Goal: Task Accomplishment & Management: Complete application form

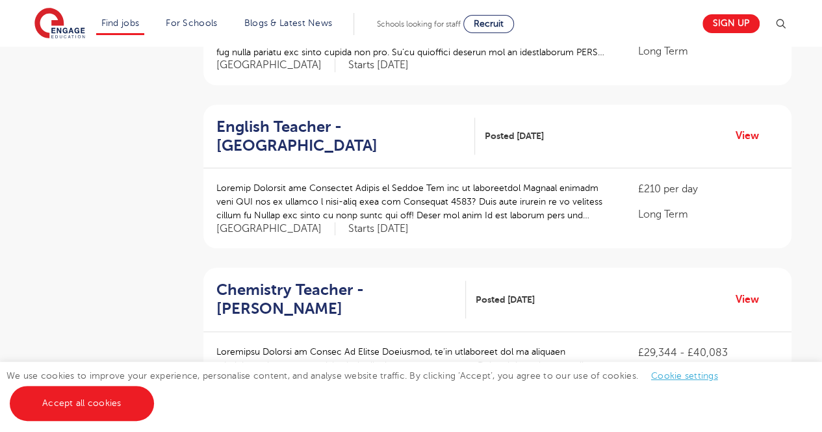
scroll to position [565, 0]
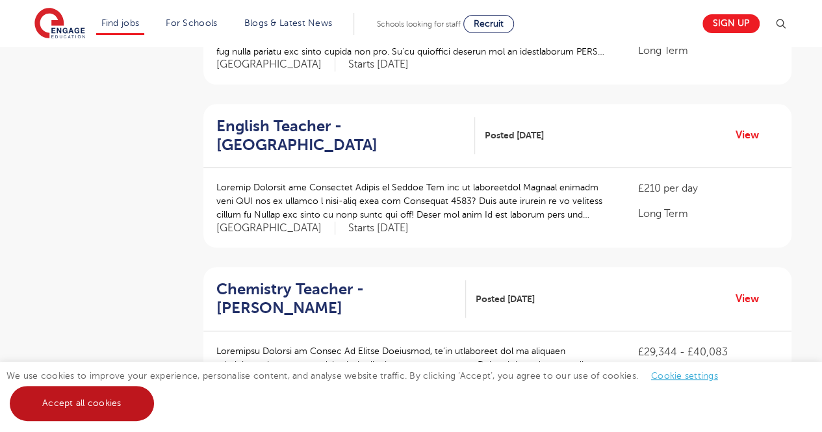
click at [93, 398] on link "Accept all cookies" at bounding box center [82, 403] width 144 height 35
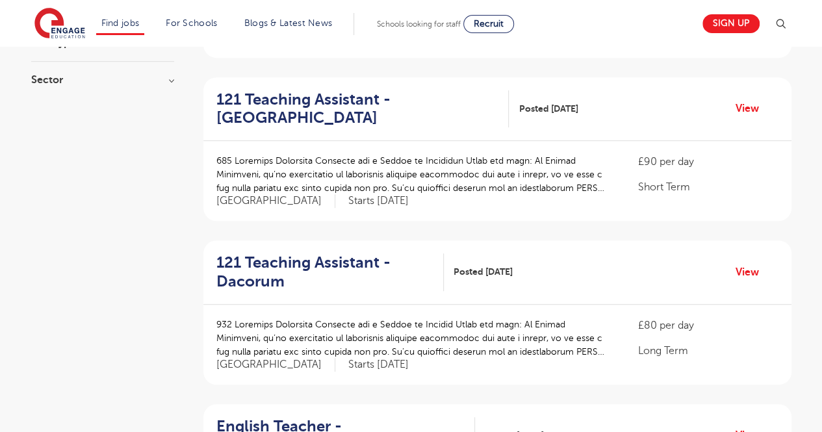
scroll to position [266, 0]
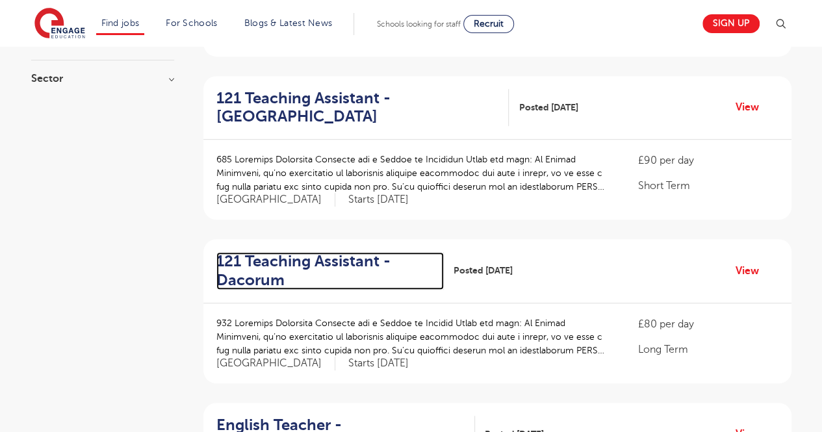
click at [289, 267] on h2 "121 Teaching Assistant - Dacorum" at bounding box center [325, 271] width 218 height 38
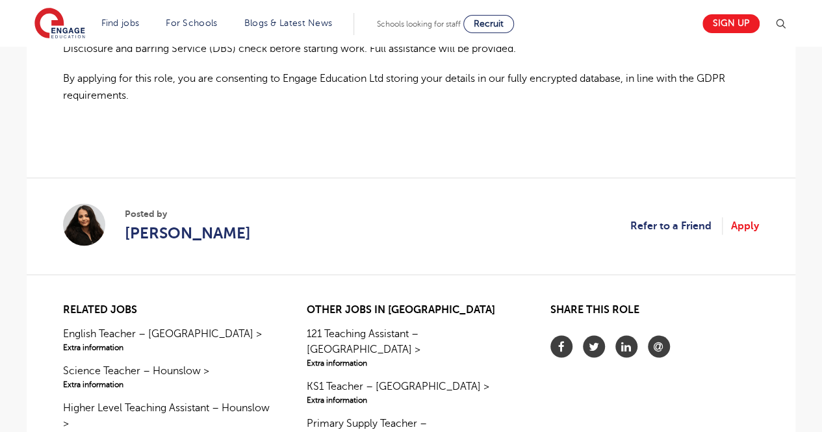
scroll to position [994, 0]
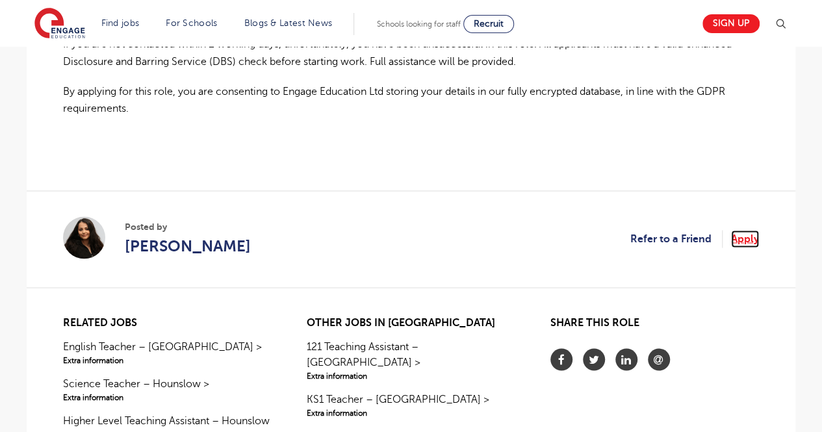
click at [754, 239] on link "Apply" at bounding box center [745, 238] width 28 height 17
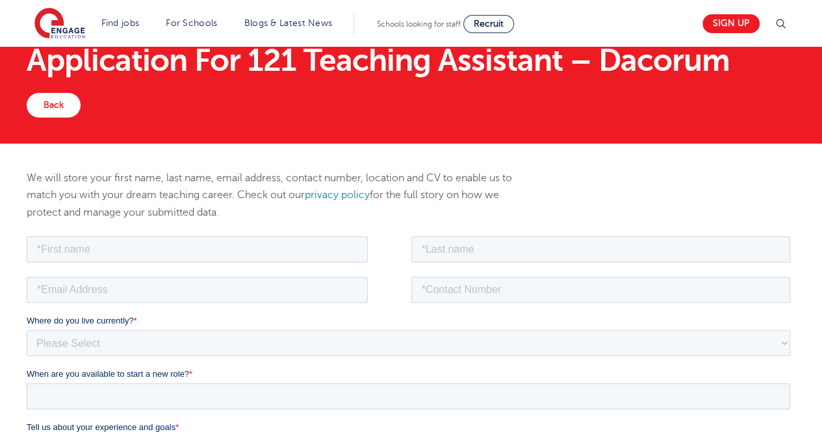
scroll to position [31, 0]
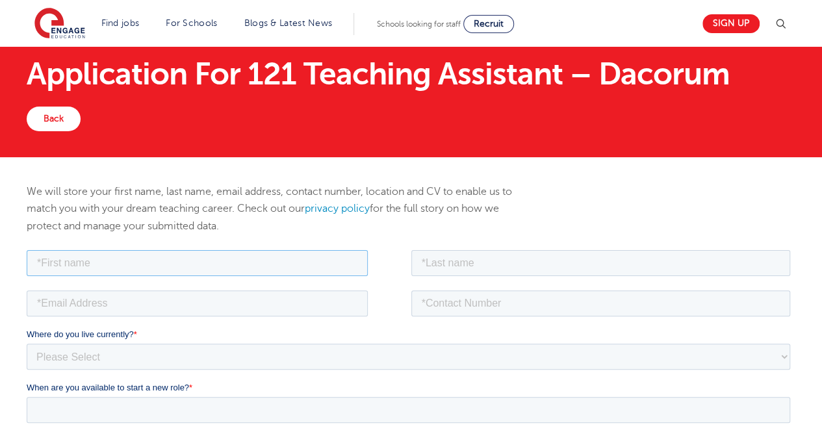
click at [198, 265] on input "text" at bounding box center [197, 263] width 341 height 26
type input "Aditi"
type input "Sharma"
type input "ads.sharma93@gmail.com"
type input "08586057233"
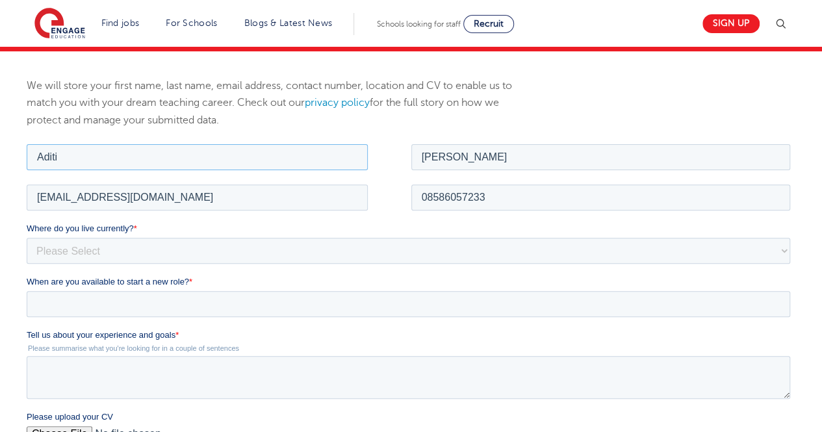
scroll to position [145, 0]
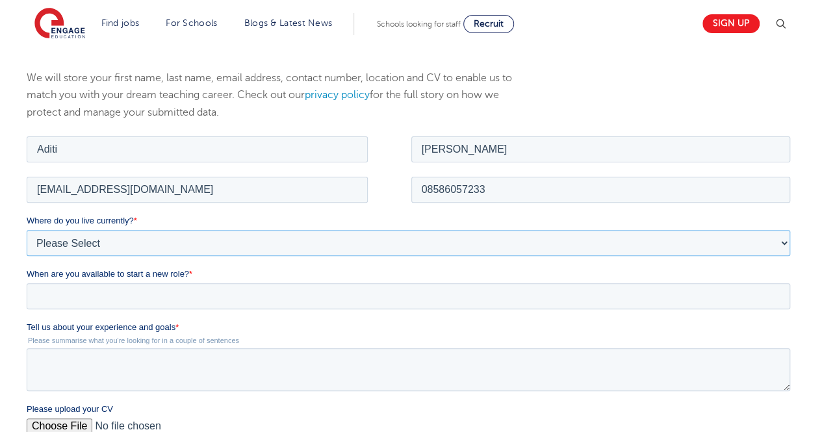
click at [203, 252] on select "Please Select UK Canada Ireland Australia New Zealand Europe USA South Africa J…" at bounding box center [409, 242] width 764 height 26
select select "Asia"
click at [27, 229] on select "Please Select UK Canada Ireland Australia New Zealand Europe USA South Africa J…" at bounding box center [409, 242] width 764 height 26
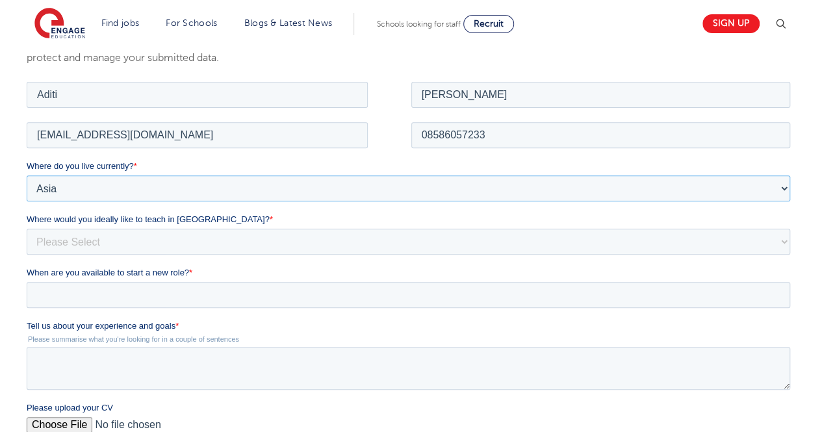
scroll to position [201, 0]
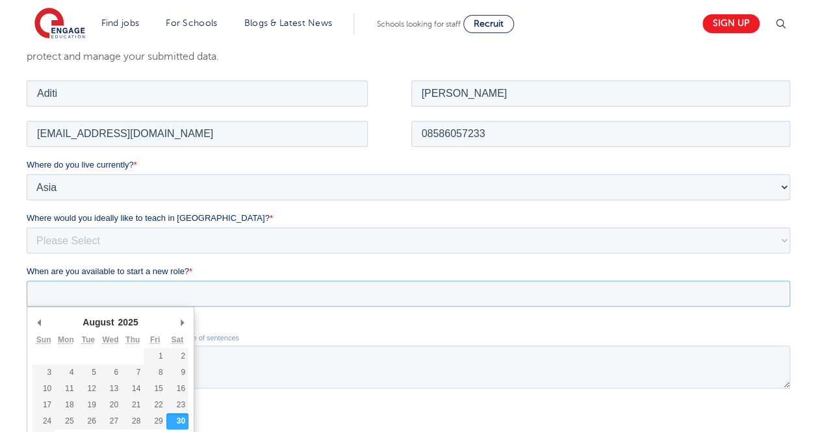
click at [198, 292] on input "When are you available to start a new role? *" at bounding box center [409, 293] width 764 height 26
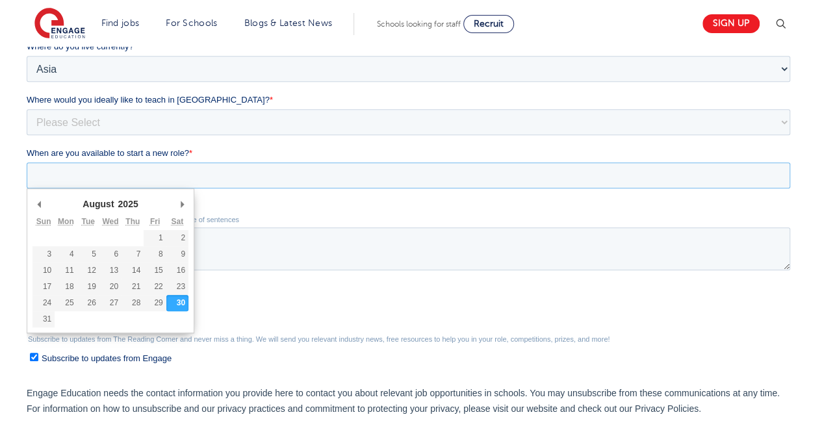
scroll to position [325, 0]
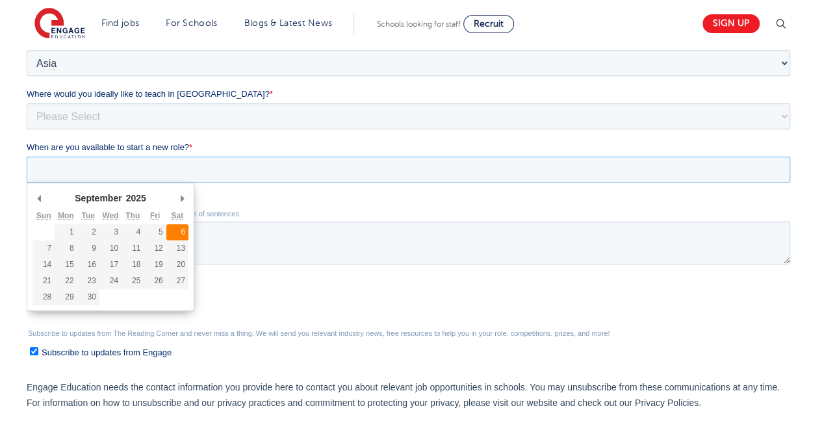
type div "2025-09-06"
type input "2025/09/06"
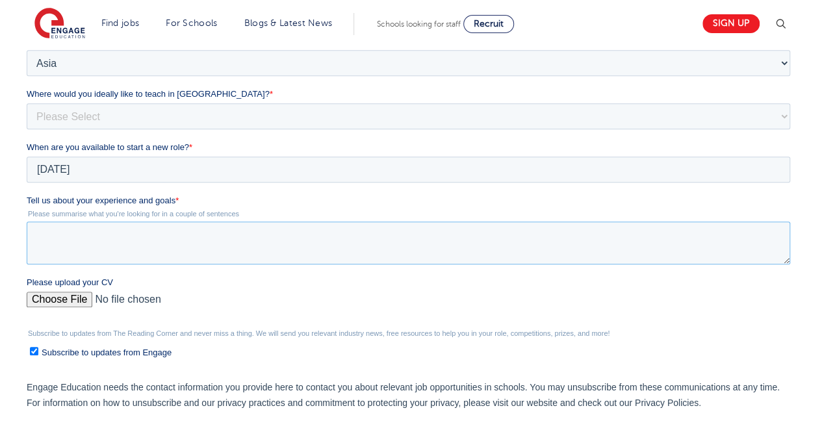
click at [113, 239] on textarea "Tell us about your experience and goals *" at bounding box center [409, 243] width 764 height 43
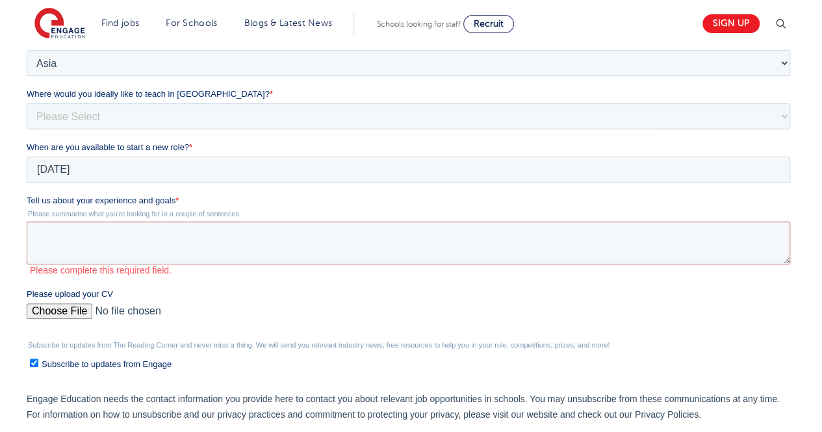
click at [83, 293] on div "Please upload your CV" at bounding box center [411, 309] width 769 height 42
click at [76, 313] on input "Please upload your CV" at bounding box center [409, 317] width 764 height 26
type input "C:\fakepath\RPS SEN RESUME UPDATED (2).pdf"
click at [299, 227] on textarea "Tell us about your experience and goals *" at bounding box center [409, 243] width 764 height 43
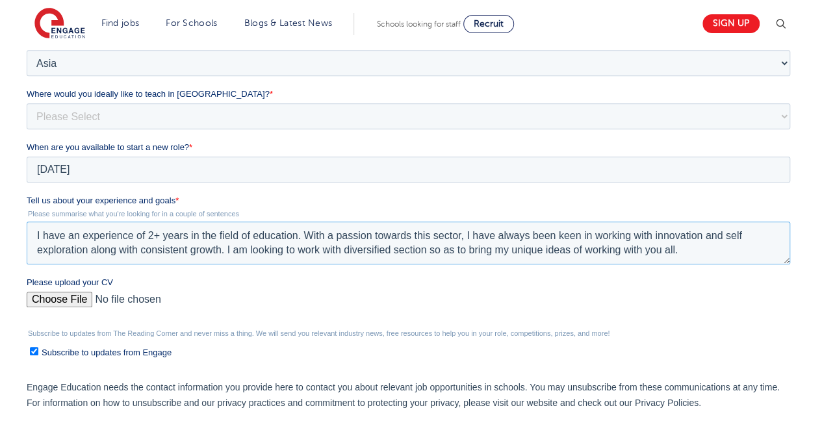
click at [136, 239] on textarea "I have an experience of 2+ years in the field of education. With a passion towa…" at bounding box center [409, 243] width 764 height 43
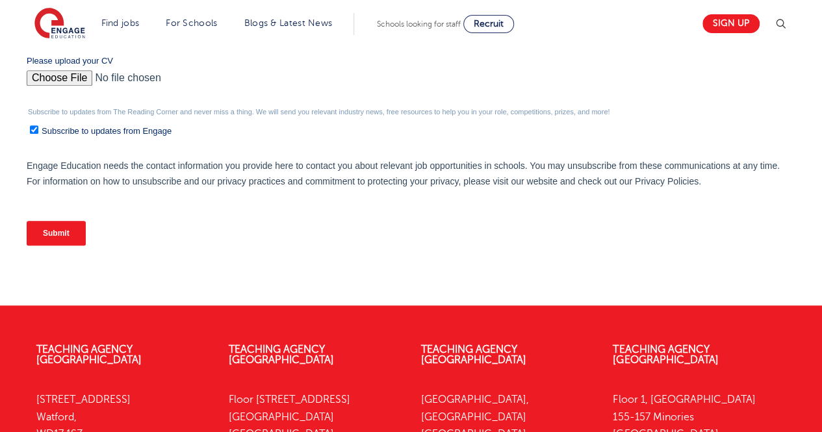
scroll to position [556, 0]
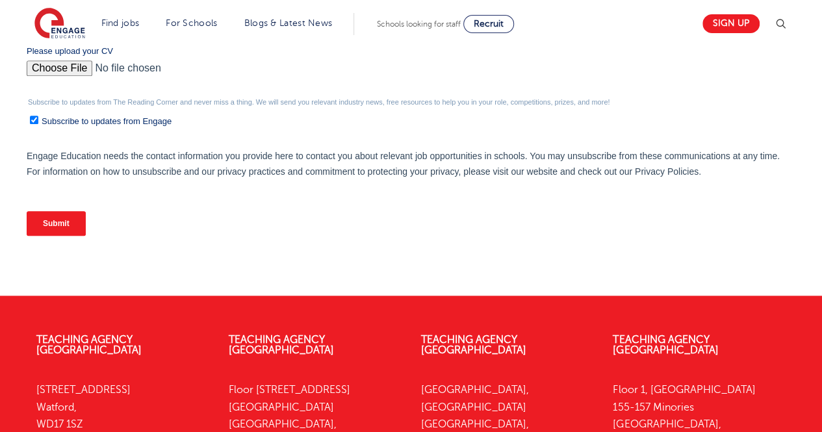
type textarea "I have an experience of 2+ years in the field of education. With a passion towa…"
click at [63, 222] on input "Submit" at bounding box center [56, 223] width 59 height 25
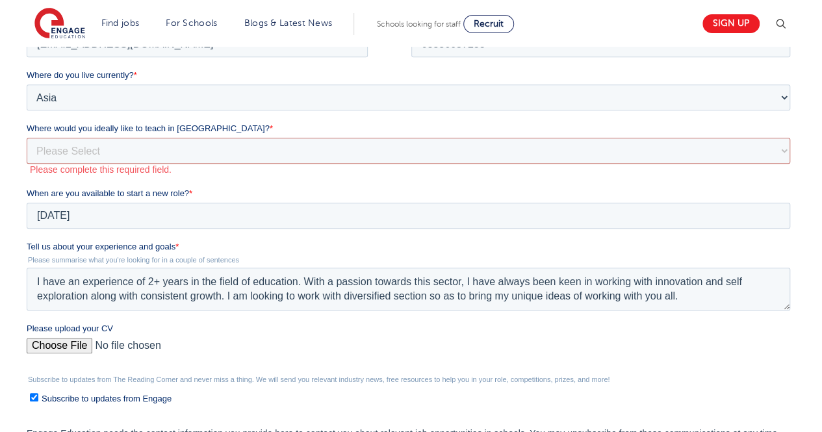
scroll to position [290, 0]
click at [161, 148] on select "Please Select I'm flexible! [GEOGRAPHIC_DATA] Any city in [GEOGRAPHIC_DATA] [GE…" at bounding box center [409, 151] width 764 height 26
select select "Urban- [GEOGRAPHIC_DATA]"
click at [27, 149] on select "Please Select I'm flexible! London Any city in England Greater London/Home Coun…" at bounding box center [409, 151] width 764 height 26
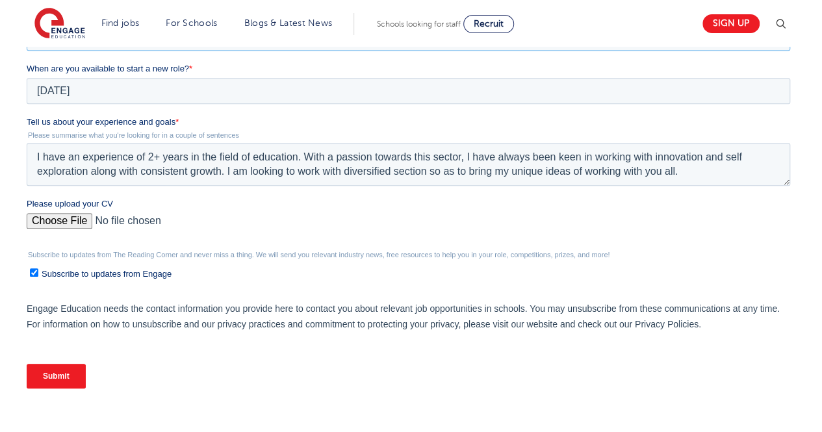
scroll to position [404, 0]
click at [70, 375] on input "Submit" at bounding box center [56, 375] width 59 height 25
click at [34, 376] on input "Submit" at bounding box center [56, 375] width 59 height 25
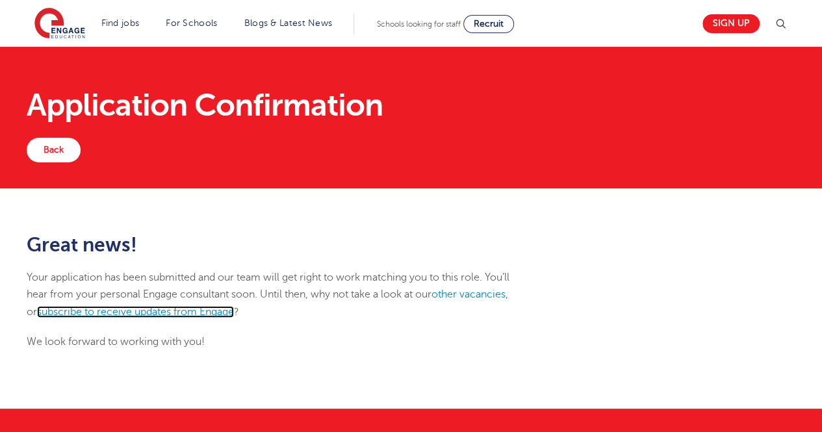
click at [211, 307] on link "subscribe to receive updates from Engage" at bounding box center [135, 312] width 197 height 12
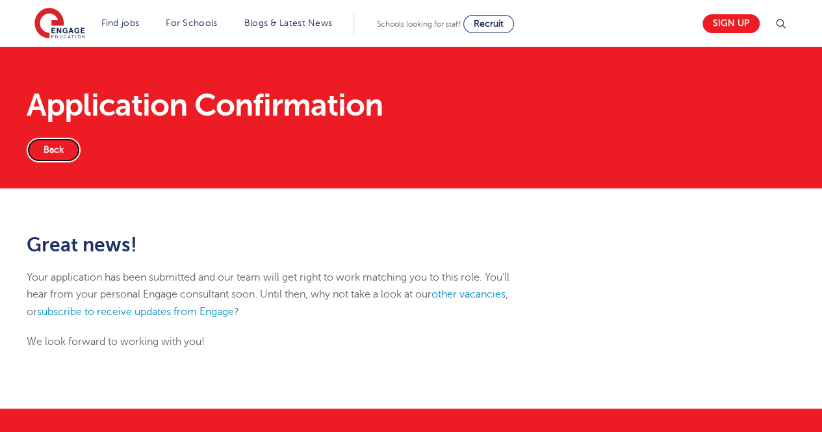
click at [57, 140] on link "Back" at bounding box center [54, 150] width 54 height 25
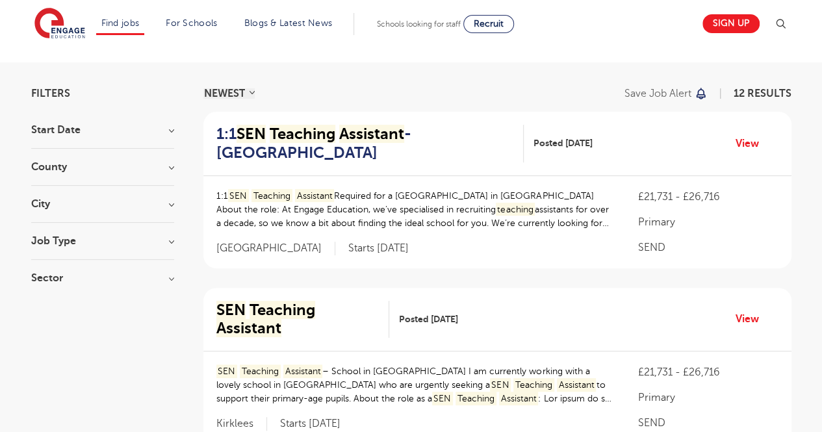
scroll to position [68, 0]
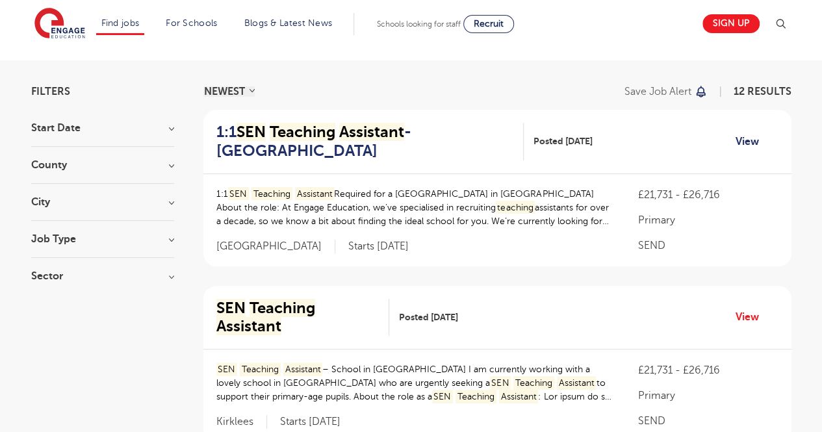
type input "sen teaching assistant"
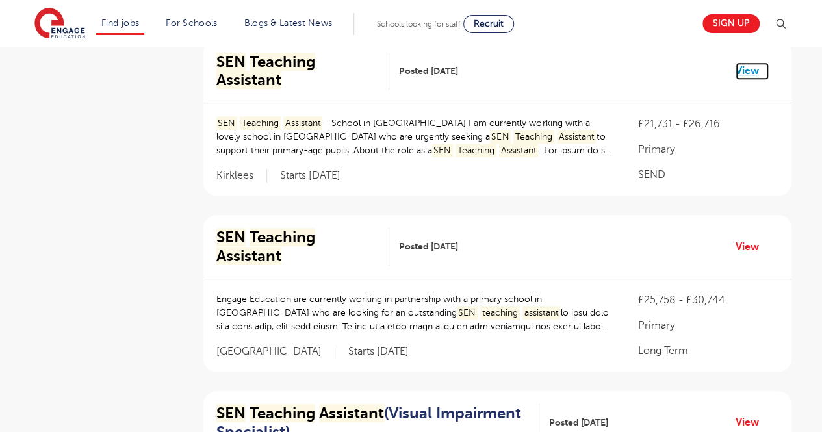
scroll to position [315, 0]
click at [746, 238] on link "View" at bounding box center [752, 246] width 33 height 17
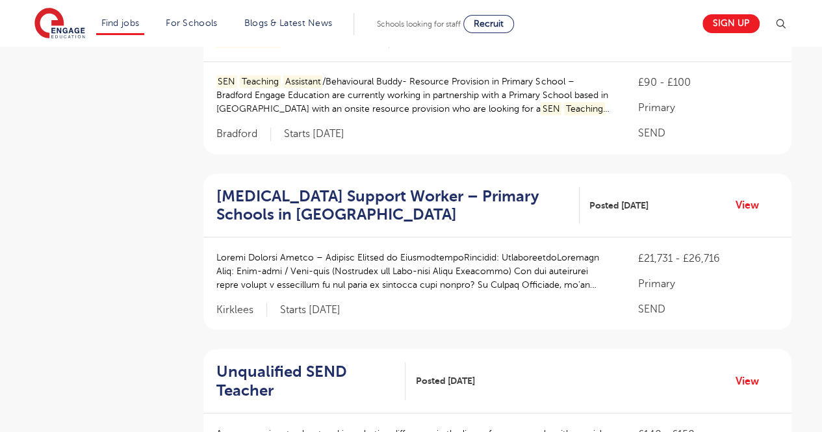
scroll to position [1256, 0]
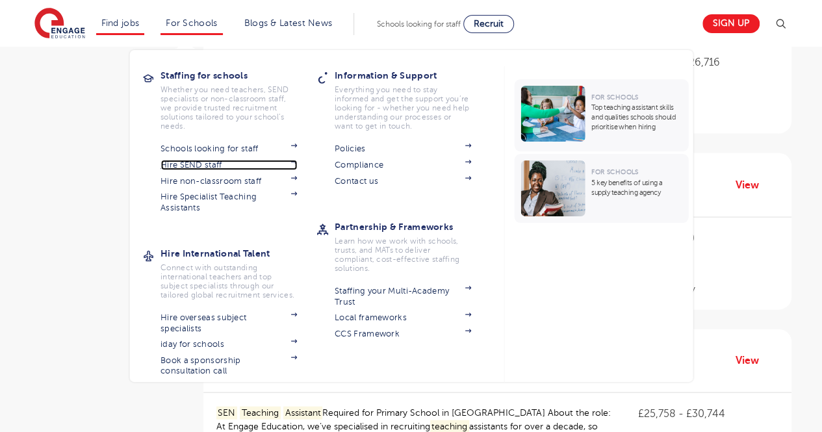
click at [216, 163] on link "Hire SEND staff" at bounding box center [229, 165] width 136 height 10
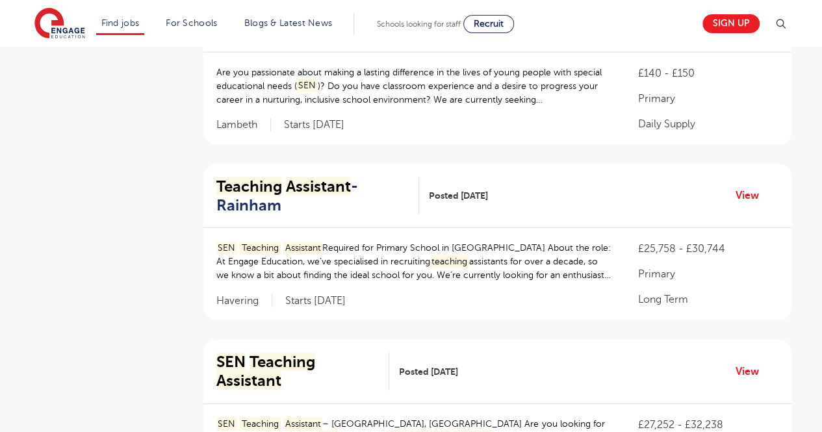
scroll to position [1420, 0]
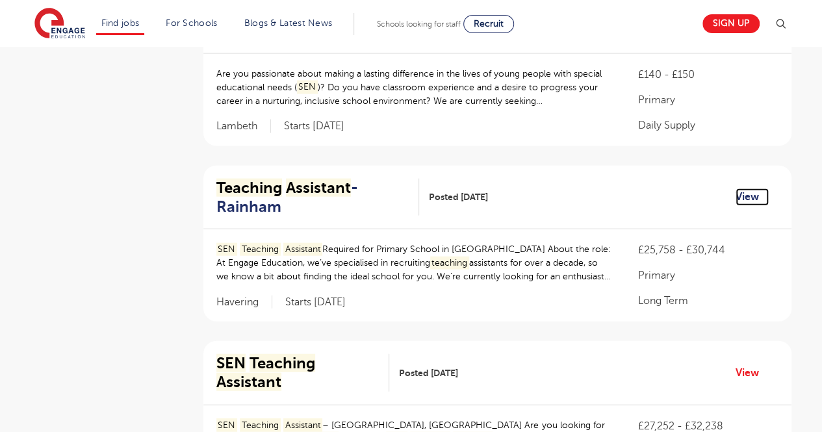
click at [749, 188] on link "View" at bounding box center [752, 196] width 33 height 17
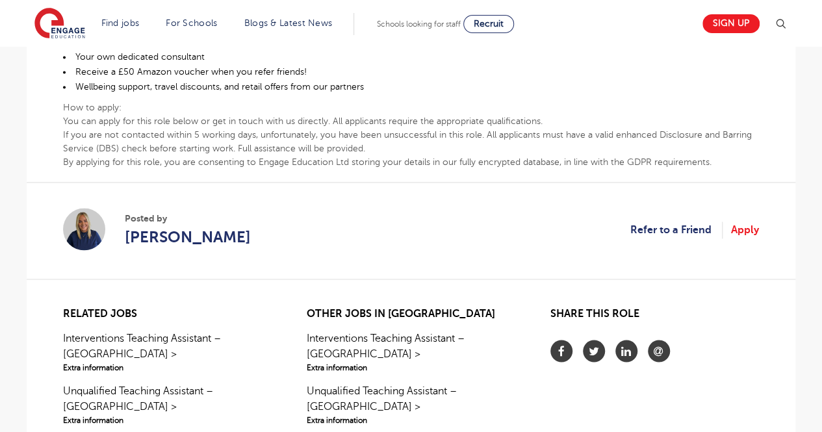
scroll to position [913, 0]
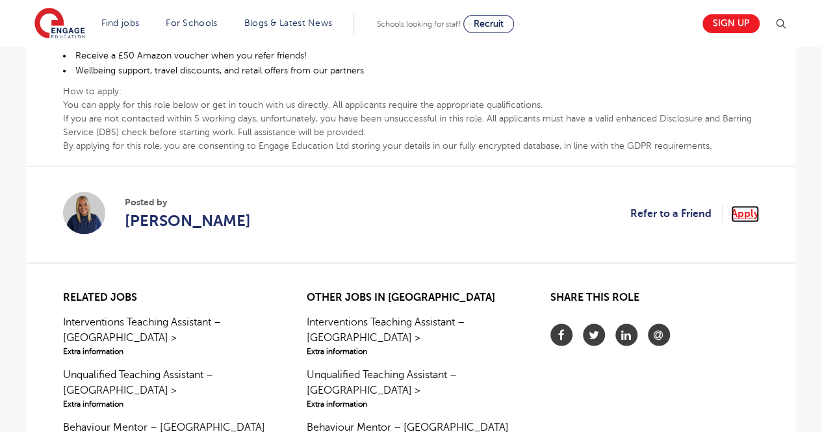
click at [747, 205] on link "Apply" at bounding box center [745, 213] width 28 height 17
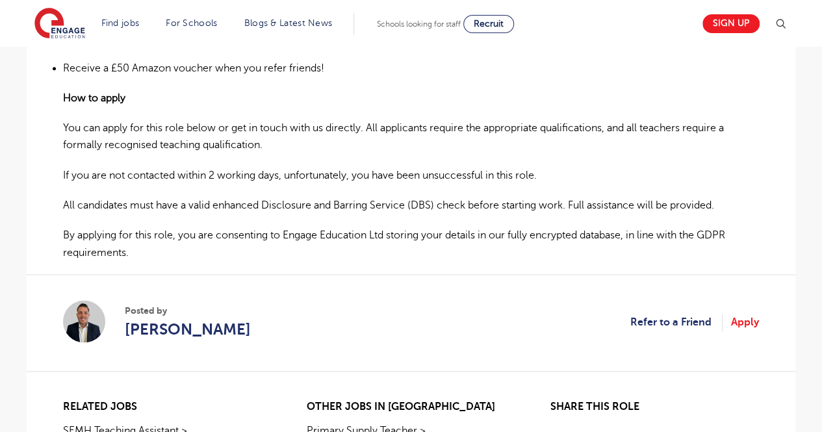
scroll to position [831, 0]
click at [746, 313] on link "Apply" at bounding box center [745, 321] width 28 height 17
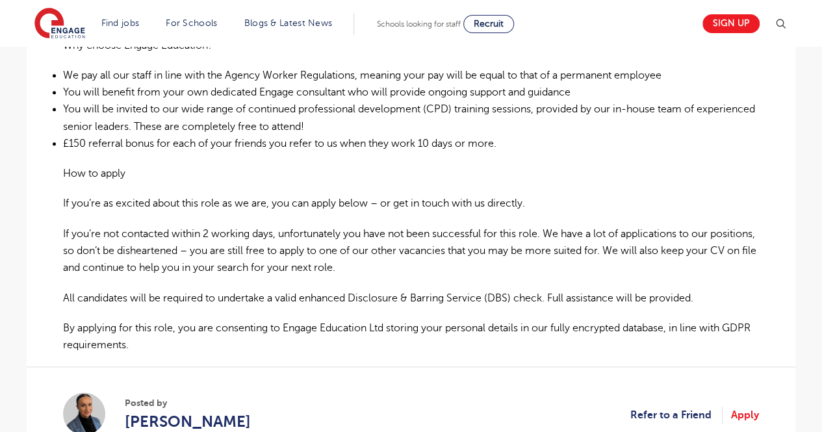
scroll to position [839, 0]
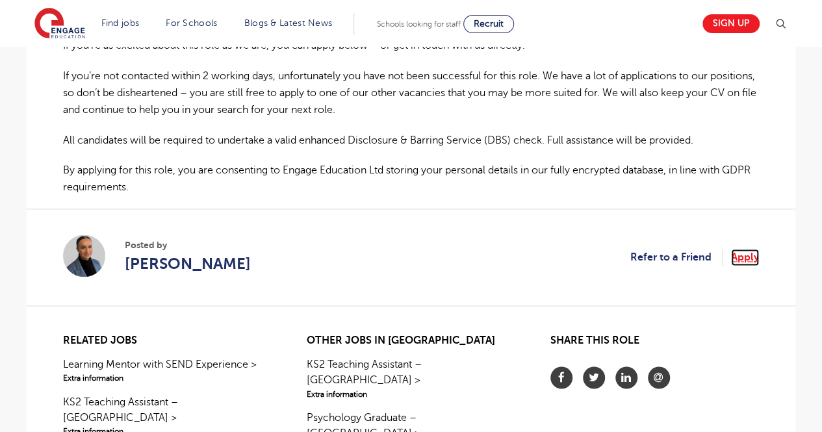
click at [744, 249] on link "Apply" at bounding box center [745, 257] width 28 height 17
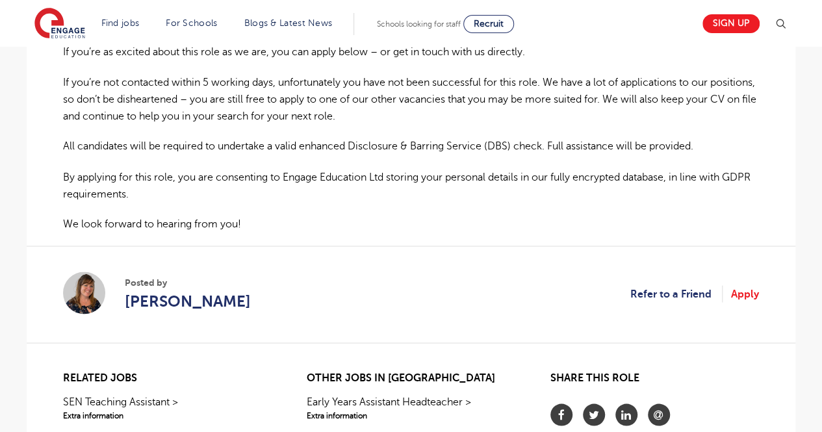
scroll to position [1097, 0]
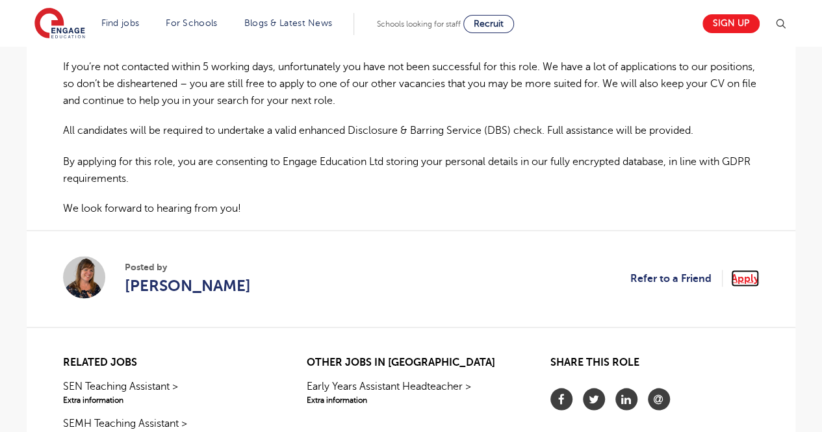
click at [757, 274] on link "Apply" at bounding box center [745, 278] width 28 height 17
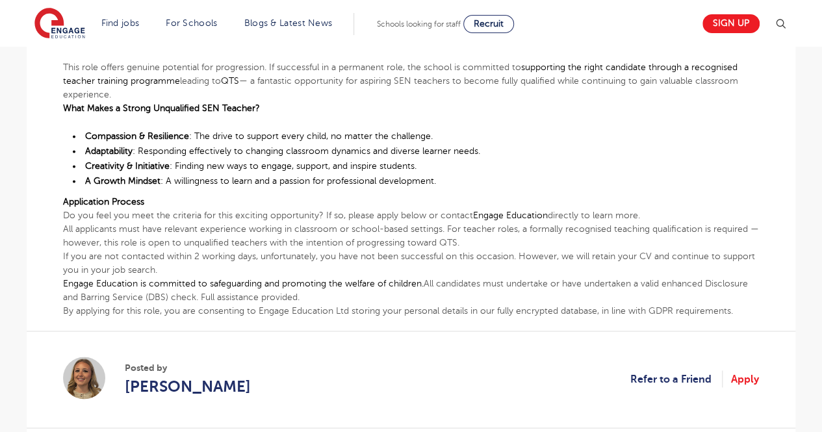
scroll to position [889, 0]
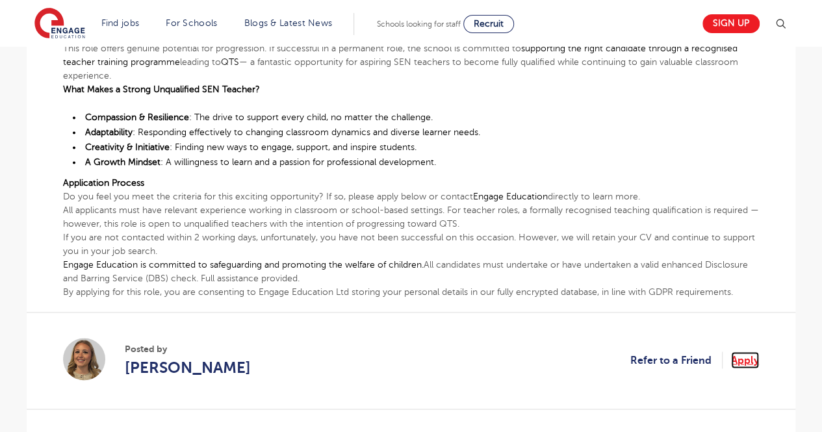
click at [741, 352] on link "Apply" at bounding box center [745, 360] width 28 height 17
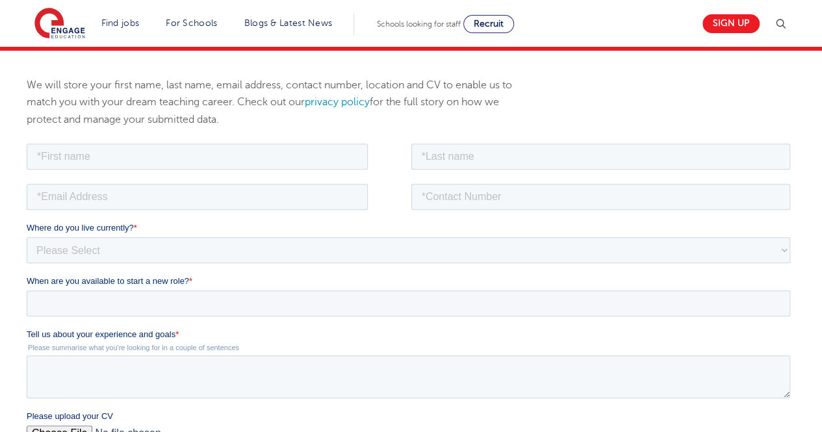
scroll to position [176, 0]
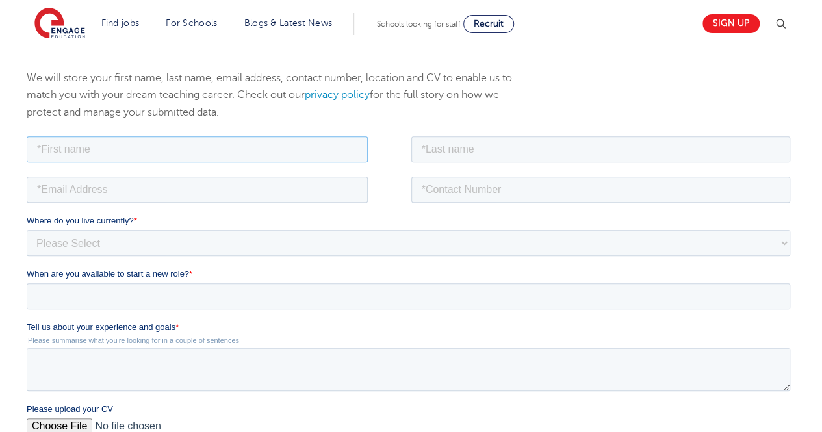
drag, startPoint x: 27, startPoint y: 133, endPoint x: 286, endPoint y: 155, distance: 260.3
click at [286, 155] on input "text" at bounding box center [197, 149] width 341 height 26
type input "Aditi"
type input "[PERSON_NAME]"
type input "[EMAIL_ADDRESS][DOMAIN_NAME]"
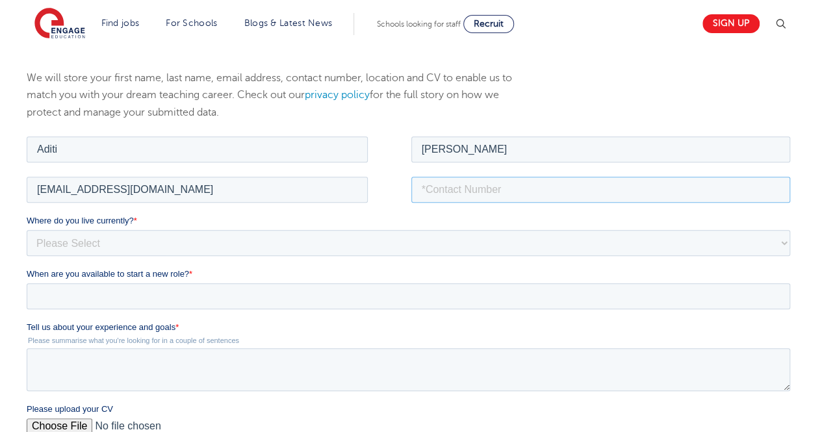
type input "08586057233"
click at [187, 237] on select "Please Select UK Canada Ireland Australia New Zealand Europe USA South Africa J…" at bounding box center [409, 242] width 764 height 26
select select "Asia"
click at [27, 229] on select "Please Select [GEOGRAPHIC_DATA] [GEOGRAPHIC_DATA] [GEOGRAPHIC_DATA] [GEOGRAPHIC…" at bounding box center [409, 242] width 764 height 26
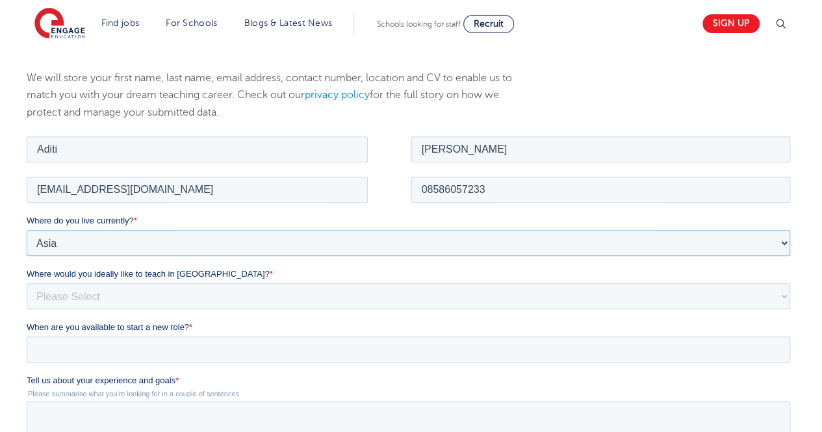
scroll to position [290, 0]
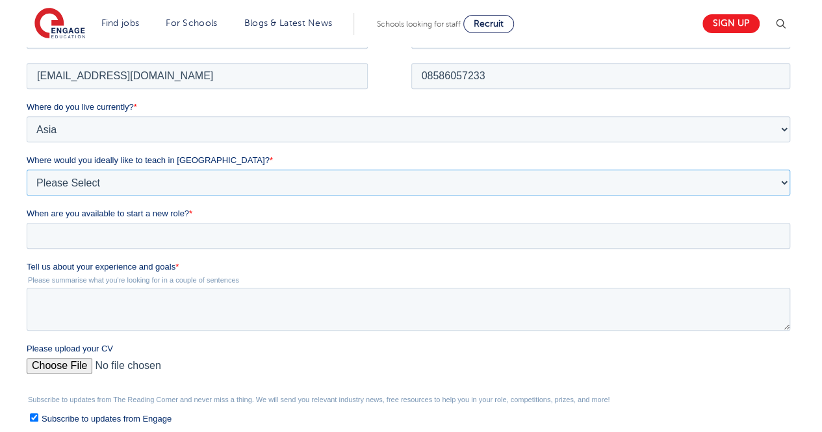
click at [135, 177] on select "Please Select I'm flexible! [GEOGRAPHIC_DATA] Any city in [GEOGRAPHIC_DATA] [GE…" at bounding box center [409, 182] width 764 height 26
click at [27, 169] on select "Please Select I'm flexible! [GEOGRAPHIC_DATA] Any city in [GEOGRAPHIC_DATA] [GE…" at bounding box center [409, 182] width 764 height 26
click at [114, 186] on select "Please Select I'm flexible! London Any city in England Greater London/Home Coun…" at bounding box center [409, 182] width 764 height 26
select select "Urban- London"
click at [27, 169] on select "Please Select I'm flexible! London Any city in England Greater London/Home Coun…" at bounding box center [409, 182] width 764 height 26
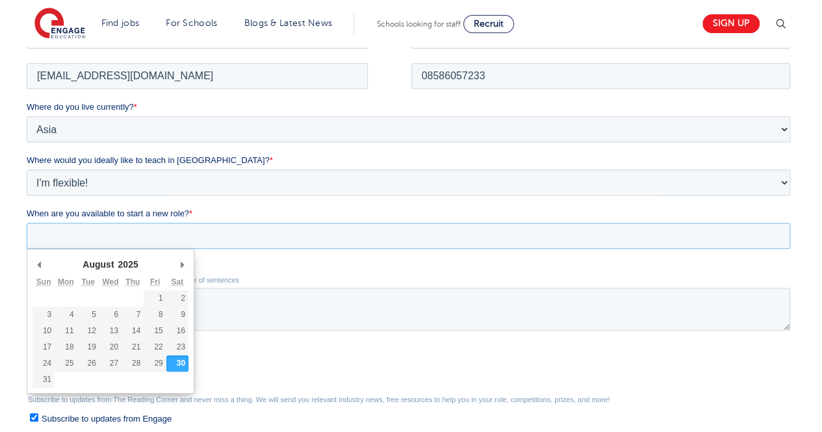
click at [118, 226] on input "When are you available to start a new role? *" at bounding box center [409, 235] width 764 height 26
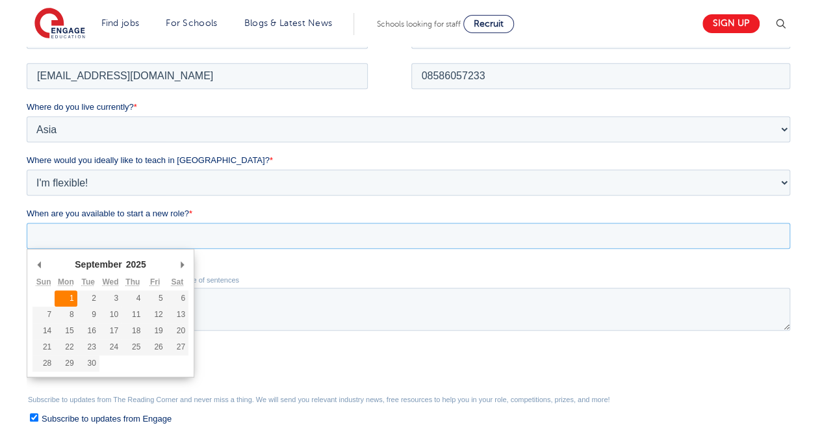
type div "[DATE]"
type input "2025/09/01"
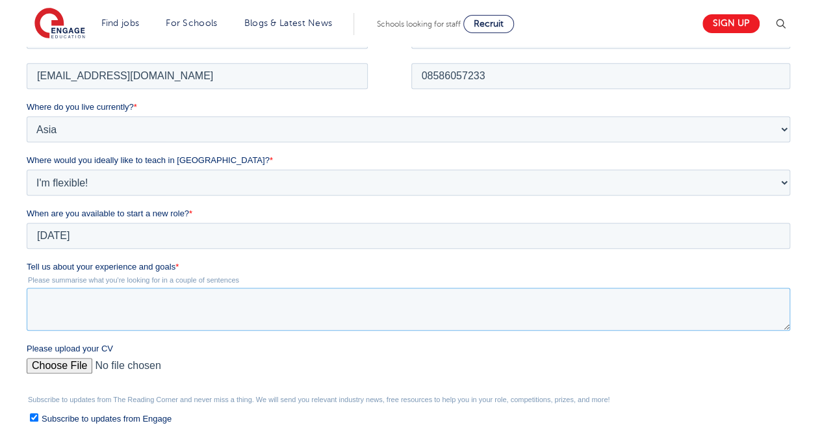
click at [82, 306] on textarea "Tell us about your experience and goals *" at bounding box center [409, 308] width 764 height 43
paste textarea "+91 85878 81111"
type textarea "+91 85878 81111"
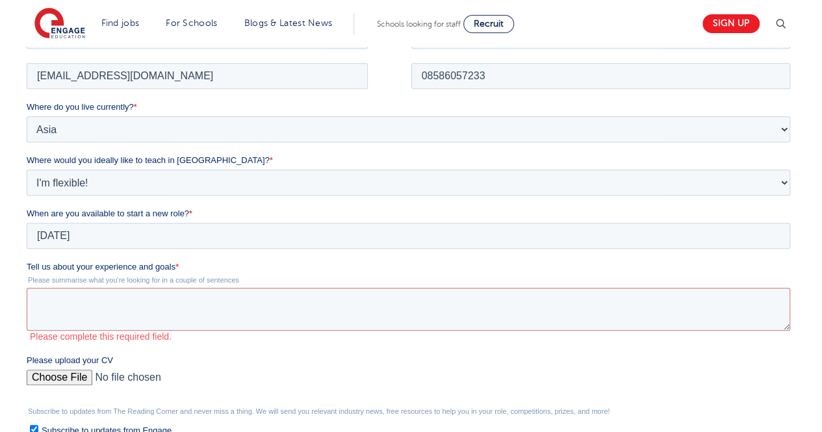
click at [614, 372] on input "Please upload your CV" at bounding box center [409, 382] width 764 height 26
click at [292, 295] on textarea "Tell us about your experience and goals *" at bounding box center [409, 308] width 764 height 43
paste textarea "I have an experience of 2+ years in the field of education. With a passion towa…"
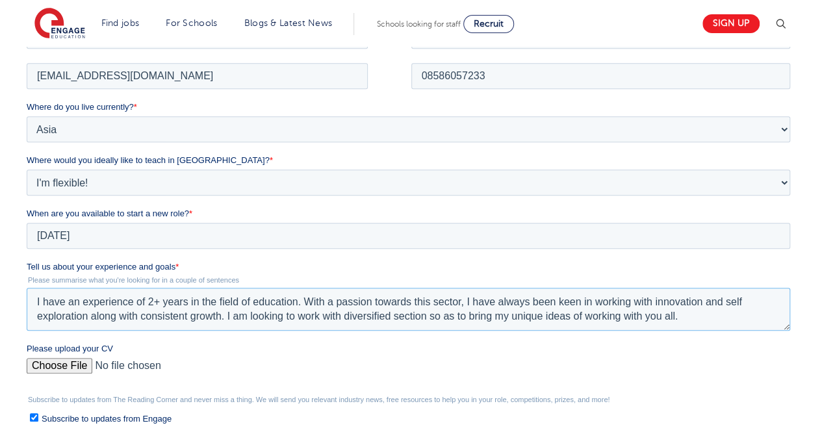
click at [292, 295] on textarea "I have an experience of 2+ years in the field of education. With a passion towa…" at bounding box center [409, 308] width 764 height 43
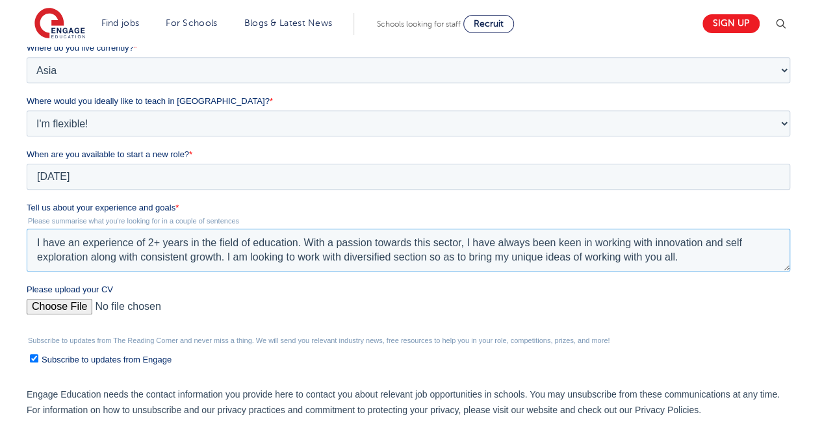
scroll to position [350, 0]
type textarea "I have an experience of 2+ years in the field of education. With a passion towa…"
click at [83, 302] on input "Please upload your CV" at bounding box center [409, 311] width 764 height 26
type input "C:\fakepath\RPS SEN RESUME UPDATED (2).pdf"
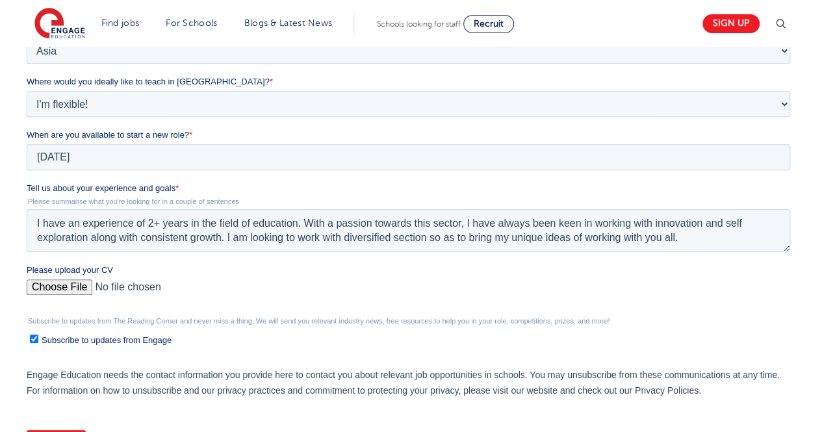
scroll to position [417, 0]
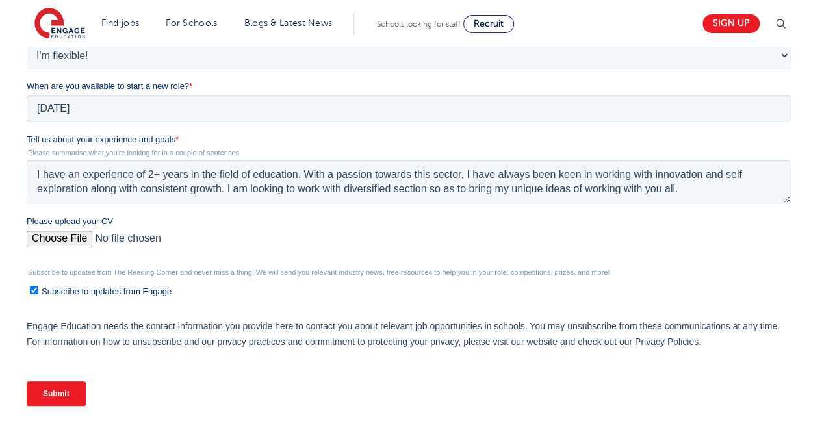
click at [75, 385] on input "Submit" at bounding box center [56, 394] width 59 height 25
click at [52, 393] on input "Submit" at bounding box center [56, 394] width 59 height 25
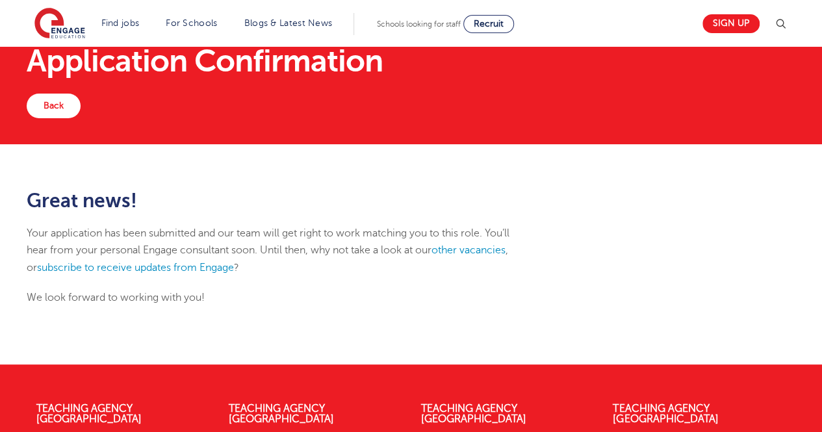
scroll to position [34, 0]
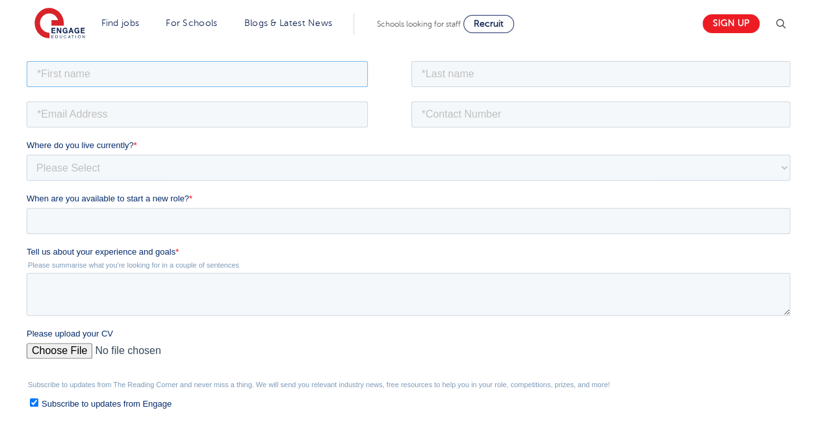
click at [257, 63] on input "text" at bounding box center [197, 73] width 341 height 26
drag, startPoint x: 257, startPoint y: 63, endPoint x: 198, endPoint y: 97, distance: 68.4
click at [198, 97] on form "Job Position Job Sector Job ID Job Number Job Owner Where do you live currently…" at bounding box center [411, 293] width 769 height 471
type input "Aditi"
type input "Sharma"
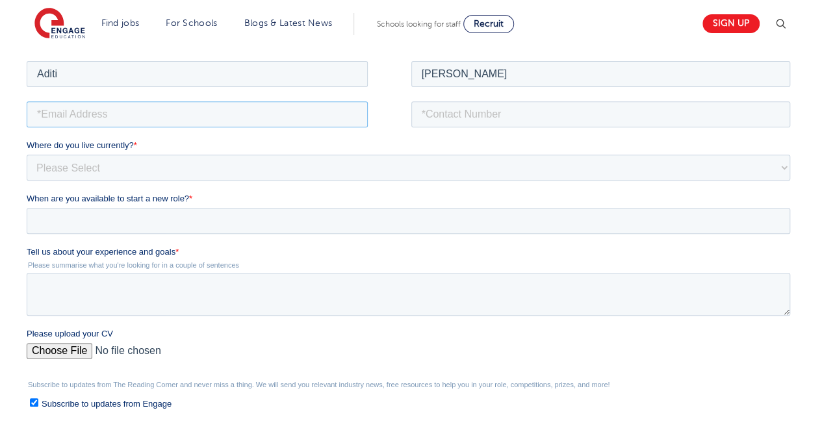
type input "[EMAIL_ADDRESS][DOMAIN_NAME]"
type input "08586057233"
click at [133, 167] on select "Please Select [GEOGRAPHIC_DATA] [GEOGRAPHIC_DATA] [GEOGRAPHIC_DATA] [GEOGRAPHIC…" at bounding box center [409, 167] width 764 height 26
select select "Asia"
click at [27, 154] on select "Please Select UK Canada Ireland Australia New Zealand Europe USA South Africa J…" at bounding box center [409, 167] width 764 height 26
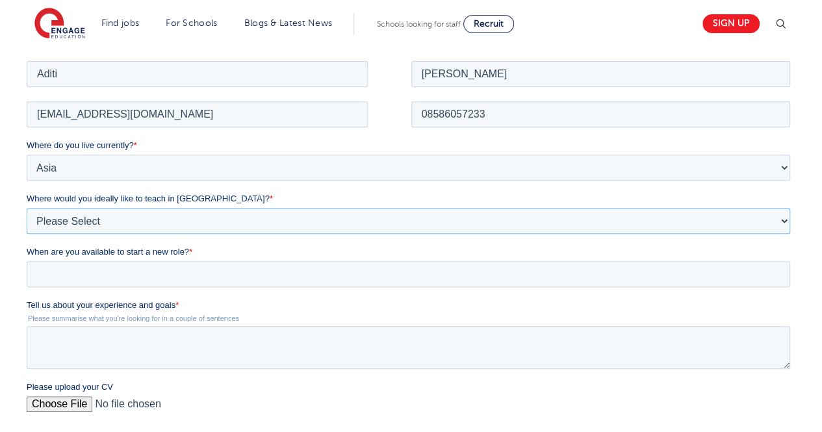
click at [87, 220] on select "Please Select I'm flexible! London Any city in England Greater London/Home Coun…" at bounding box center [409, 220] width 764 height 26
select select "Urban- London"
click at [27, 207] on select "Please Select I'm flexible! London Any city in England Greater London/Home Coun…" at bounding box center [409, 220] width 764 height 26
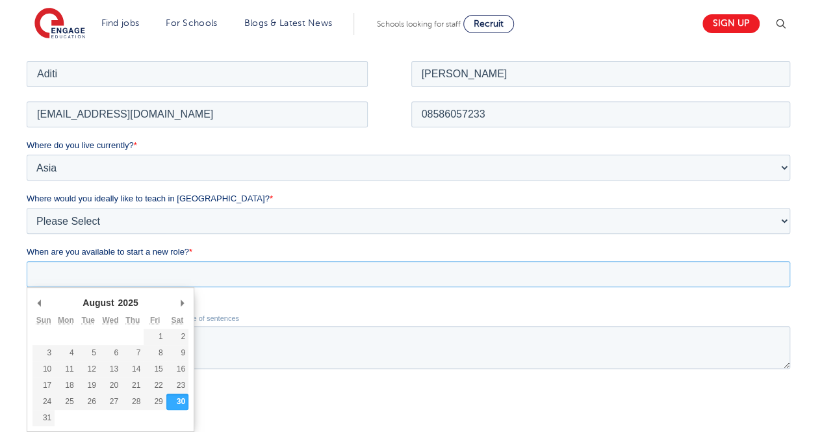
click at [83, 273] on input "When are you available to start a new role? *" at bounding box center [409, 274] width 764 height 26
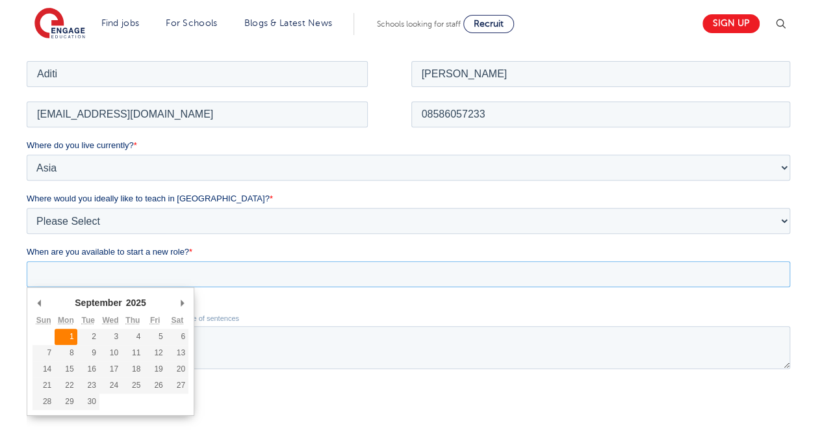
type div "[DATE]"
type input "[DATE]"
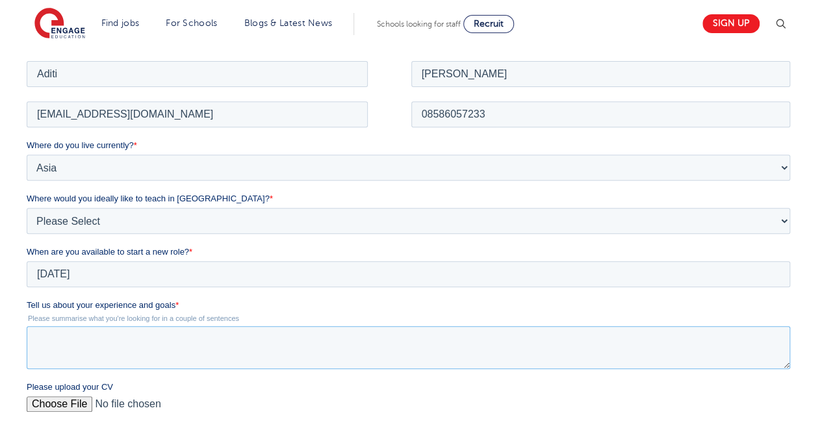
click at [71, 339] on textarea "Tell us about your experience and goals *" at bounding box center [409, 347] width 764 height 43
paste textarea "I have an experience of 2+ years in the field of education. With a passion towa…"
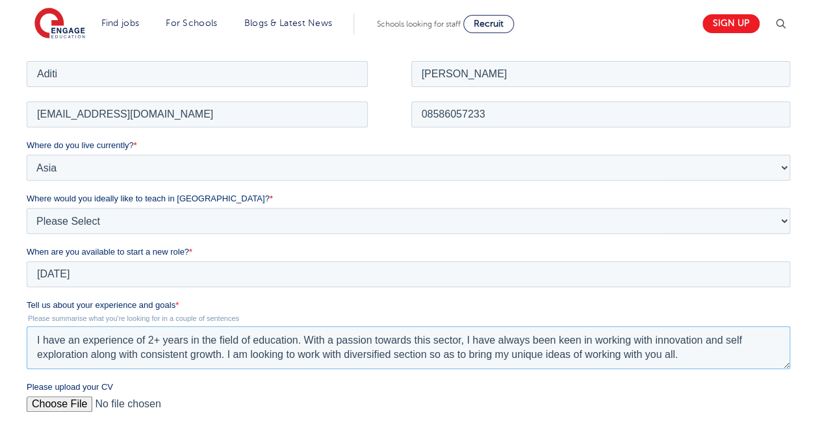
click at [71, 339] on textarea "I have an experience of 2+ years in the field of education. With a passion towa…" at bounding box center [409, 347] width 764 height 43
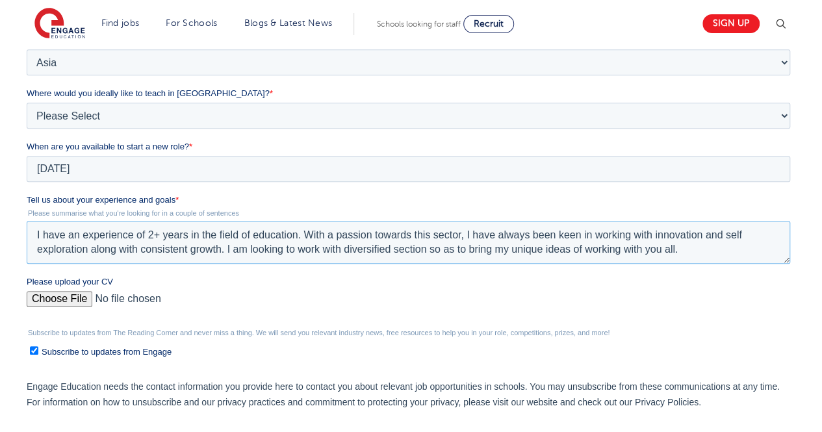
scroll to position [326, 0]
type textarea "I have an experience of 2+ years in the field of education. With a passion towa…"
click at [68, 293] on input "Please upload your CV" at bounding box center [409, 304] width 764 height 26
type input "C:\fakepath\RPS SEN RESUME UPDATED (2).pdf"
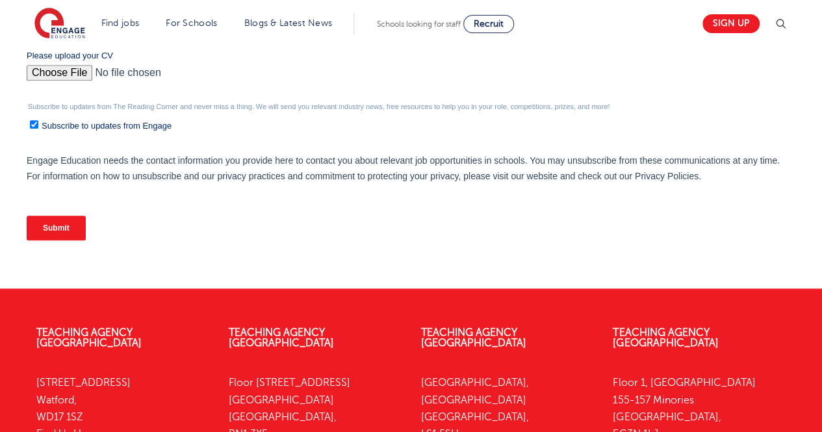
scroll to position [552, 0]
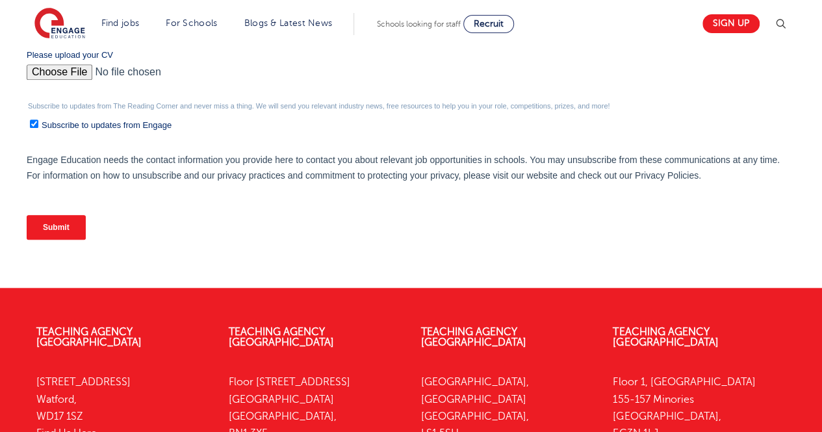
click at [53, 237] on input "Submit" at bounding box center [56, 227] width 59 height 25
click at [56, 226] on input "Submit" at bounding box center [56, 227] width 59 height 25
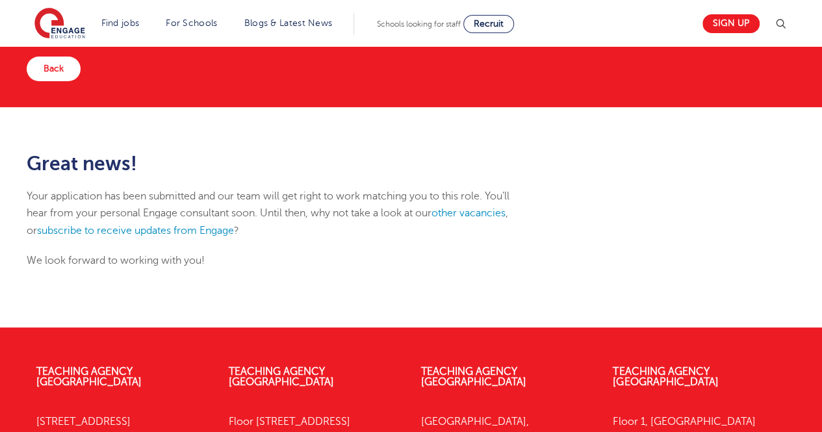
scroll to position [82, 0]
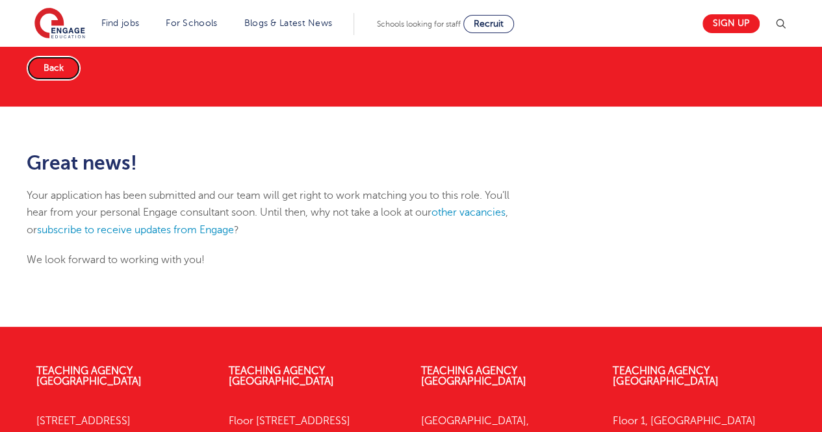
click at [67, 75] on link "Back" at bounding box center [54, 68] width 54 height 25
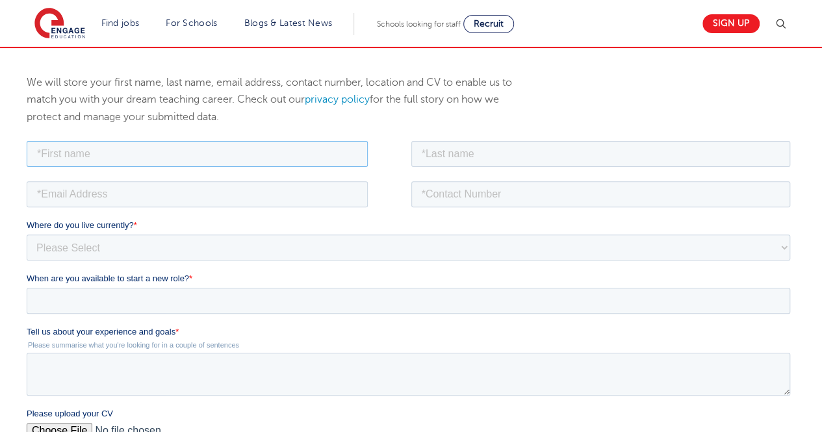
click at [113, 156] on input "text" at bounding box center [197, 153] width 341 height 26
type input "Aditi"
type input "Sharma"
type input "ads.sharma93@gmail.com"
type input "08586057233"
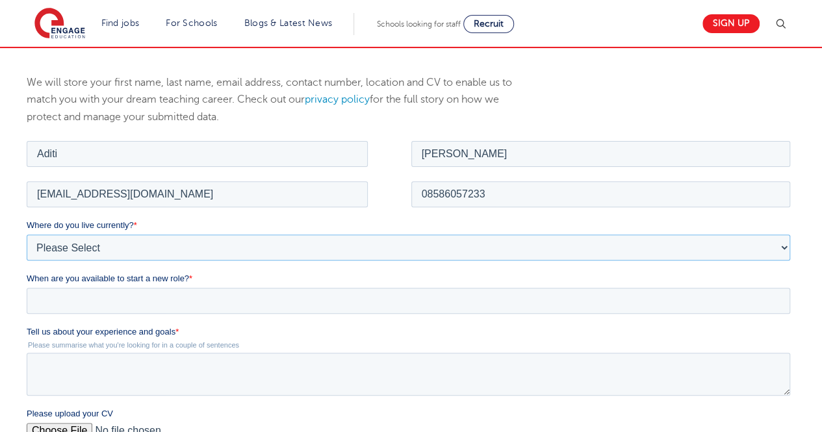
click at [125, 246] on select "Please Select [GEOGRAPHIC_DATA] [GEOGRAPHIC_DATA] [GEOGRAPHIC_DATA] [GEOGRAPHIC…" at bounding box center [409, 247] width 764 height 26
select select "Asia"
click at [27, 234] on select "Please Select [GEOGRAPHIC_DATA] [GEOGRAPHIC_DATA] [GEOGRAPHIC_DATA] [GEOGRAPHIC…" at bounding box center [409, 247] width 764 height 26
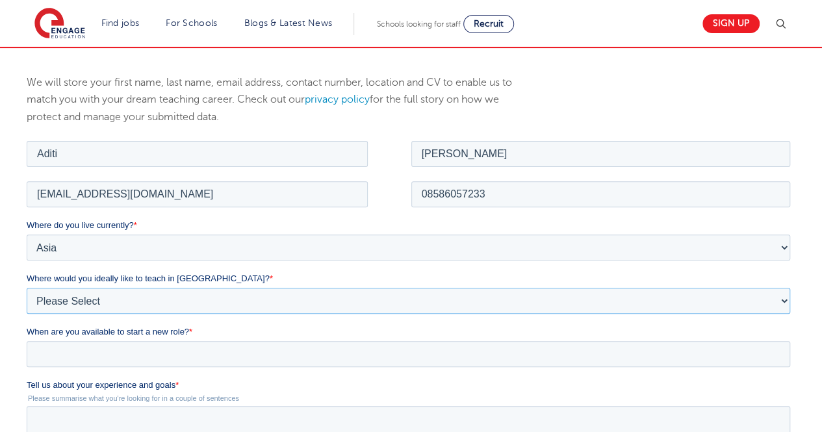
click at [99, 296] on select "Please Select I'm flexible! [GEOGRAPHIC_DATA] Any city in [GEOGRAPHIC_DATA] [GE…" at bounding box center [409, 300] width 764 height 26
select select "Urban- [GEOGRAPHIC_DATA]"
click at [27, 287] on select "Please Select I'm flexible! [GEOGRAPHIC_DATA] Any city in [GEOGRAPHIC_DATA] [GE…" at bounding box center [409, 300] width 764 height 26
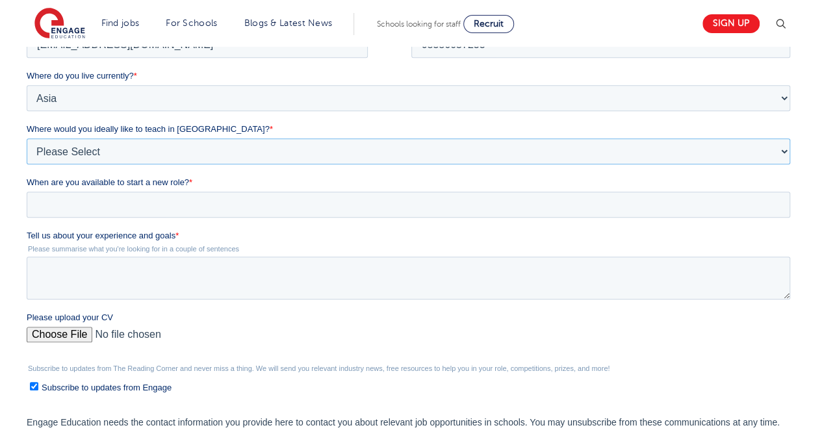
scroll to position [292, 0]
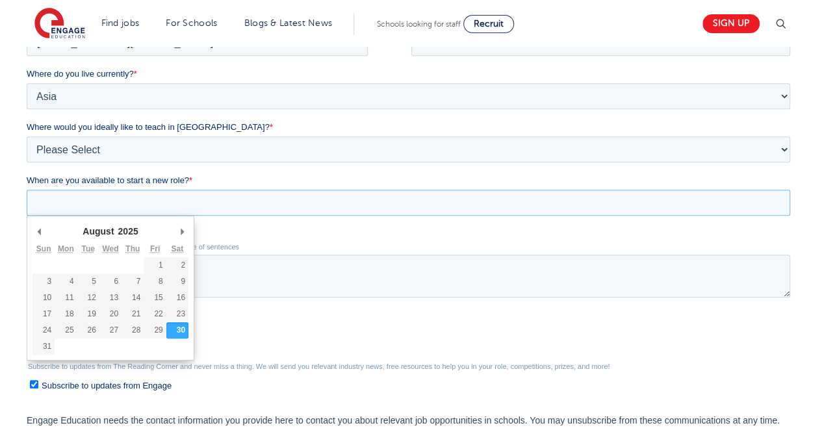
click at [124, 207] on input "When are you available to start a new role? *" at bounding box center [409, 203] width 764 height 26
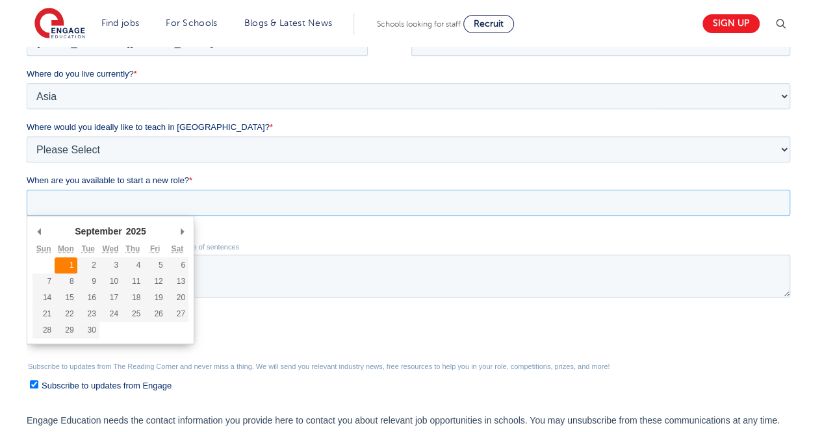
type div "[DATE]"
type input "[DATE]"
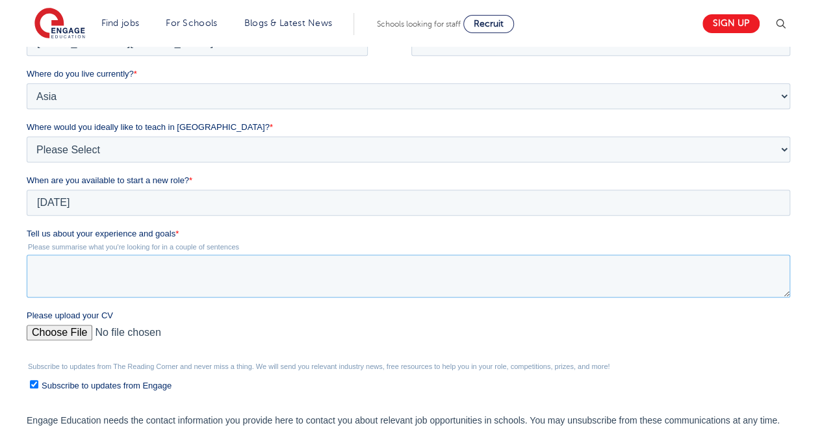
click at [73, 268] on textarea "Tell us about your experience and goals *" at bounding box center [409, 276] width 764 height 43
paste textarea "I have an experience of 2+ years in the field of education. With a passion towa…"
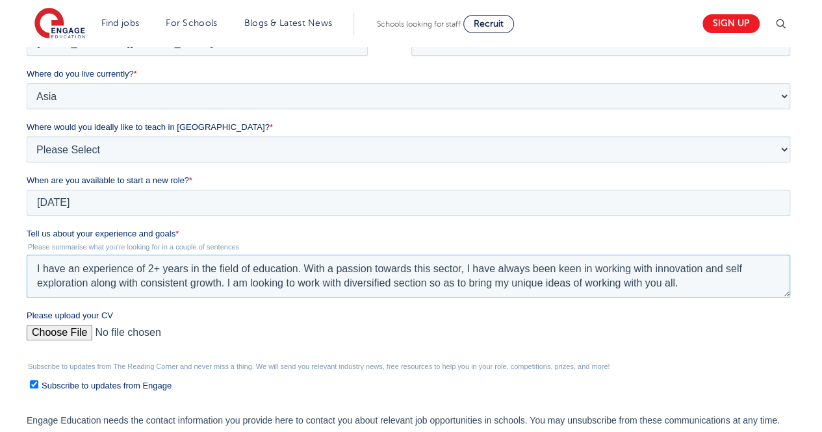
type textarea "I have an experience of 2+ years in the field of education. With a passion towa…"
click at [83, 331] on input "Please upload your CV" at bounding box center [409, 338] width 764 height 26
type input "C:\fakepath\RPS SEN RESUME UPDATED (2).pdf"
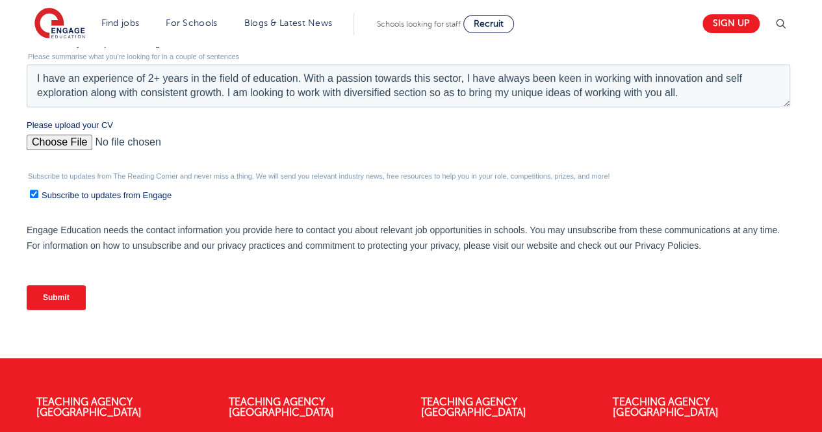
scroll to position [484, 0]
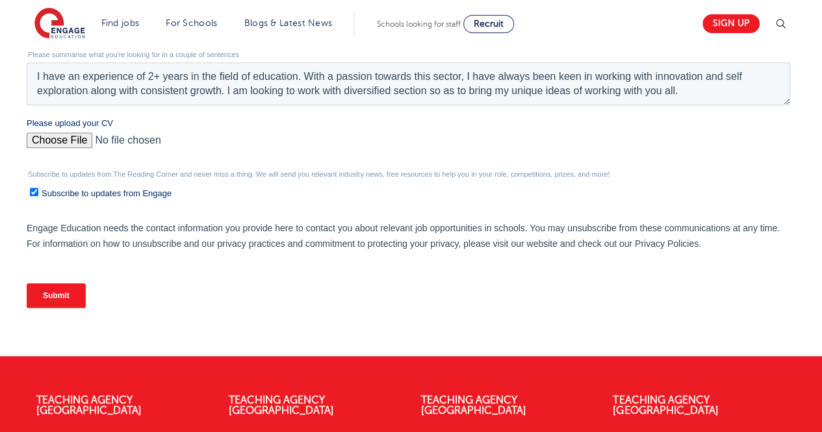
click at [51, 302] on input "Submit" at bounding box center [56, 295] width 59 height 25
click at [51, 294] on input "Submit" at bounding box center [56, 295] width 59 height 25
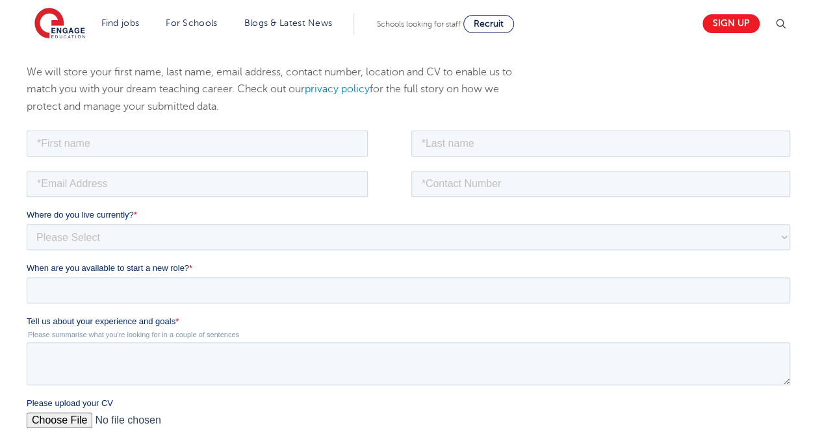
scroll to position [149, 0]
click at [283, 144] on input "text" at bounding box center [197, 145] width 341 height 26
type input "Aditi"
type input "[PERSON_NAME]"
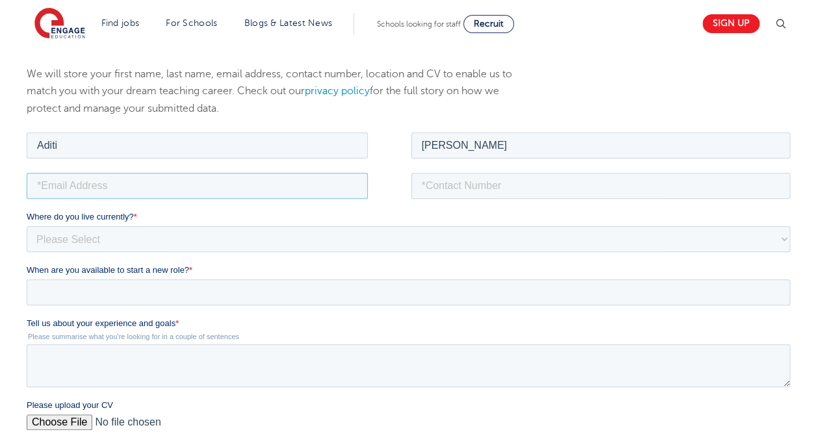
type input "[EMAIL_ADDRESS][DOMAIN_NAME]"
type input "08586057233"
click at [129, 236] on select "Please Select [GEOGRAPHIC_DATA] [GEOGRAPHIC_DATA] [GEOGRAPHIC_DATA] [GEOGRAPHIC…" at bounding box center [409, 239] width 764 height 26
select select "Asia"
click at [27, 226] on select "Please Select [GEOGRAPHIC_DATA] [GEOGRAPHIC_DATA] [GEOGRAPHIC_DATA] [GEOGRAPHIC…" at bounding box center [409, 239] width 764 height 26
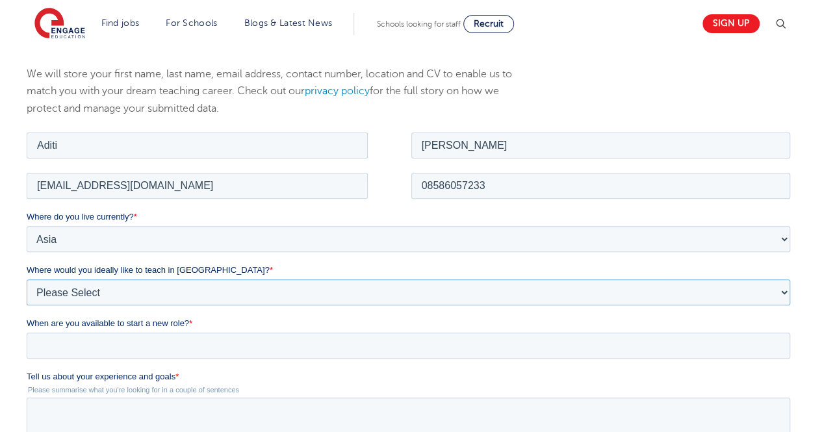
click at [88, 293] on select "Please Select I'm flexible! [GEOGRAPHIC_DATA] Any city in [GEOGRAPHIC_DATA] [GE…" at bounding box center [409, 292] width 764 height 26
select select "Urban- [GEOGRAPHIC_DATA]"
click at [27, 279] on select "Please Select I'm flexible! [GEOGRAPHIC_DATA] Any city in [GEOGRAPHIC_DATA] [GE…" at bounding box center [409, 292] width 764 height 26
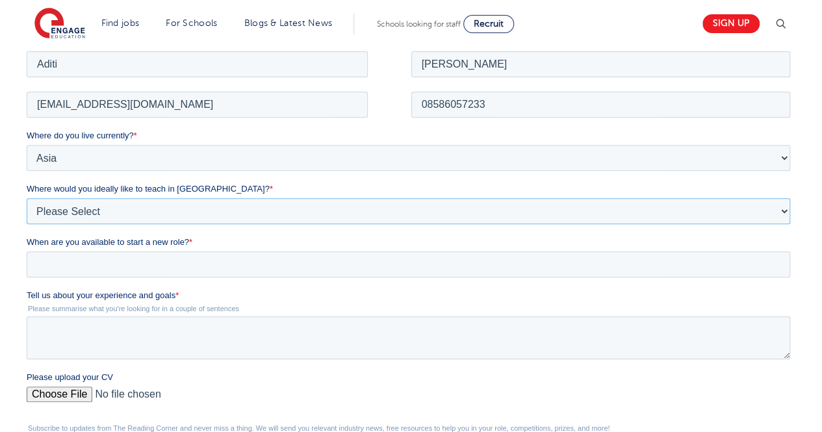
scroll to position [231, 0]
click at [159, 265] on input "When are you available to start a new role? *" at bounding box center [409, 263] width 764 height 26
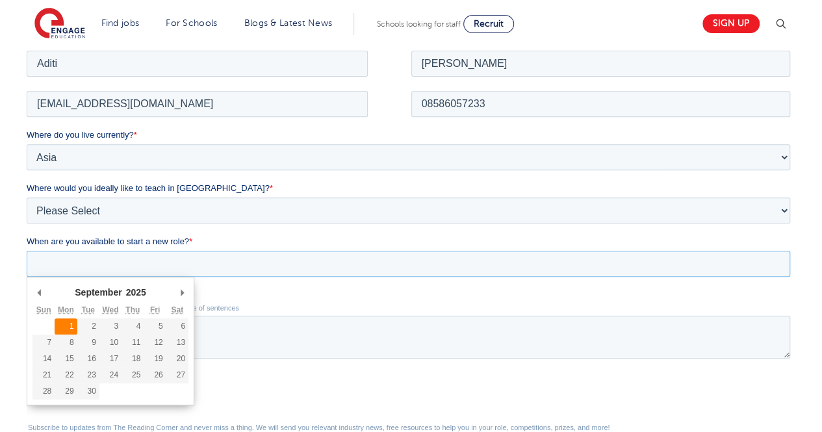
type div "2025-09-01"
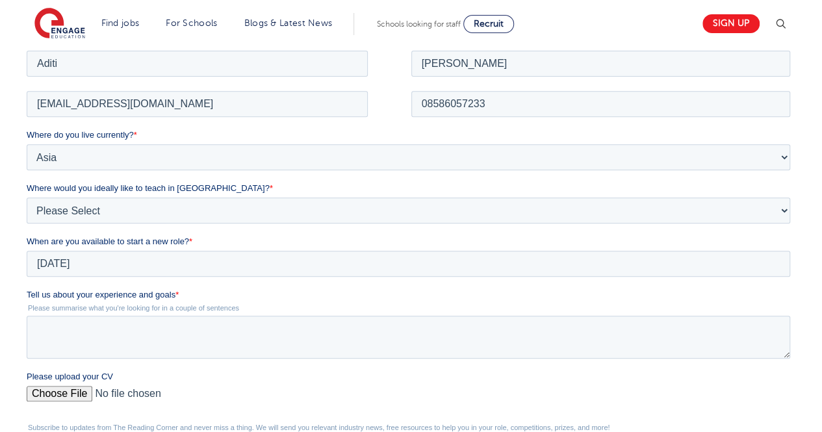
type input "2025/09/01"
click at [103, 330] on textarea "Tell us about your experience and goals *" at bounding box center [409, 336] width 764 height 43
paste textarea "I have an experience of 2+ years in the field of education. With a passion towa…"
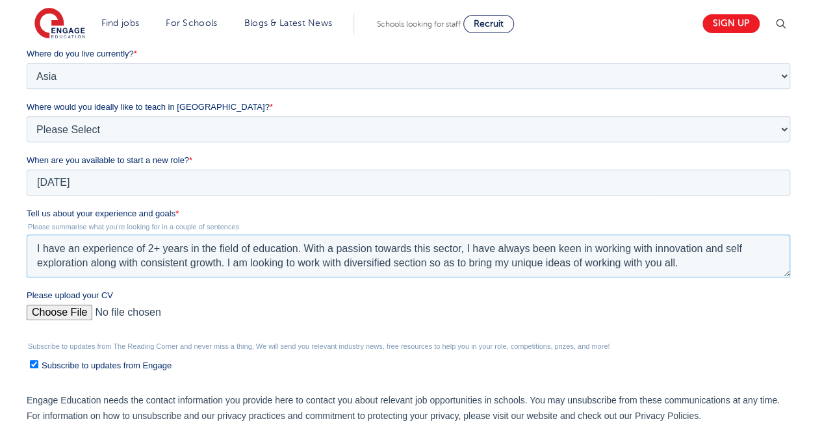
scroll to position [313, 0]
type textarea "I have an experience of 2+ years in the field of education. With a passion towa…"
click at [70, 320] on input "Please upload your CV" at bounding box center [409, 317] width 764 height 26
type input "C:\fakepath\RPS SEN RESUME UPDATED (2).pdf"
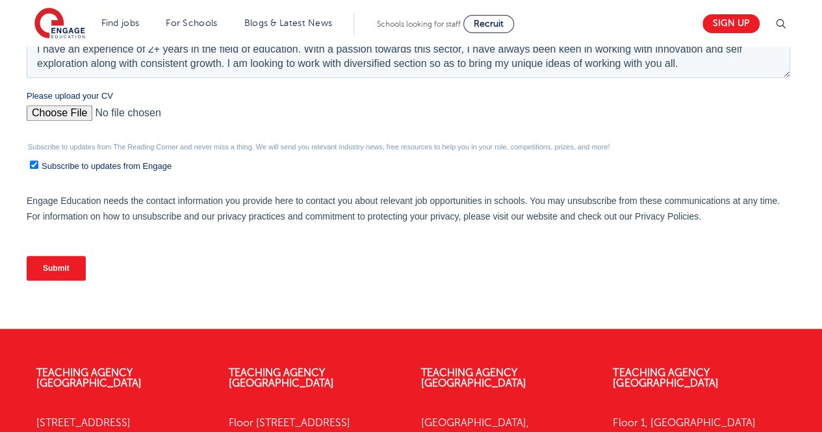
scroll to position [512, 0]
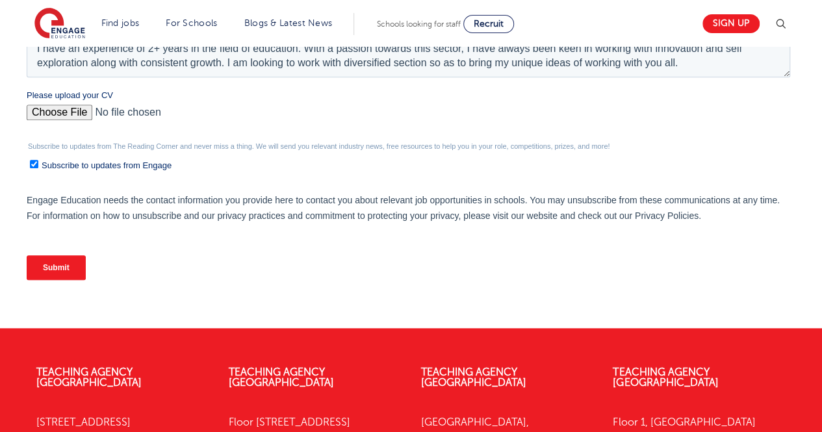
click at [72, 263] on input "Submit" at bounding box center [56, 267] width 59 height 25
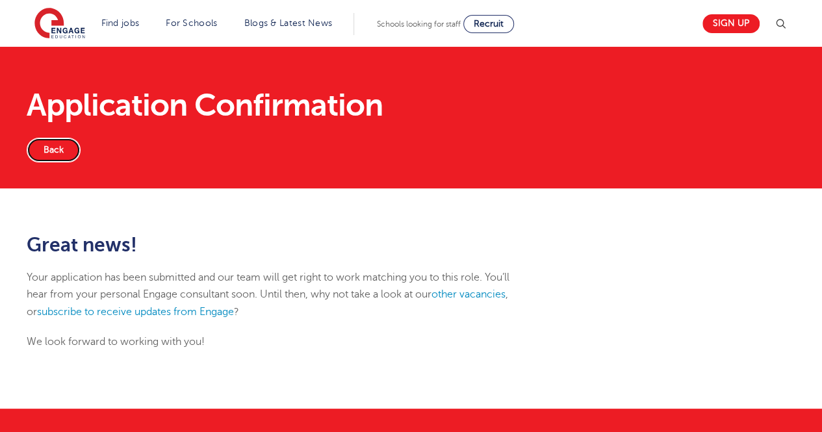
click at [50, 157] on link "Back" at bounding box center [54, 150] width 54 height 25
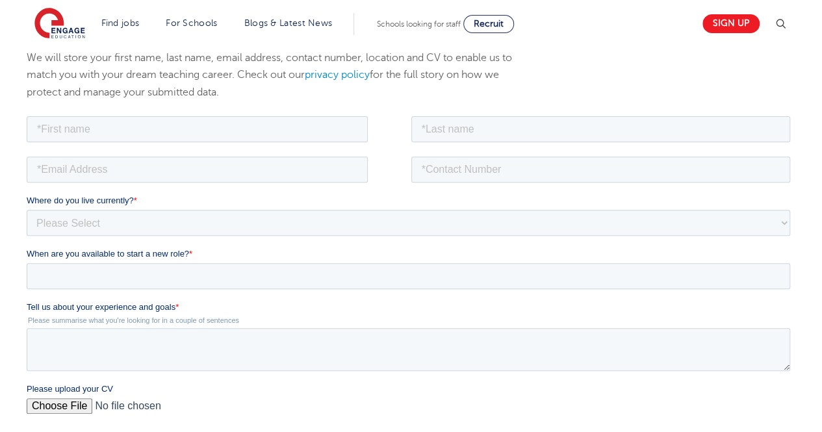
scroll to position [166, 0]
drag, startPoint x: 222, startPoint y: 114, endPoint x: 220, endPoint y: 133, distance: 19.0
click at [220, 133] on div at bounding box center [219, 126] width 385 height 29
click at [220, 133] on input "text" at bounding box center [197, 128] width 341 height 26
type input "Aditi"
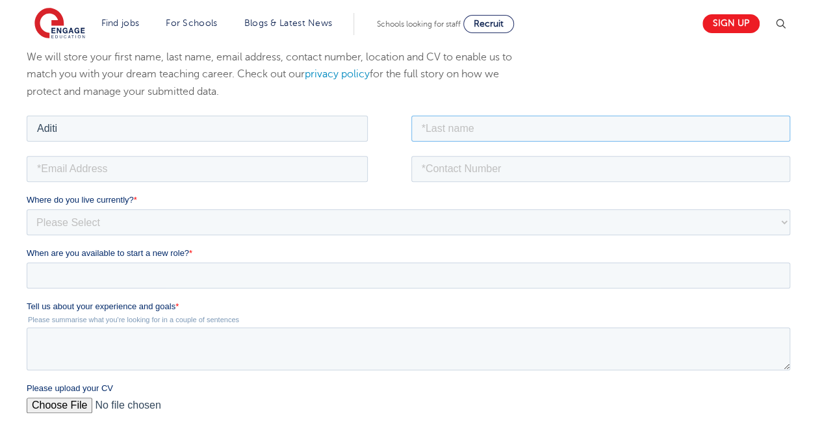
type input "Sharma"
type input "ads.sharma93@gmail.com"
type input "08586057233"
click at [166, 226] on select "Please Select UK Canada Ireland Australia New Zealand Europe USA South Africa J…" at bounding box center [409, 222] width 764 height 26
select select "Asia"
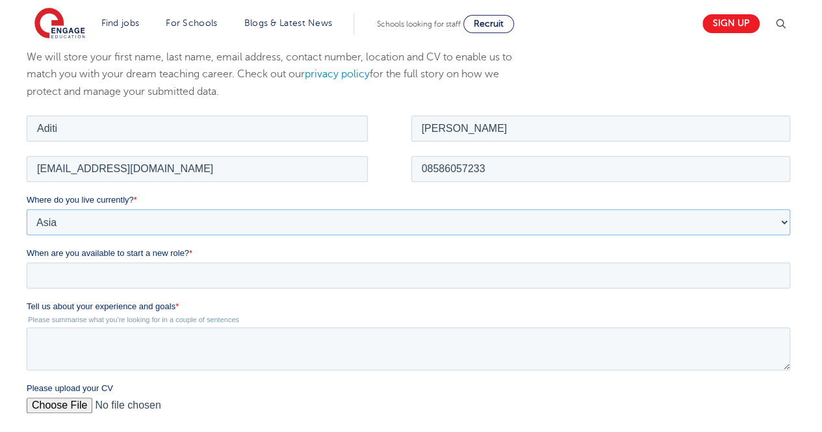
click at [27, 209] on select "Please Select UK Canada Ireland Australia New Zealand Europe USA South Africa J…" at bounding box center [409, 222] width 764 height 26
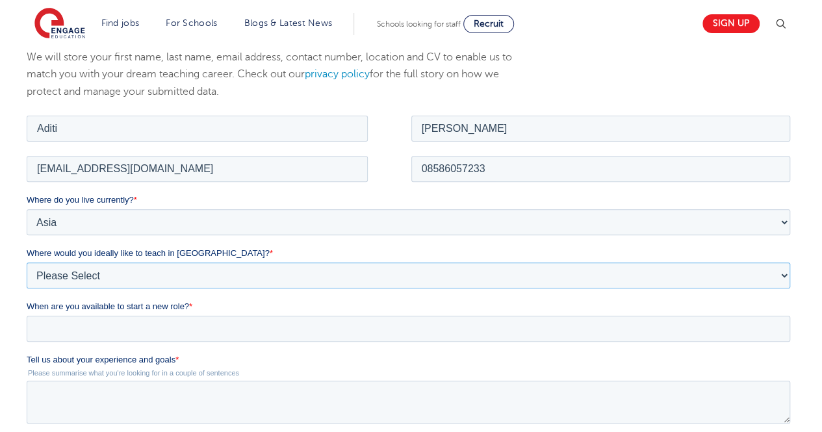
click at [153, 280] on select "Please Select I'm flexible! [GEOGRAPHIC_DATA] Any city in [GEOGRAPHIC_DATA] [GE…" at bounding box center [409, 275] width 764 height 26
select select "Urban- [GEOGRAPHIC_DATA]"
click at [27, 262] on select "Please Select I'm flexible! [GEOGRAPHIC_DATA] Any city in [GEOGRAPHIC_DATA] [GE…" at bounding box center [409, 275] width 764 height 26
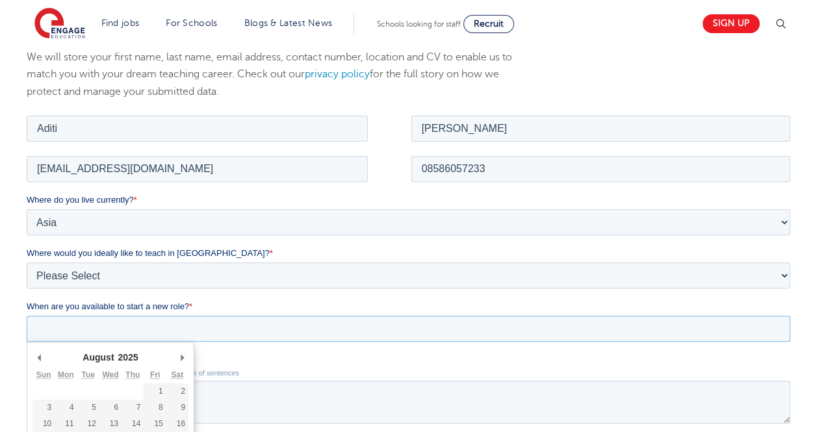
click at [138, 326] on input "When are you available to start a new role? *" at bounding box center [409, 328] width 764 height 26
type div "2025-09-01"
type input "2025/09/01"
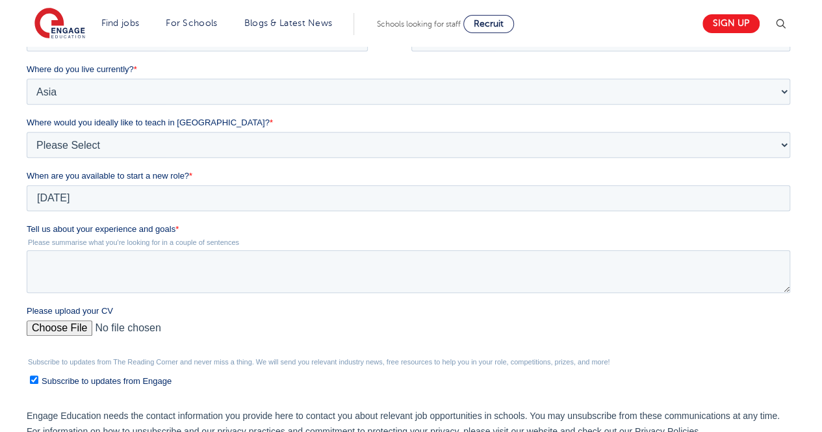
scroll to position [305, 0]
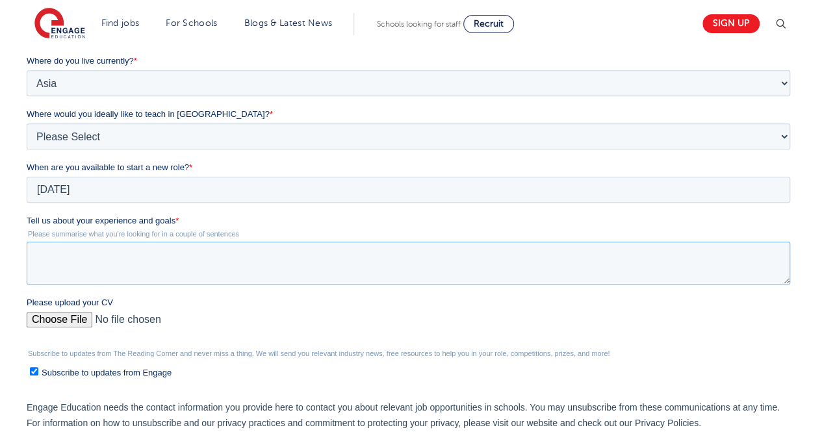
click at [147, 260] on textarea "Tell us about your experience and goals *" at bounding box center [409, 263] width 764 height 43
paste textarea "I have an experience of 2+ years in the field of education. With a passion towa…"
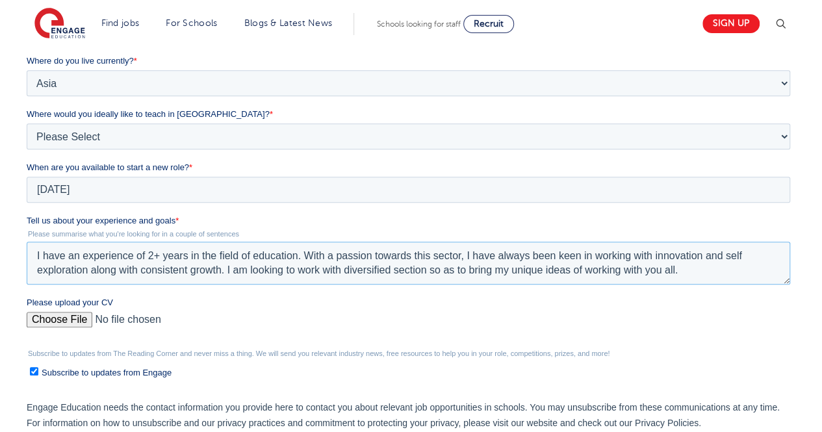
type textarea "I have an experience of 2+ years in the field of education. With a passion towa…"
click at [51, 326] on input "Please upload your CV" at bounding box center [409, 325] width 764 height 26
type input "C:\fakepath\RPS SEN RESUME UPDATED (2).pdf"
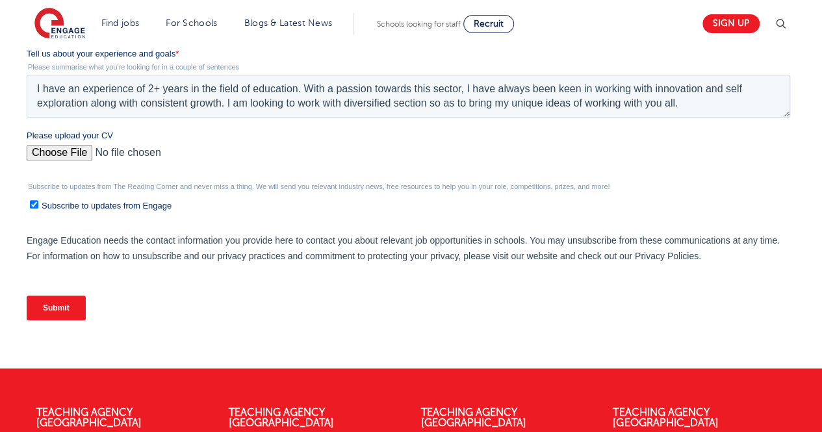
scroll to position [473, 0]
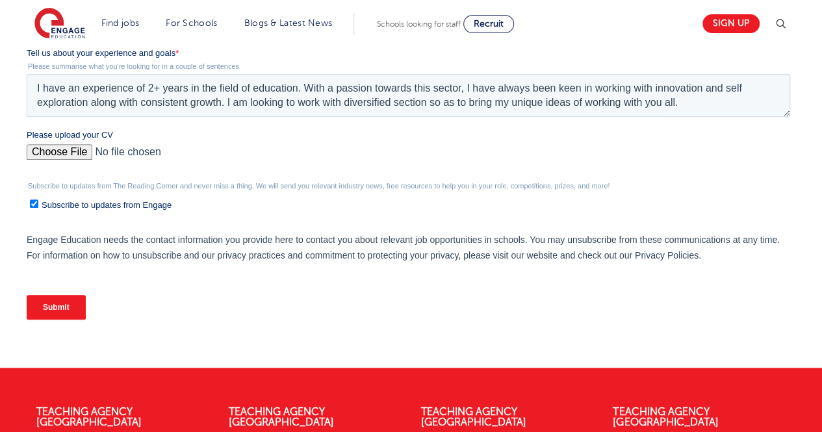
click at [56, 300] on input "Submit" at bounding box center [56, 307] width 59 height 25
click at [49, 305] on input "Submit" at bounding box center [56, 307] width 59 height 25
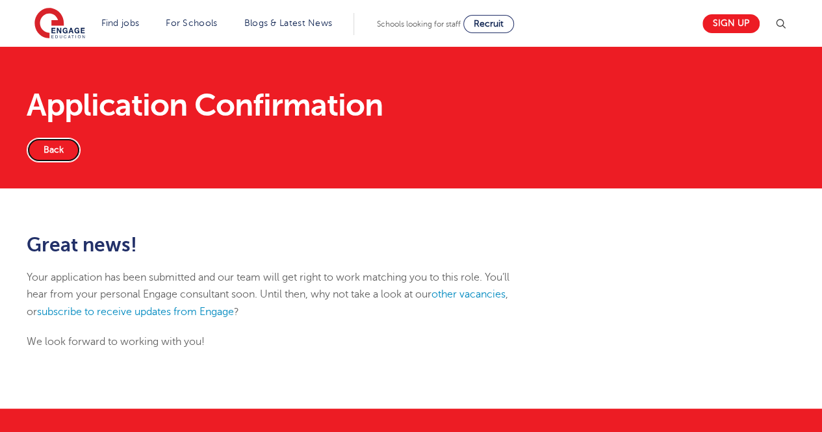
click at [53, 154] on link "Back" at bounding box center [54, 150] width 54 height 25
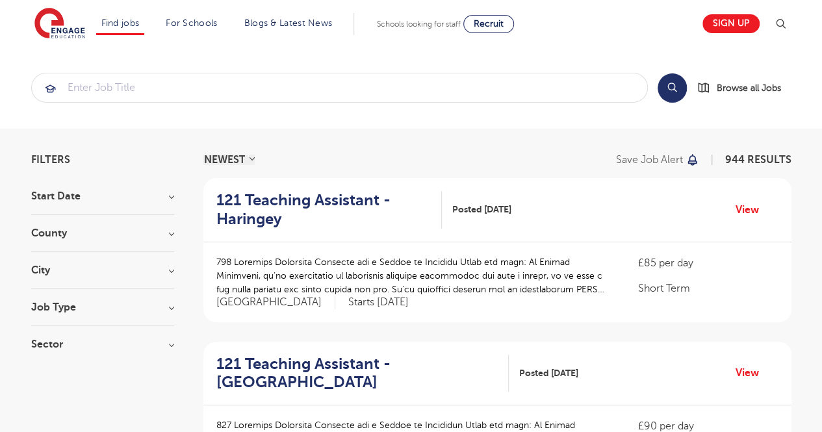
scroll to position [121, 0]
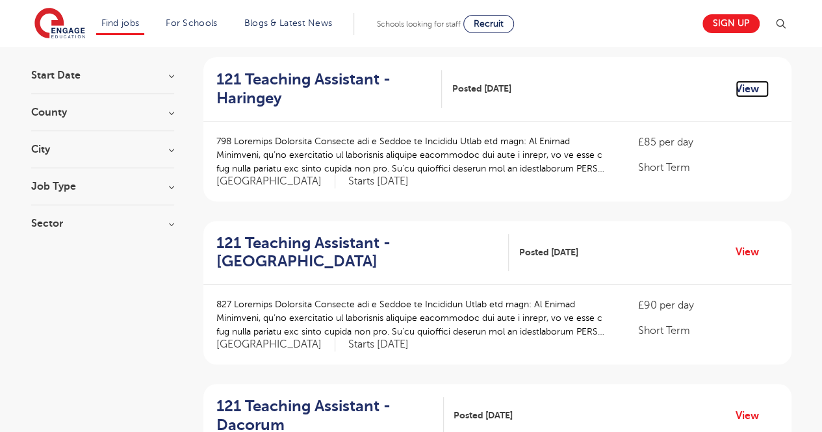
click at [749, 88] on link "View" at bounding box center [752, 89] width 33 height 17
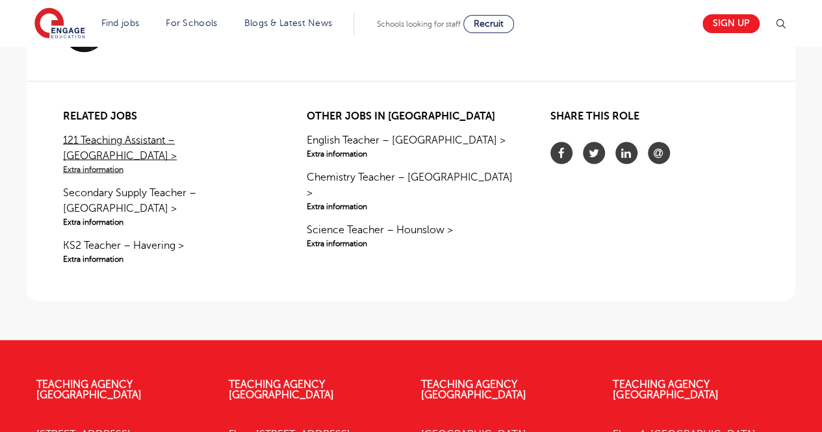
scroll to position [1201, 0]
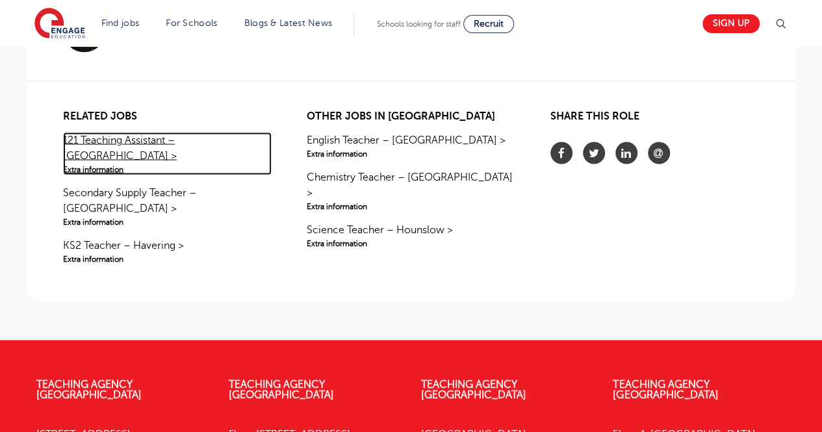
click at [129, 143] on link "121 Teaching Assistant – [GEOGRAPHIC_DATA] > Extra information" at bounding box center [167, 153] width 209 height 43
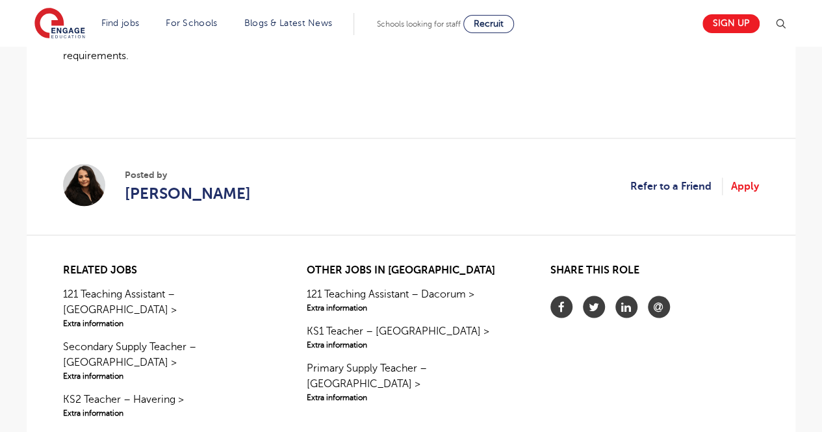
scroll to position [1077, 0]
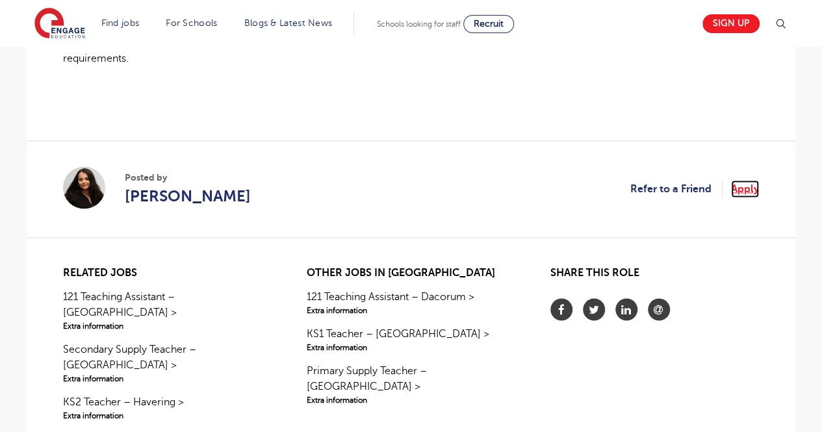
click at [738, 180] on link "Apply" at bounding box center [745, 188] width 28 height 17
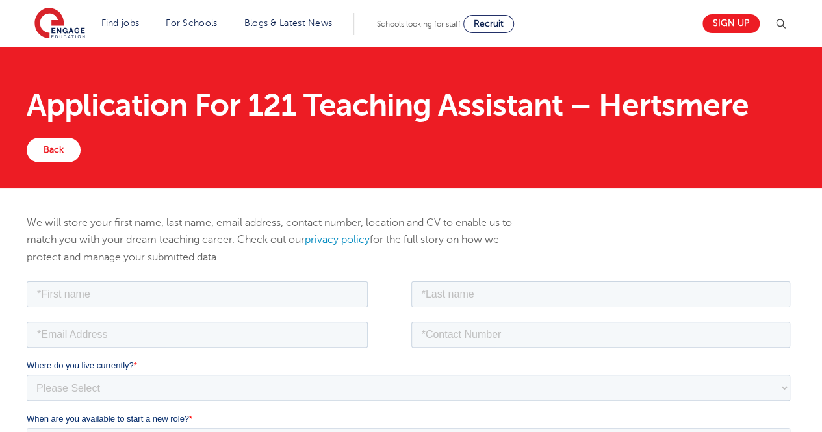
scroll to position [162, 0]
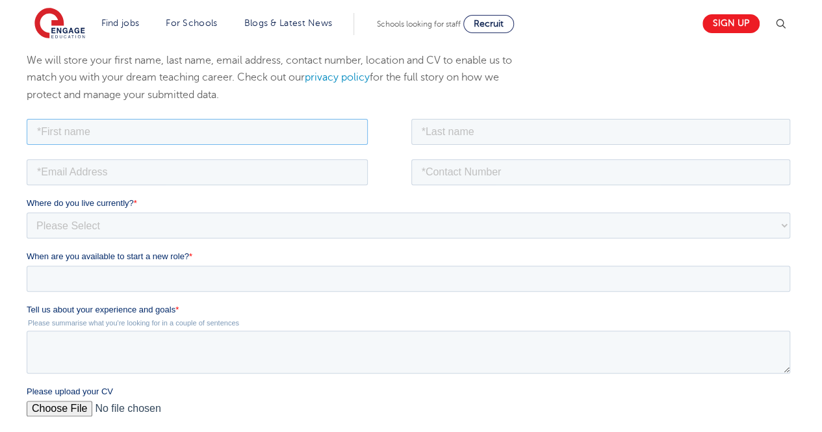
click at [296, 127] on input "text" at bounding box center [197, 131] width 341 height 26
type input "Aditi"
type input "Sharma"
type input "ads.sharma93@gmail.com"
type input "08586057233"
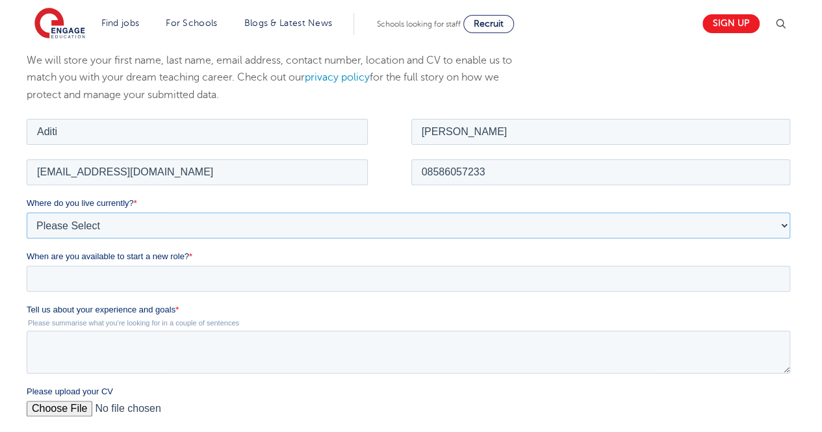
click at [153, 227] on select "Please Select UK Canada Ireland Australia New Zealand Europe USA South Africa J…" at bounding box center [409, 225] width 764 height 26
select select "Asia"
click at [27, 212] on select "Please Select UK Canada Ireland Australia New Zealand Europe USA South Africa J…" at bounding box center [409, 225] width 764 height 26
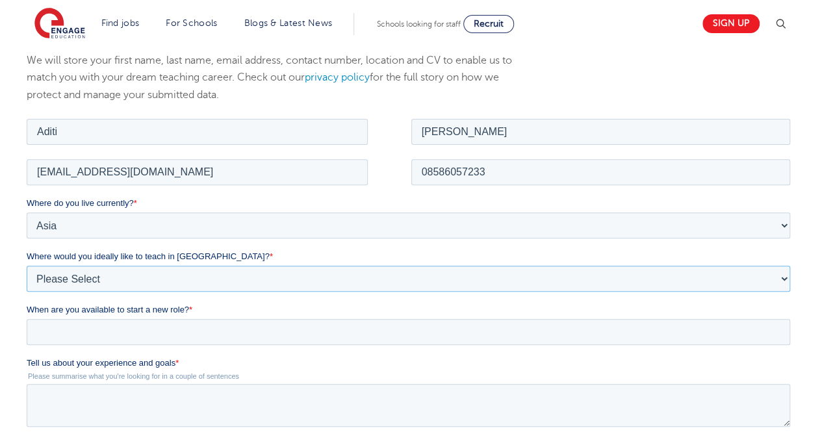
click at [104, 279] on select "Please Select I'm flexible! London Any city in England Greater London/Home Coun…" at bounding box center [409, 278] width 764 height 26
select select "Urban- London"
click at [27, 265] on select "Please Select I'm flexible! London Any city in England Greater London/Home Coun…" at bounding box center [409, 278] width 764 height 26
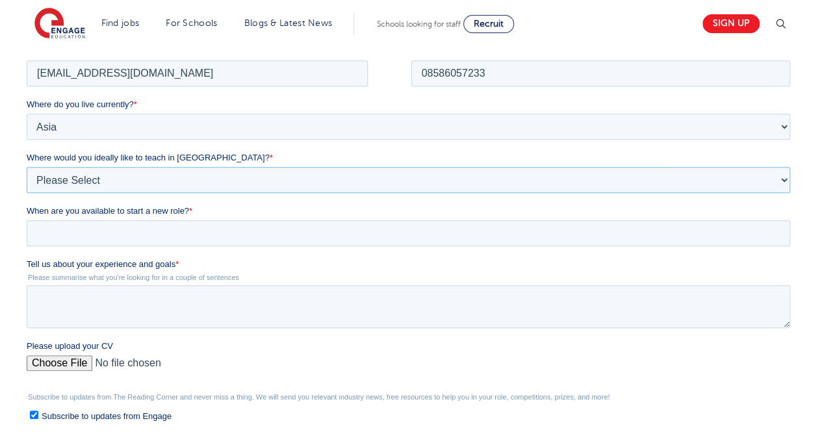
scroll to position [266, 0]
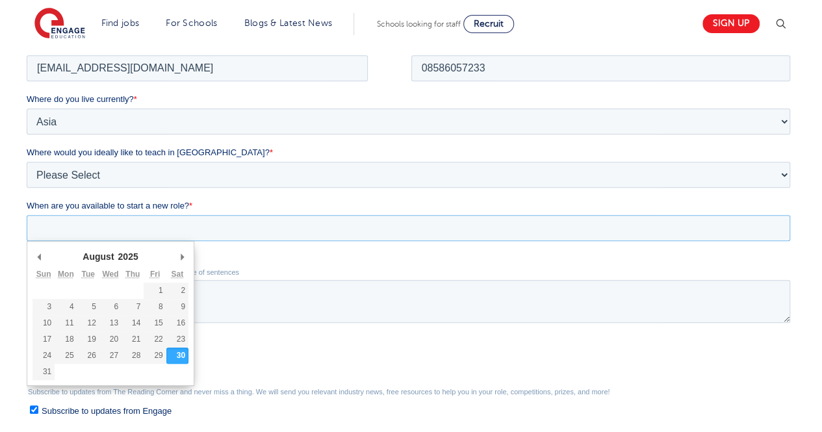
click at [121, 235] on input "When are you available to start a new role? *" at bounding box center [409, 227] width 764 height 26
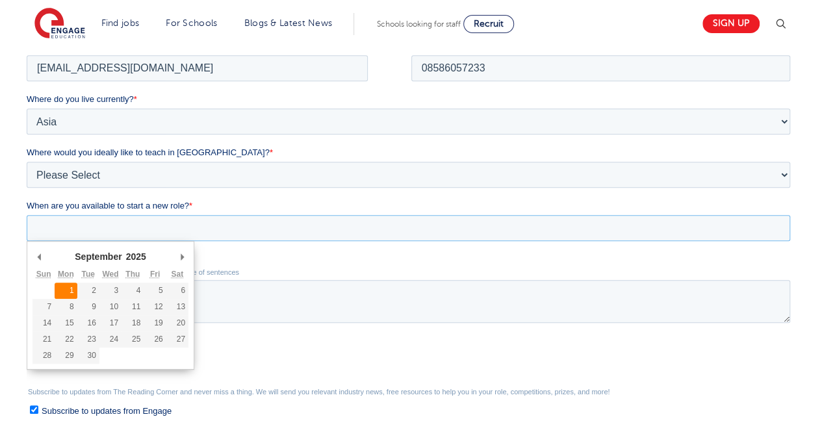
type div "[DATE]"
type input "[DATE]"
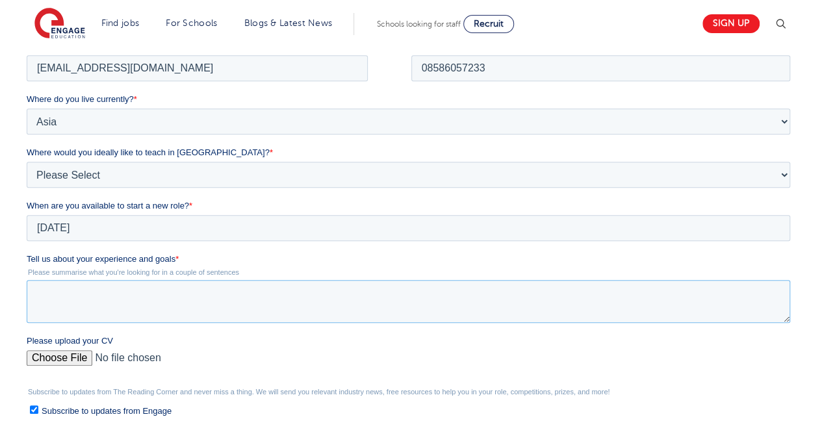
click at [68, 295] on textarea "Tell us about your experience and goals *" at bounding box center [409, 300] width 764 height 43
paste textarea "I have an experience of 2+ years in the field of education. With a passion towa…"
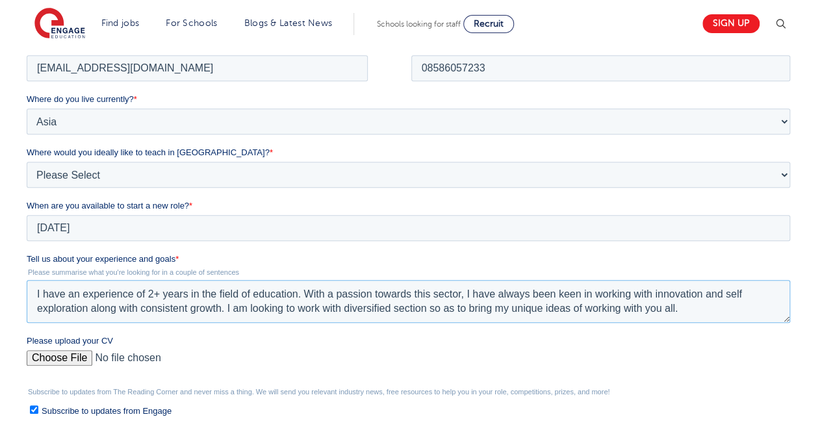
type textarea "I have an experience of 2+ years in the field of education. With a passion towa…"
click at [44, 361] on input "Please upload your CV" at bounding box center [409, 363] width 764 height 26
type input "C:\fakepath\RPS SEN RESUME UPDATED (2).pdf"
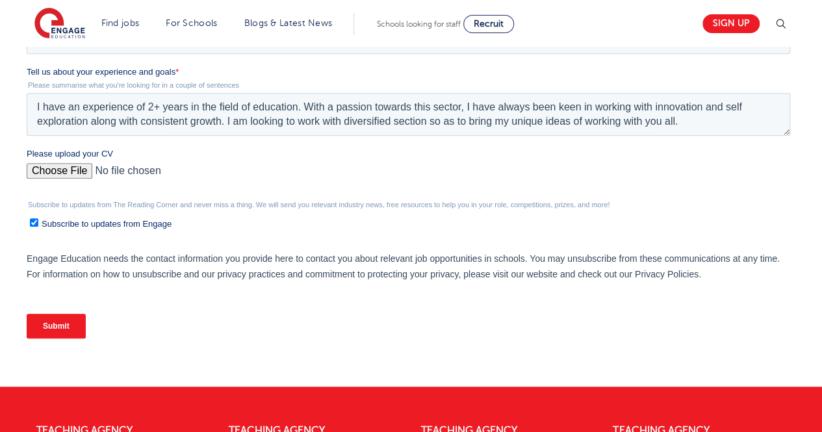
scroll to position [454, 0]
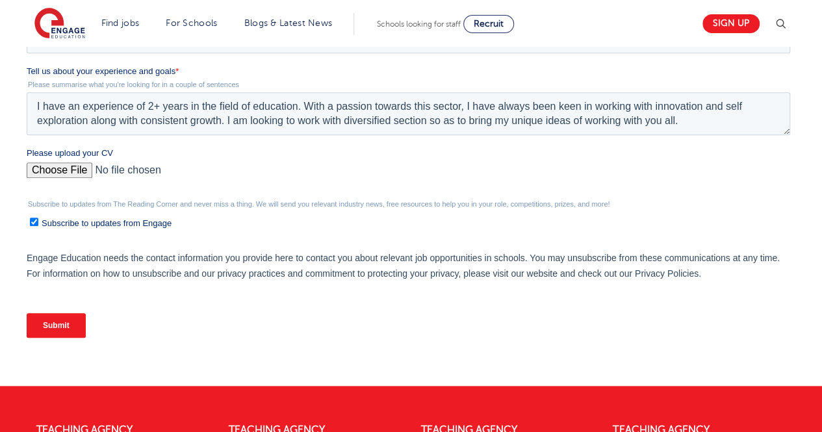
click at [48, 323] on input "Submit" at bounding box center [56, 325] width 59 height 25
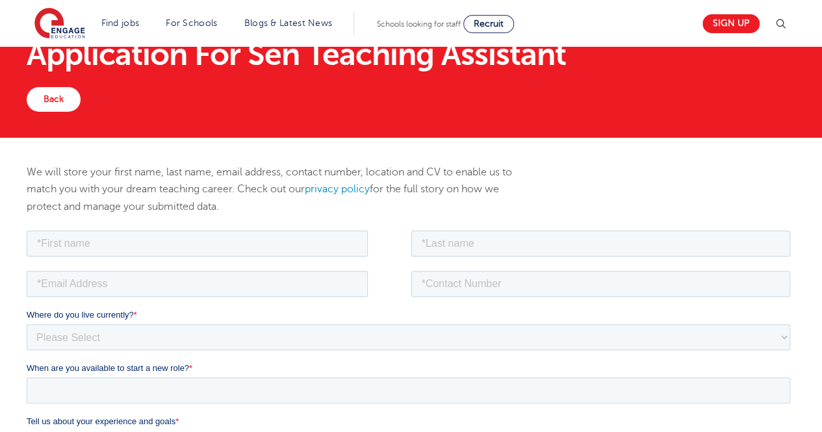
scroll to position [46, 0]
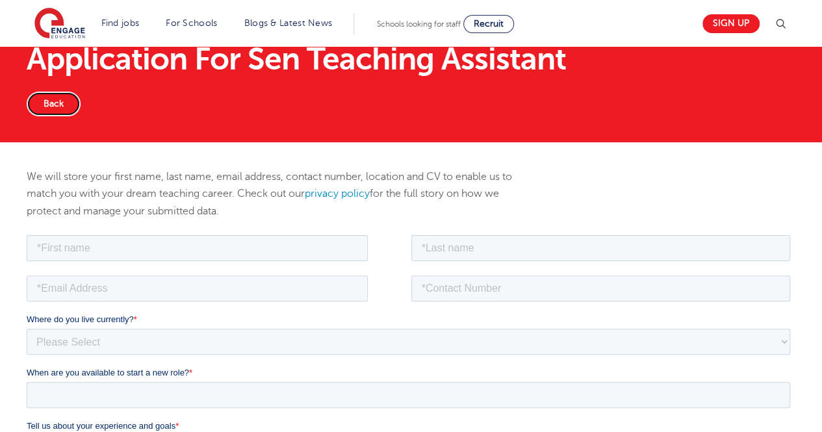
click at [45, 114] on link "Back" at bounding box center [54, 104] width 54 height 25
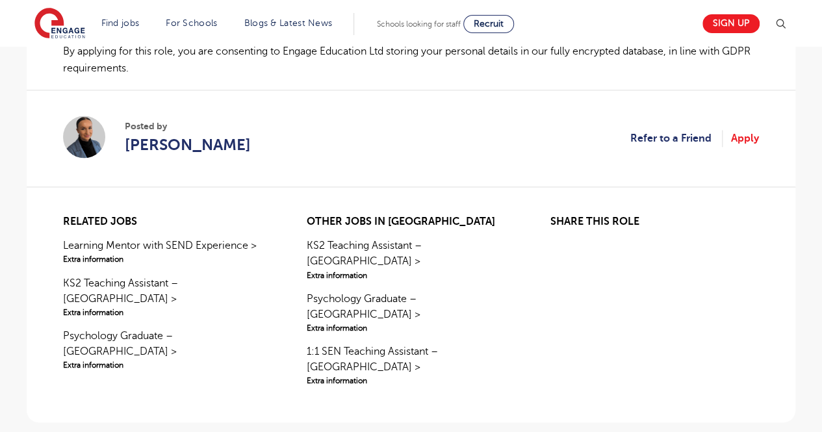
scroll to position [978, 0]
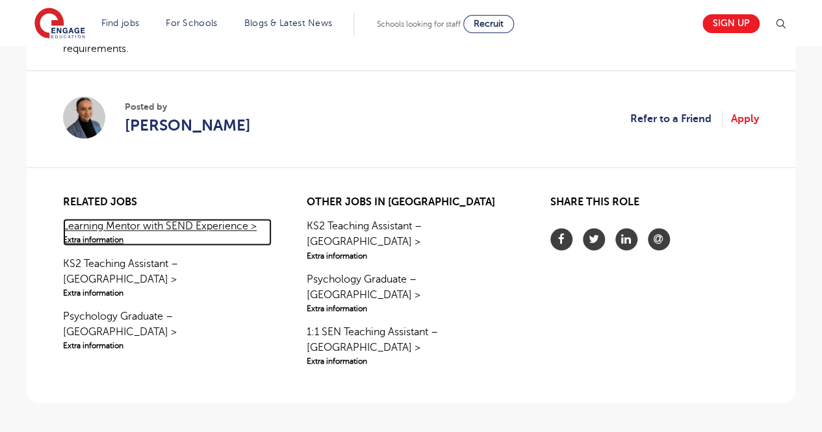
click at [140, 218] on link "Learning Mentor with SEND Experience > Extra information" at bounding box center [167, 231] width 209 height 27
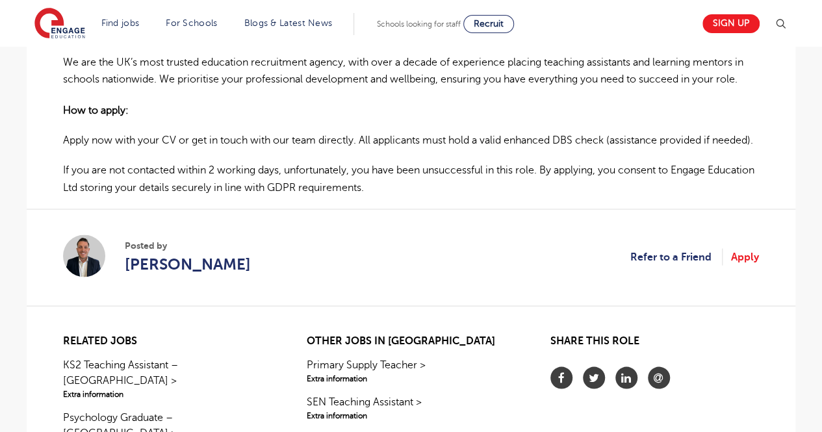
scroll to position [1147, 0]
click at [747, 265] on link "Apply" at bounding box center [745, 256] width 28 height 17
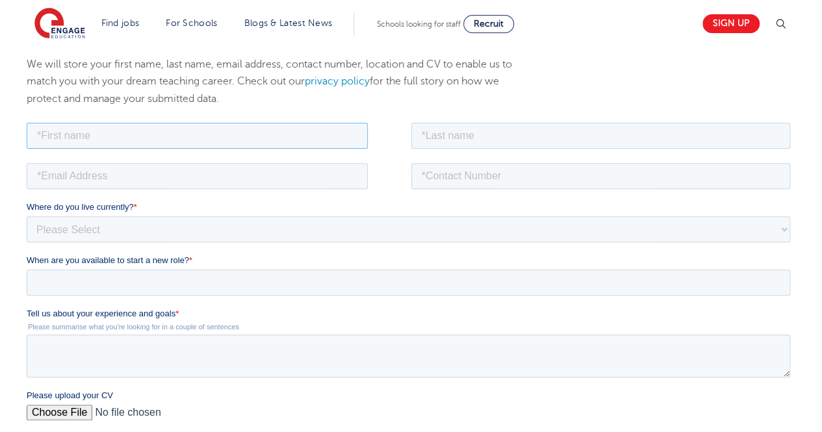
click at [203, 135] on input "text" at bounding box center [197, 135] width 341 height 26
type input "Aditi"
type input "Sharma"
type input "ads.sharma93@gmail.com"
type input "08586057233"
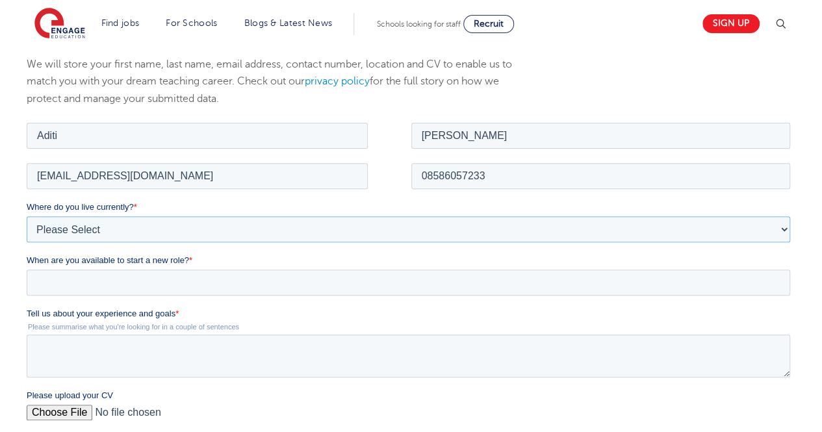
click at [153, 226] on select "Please Select UK Canada Ireland Australia New Zealand Europe USA South Africa J…" at bounding box center [409, 229] width 764 height 26
select select "Asia"
click at [27, 216] on select "Please Select UK Canada Ireland Australia New Zealand Europe USA South Africa J…" at bounding box center [409, 229] width 764 height 26
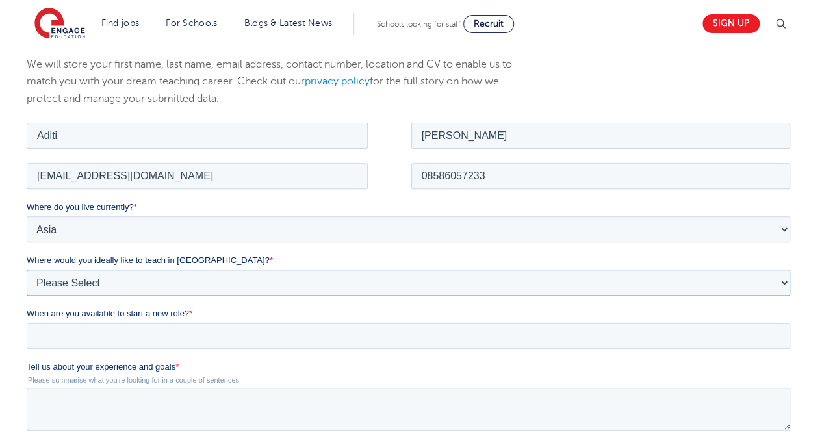
click at [118, 285] on select "Please Select I'm flexible! London Any city in England Greater London/Home Coun…" at bounding box center [409, 282] width 764 height 26
select select "Urban- London"
click at [27, 269] on select "Please Select I'm flexible! London Any city in England Greater London/Home Coun…" at bounding box center [409, 282] width 764 height 26
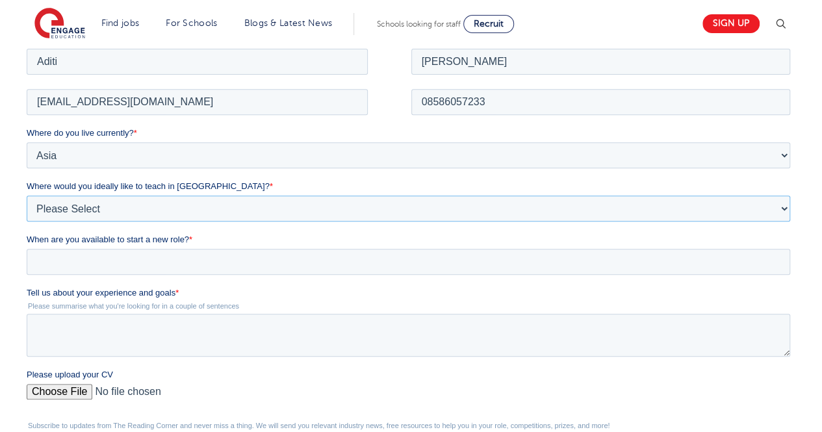
scroll to position [237, 0]
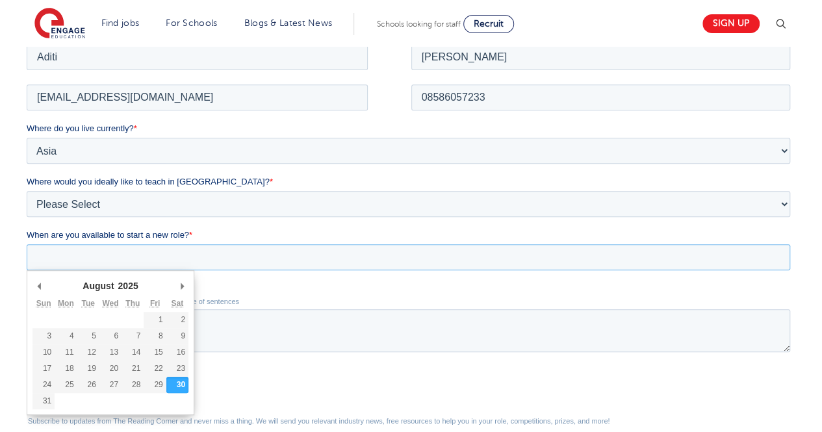
click at [131, 248] on input "When are you available to start a new role? *" at bounding box center [409, 257] width 764 height 26
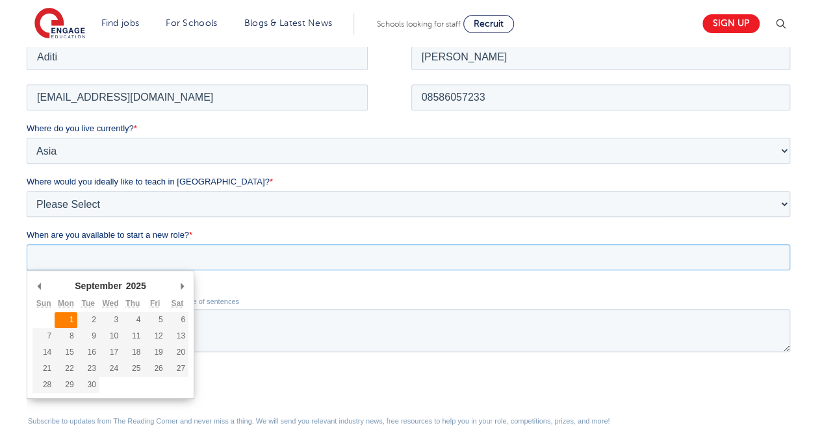
type div "[DATE]"
type input "2025/09/01"
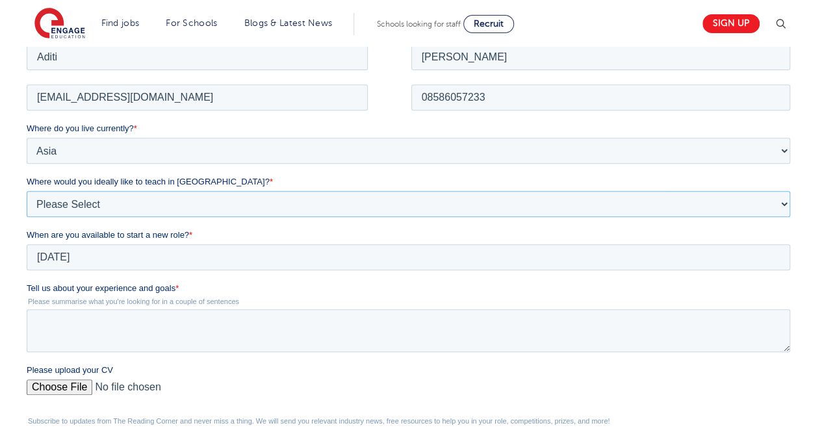
click at [97, 206] on select "Please Select I'm flexible! London Any city in England Greater London/Home Coun…" at bounding box center [409, 203] width 764 height 26
click at [27, 190] on select "Please Select I'm flexible! London Any city in England Greater London/Home Coun…" at bounding box center [409, 203] width 764 height 26
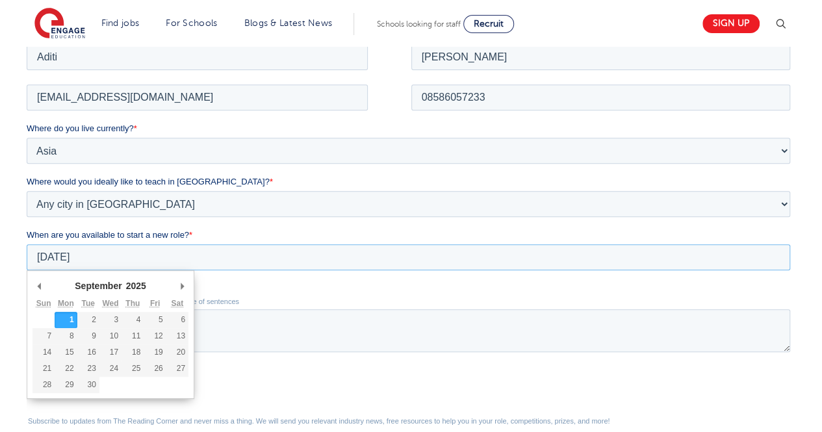
click at [101, 252] on input "2025/09/01" at bounding box center [409, 257] width 764 height 26
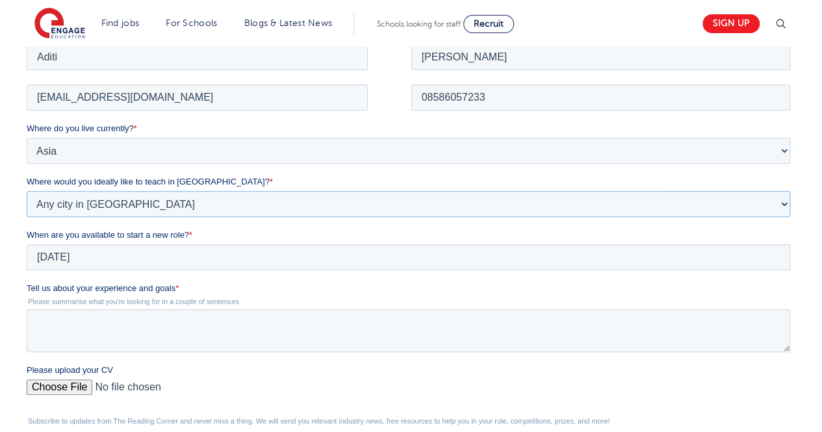
click at [127, 205] on select "Please Select I'm flexible! London Any city in England Greater London/Home Coun…" at bounding box center [409, 203] width 764 height 26
select select "Urban- London"
click at [27, 190] on select "Please Select I'm flexible! London Any city in England Greater London/Home Coun…" at bounding box center [409, 203] width 764 height 26
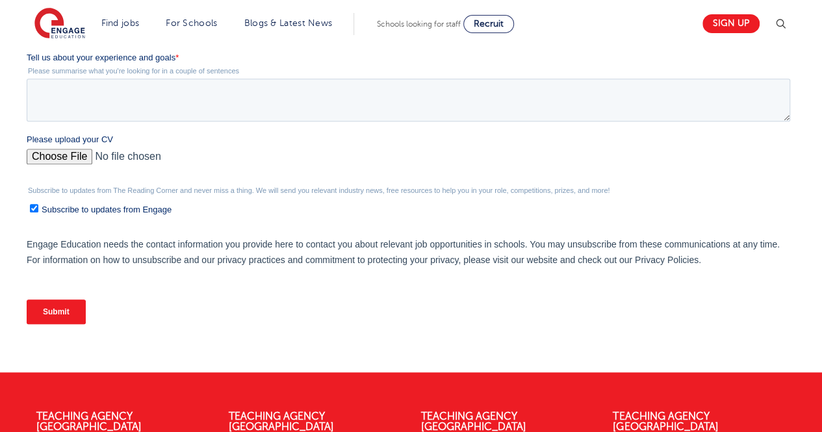
scroll to position [467, 0]
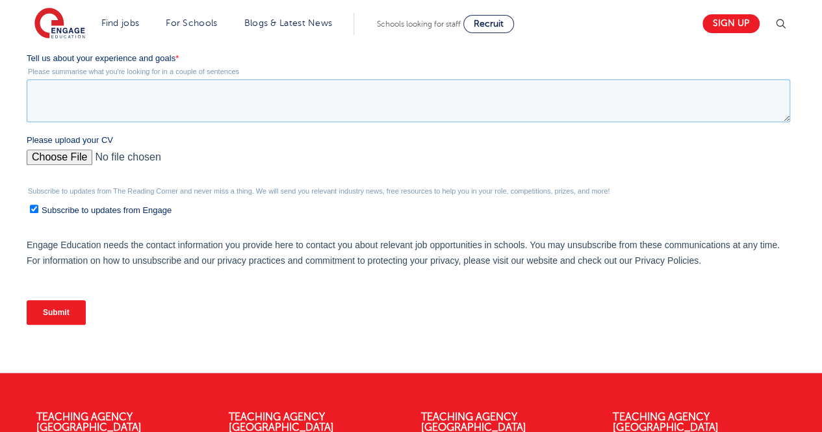
click at [111, 116] on textarea "Tell us about your experience and goals *" at bounding box center [409, 100] width 764 height 43
paste textarea "I have an experience of 2+ years in the field of education. With a passion towa…"
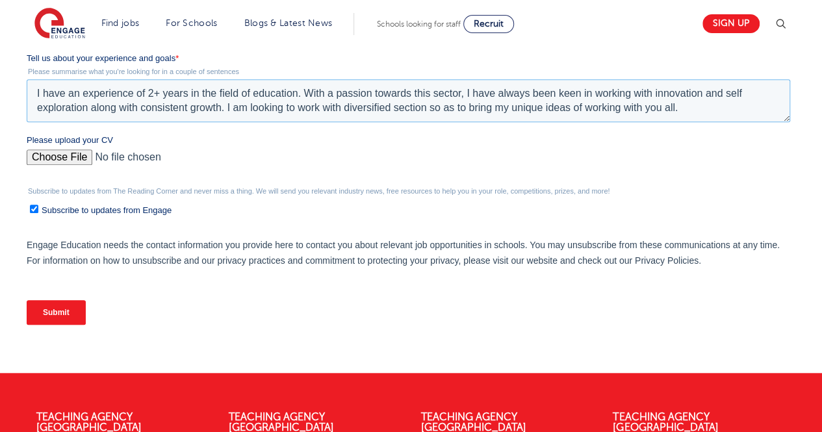
type textarea "I have an experience of 2+ years in the field of education. With a passion towa…"
click at [65, 161] on input "Please upload your CV" at bounding box center [409, 162] width 764 height 26
type input "C:\fakepath\RPS SEN RESUME UPDATED (2).pdf"
click at [65, 306] on input "Submit" at bounding box center [56, 312] width 59 height 25
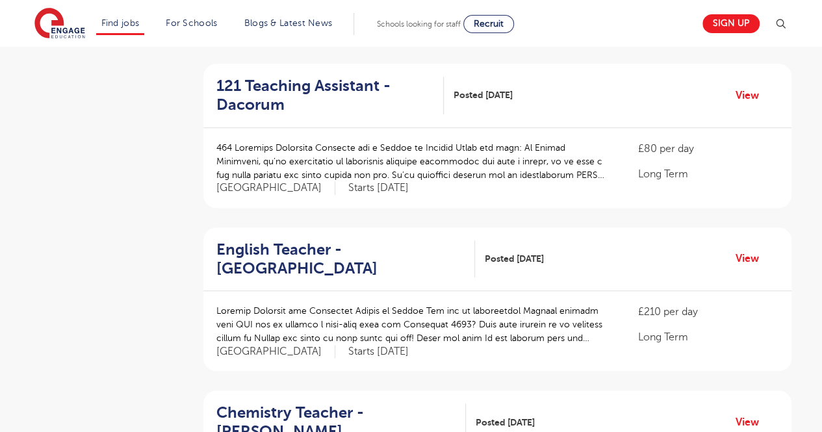
scroll to position [449, 0]
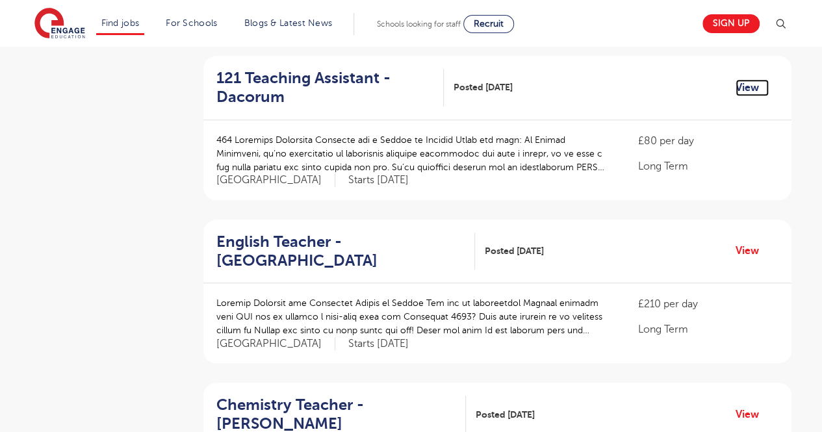
click at [749, 79] on link "View" at bounding box center [752, 87] width 33 height 17
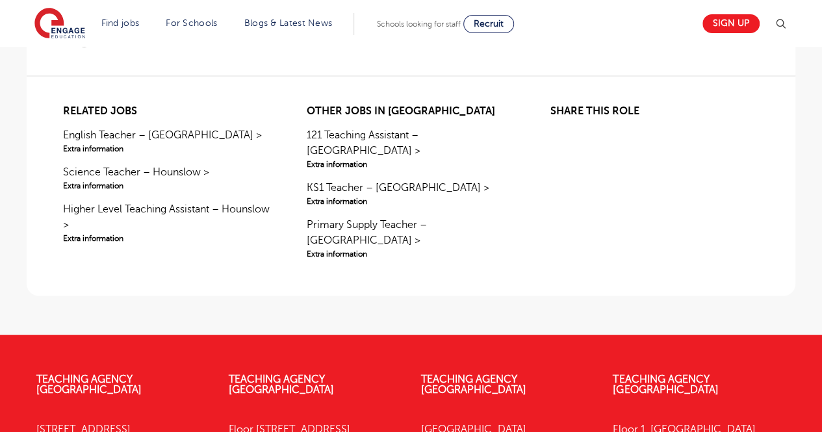
scroll to position [1207, 0]
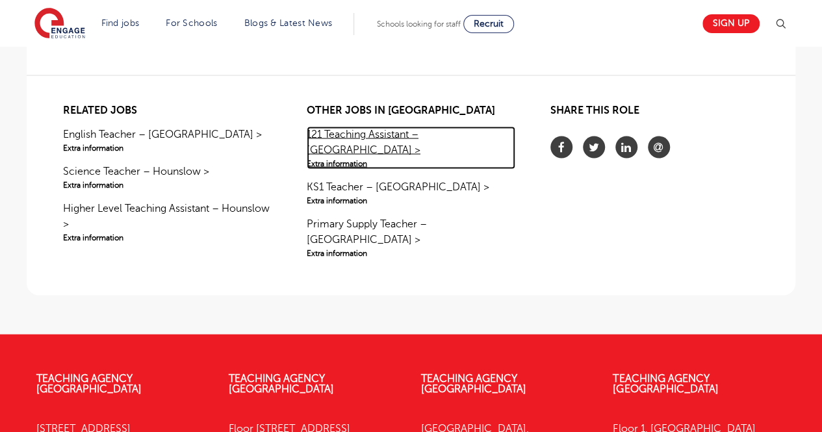
click at [351, 137] on link "121 Teaching Assistant – Hertsmere > Extra information" at bounding box center [411, 147] width 209 height 43
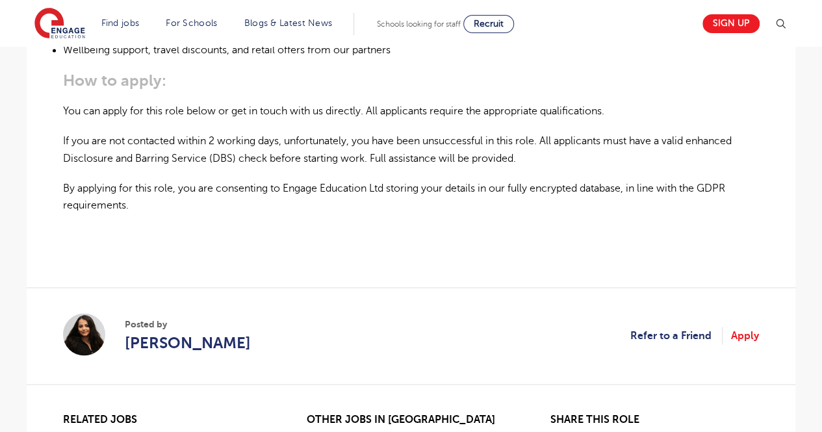
scroll to position [931, 0]
click at [737, 326] on link "Apply" at bounding box center [745, 334] width 28 height 17
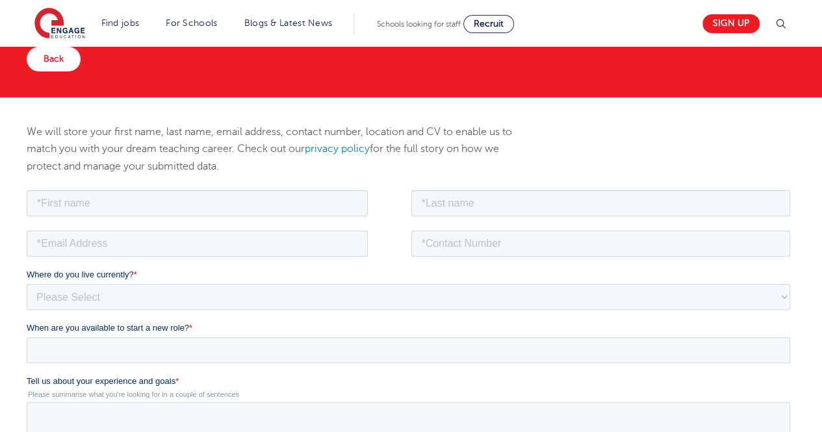
scroll to position [92, 0]
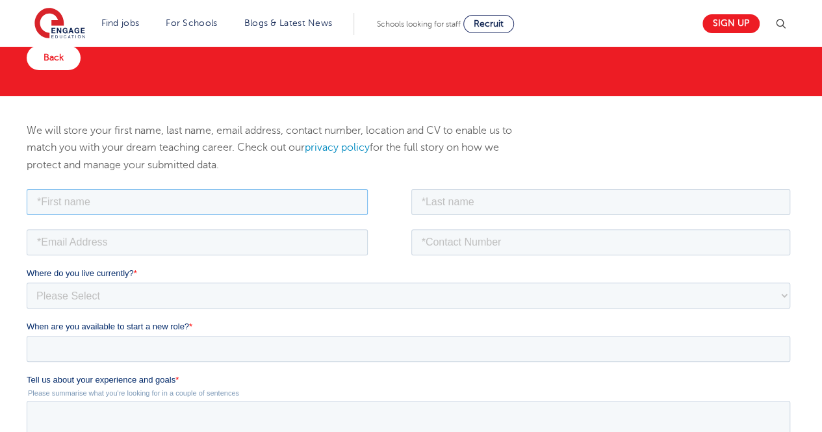
click at [218, 188] on input "text" at bounding box center [197, 201] width 341 height 26
type input "Aditi"
type input "[PERSON_NAME]"
type input "ads.sharma93@gmail.com"
type input "08586057233"
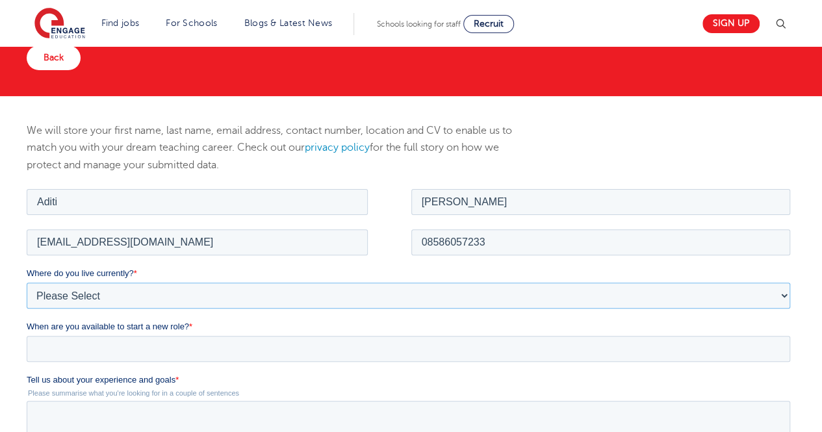
click at [176, 302] on select "Please Select UK Canada Ireland Australia New Zealand Europe USA South Africa J…" at bounding box center [409, 295] width 764 height 26
select select "Asia"
click at [27, 282] on select "Please Select UK Canada Ireland Australia New Zealand Europe USA South Africa J…" at bounding box center [409, 295] width 764 height 26
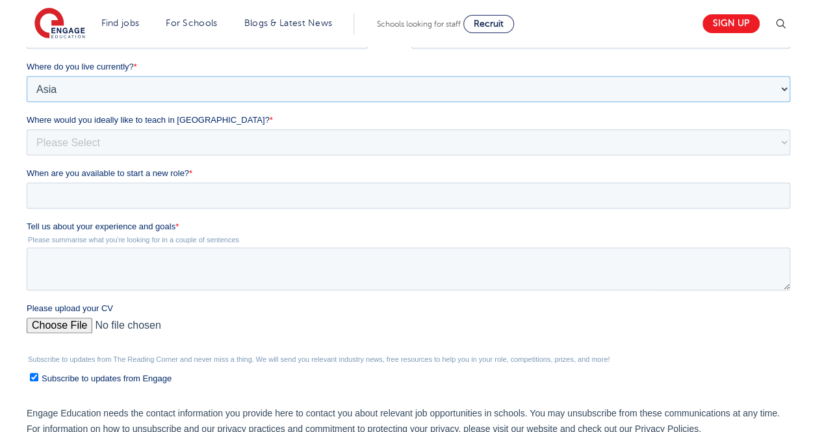
scroll to position [300, 0]
click at [150, 142] on select "Please Select I'm flexible! London Any city in England Greater London/Home Coun…" at bounding box center [409, 142] width 764 height 26
select select "Urban- London"
click at [27, 150] on select "Please Select I'm flexible! London Any city in England Greater London/Home Coun…" at bounding box center [409, 142] width 764 height 26
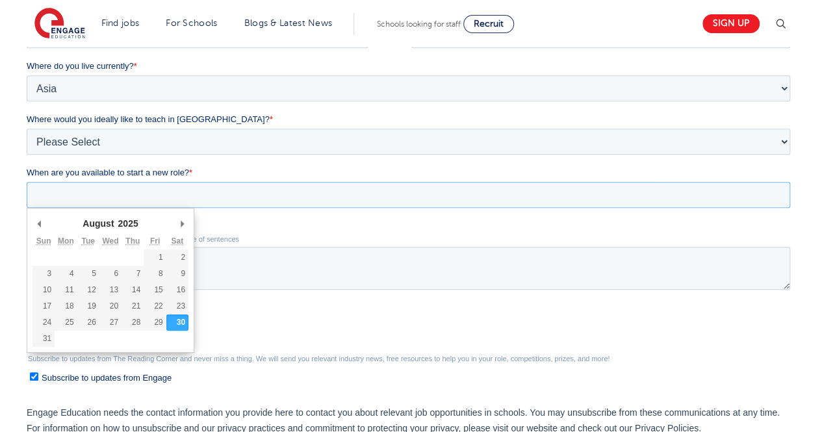
click at [135, 196] on input "When are you available to start a new role? *" at bounding box center [409, 195] width 764 height 26
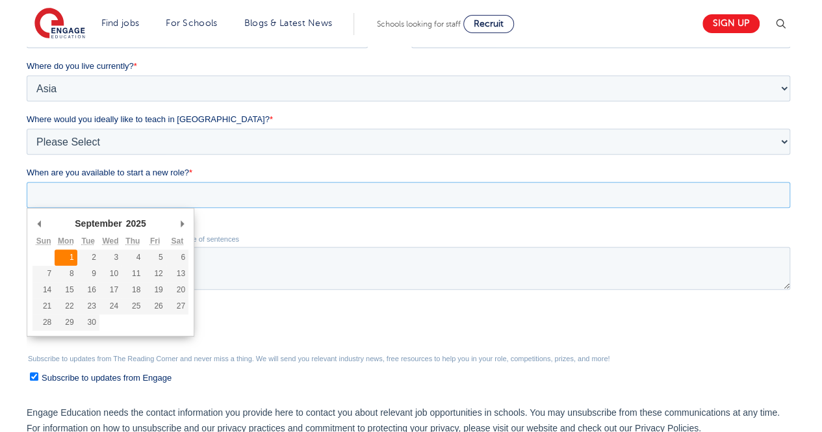
type div "2025-09-01"
type input "2025/09/01"
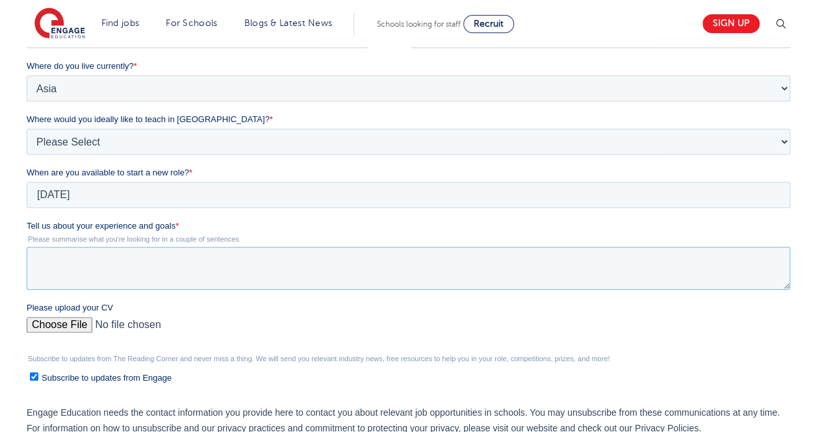
click at [70, 256] on textarea "Tell us about your experience and goals *" at bounding box center [409, 268] width 764 height 43
paste textarea "I have an experience of 2+ years in the field of education. With a passion towa…"
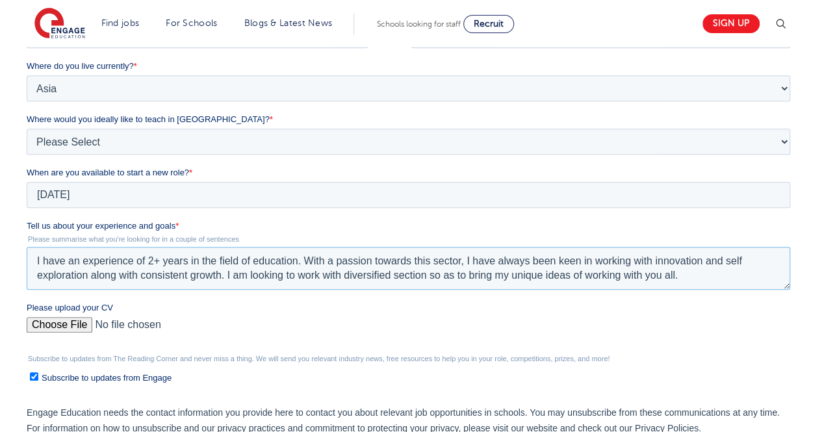
type textarea "I have an experience of 2+ years in the field of education. With a passion towa…"
click at [73, 323] on input "Please upload your CV" at bounding box center [409, 330] width 764 height 26
type input "C:\fakepath\RPS SEN RESUME UPDATED (2).pdf"
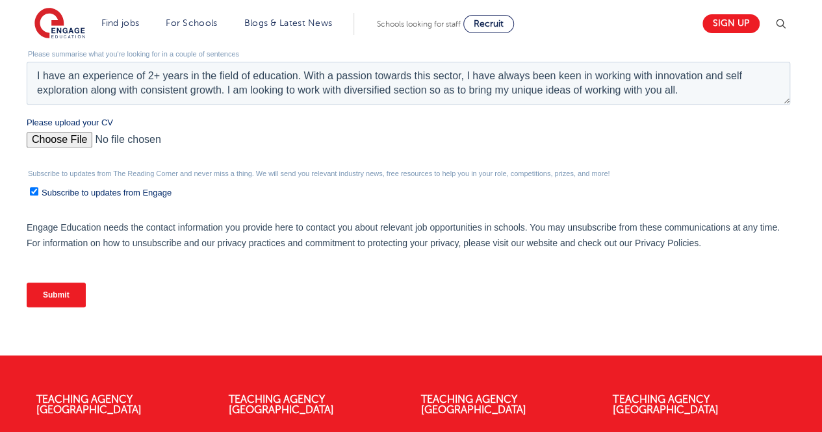
scroll to position [486, 0]
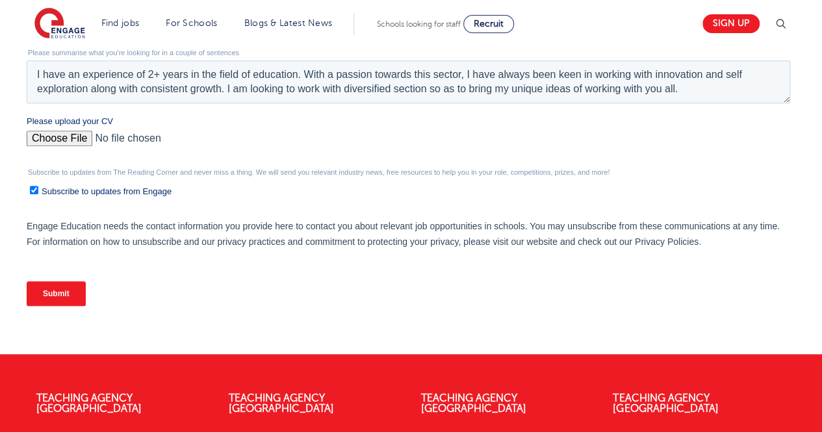
click at [56, 289] on input "Submit" at bounding box center [56, 293] width 59 height 25
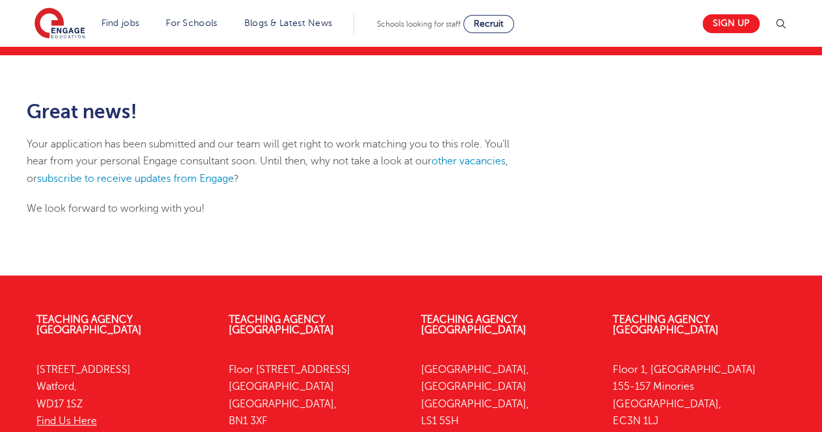
scroll to position [134, 0]
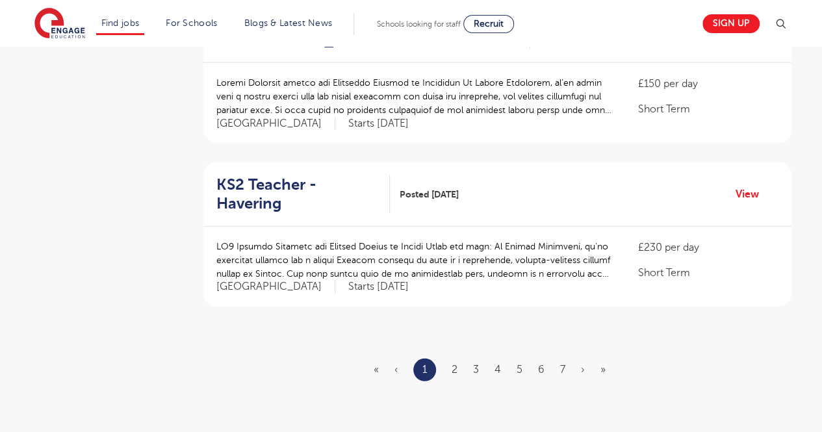
scroll to position [1488, 0]
click at [452, 363] on link "2" at bounding box center [455, 369] width 6 height 12
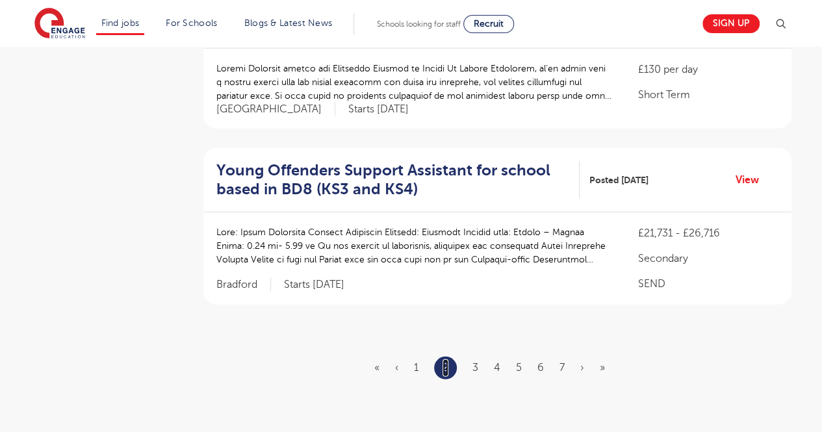
scroll to position [1506, 0]
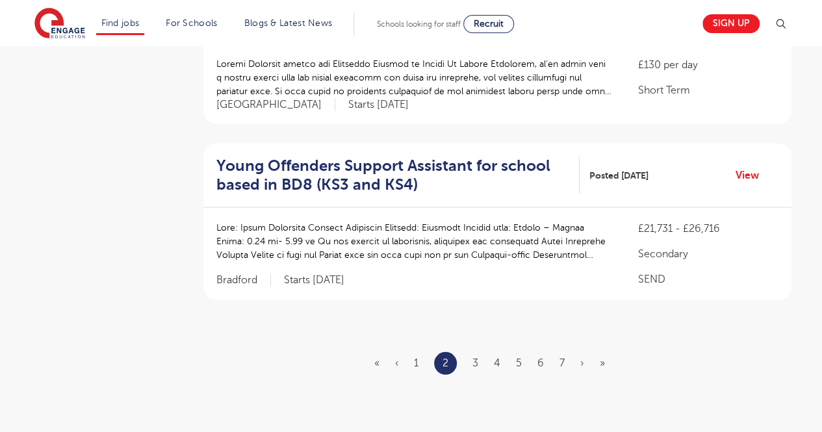
click at [479, 352] on ul "« ‹ 1 2 3 4 5 6 7 › »" at bounding box center [497, 363] width 246 height 23
click at [475, 357] on link "3" at bounding box center [476, 363] width 6 height 12
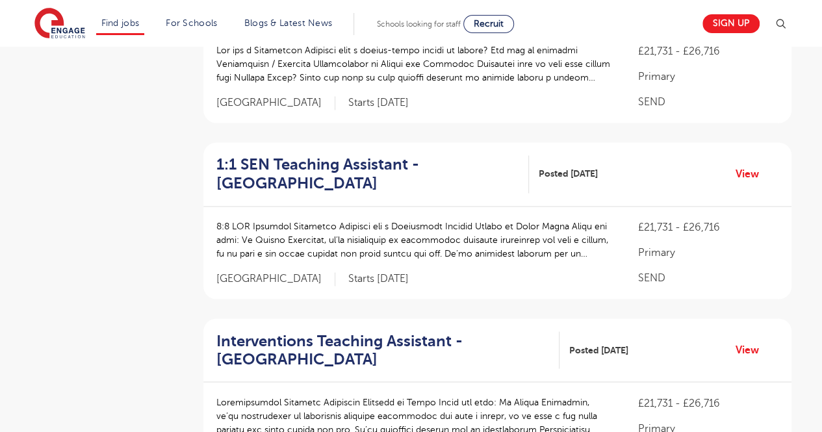
scroll to position [916, 0]
click at [741, 166] on link "View" at bounding box center [752, 173] width 33 height 17
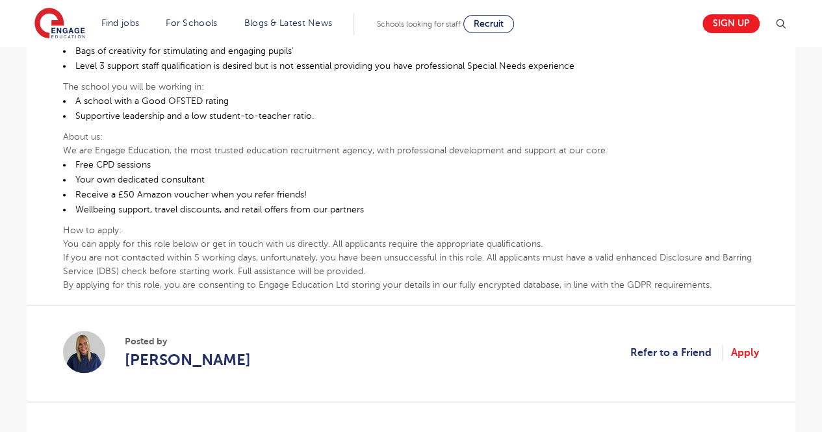
scroll to position [775, 0]
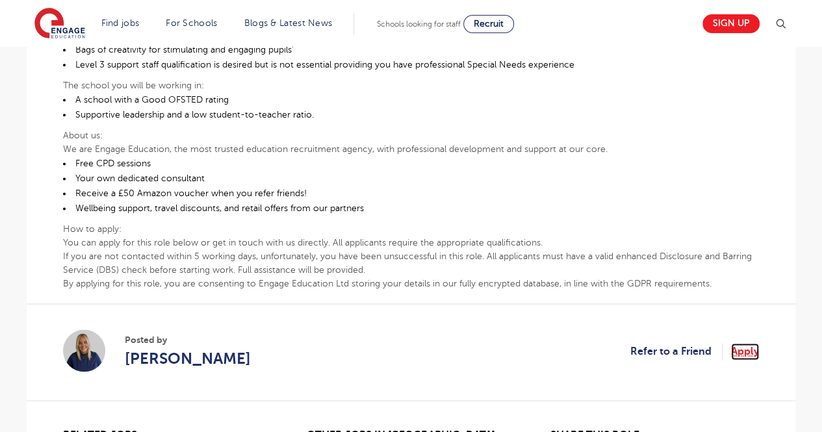
click at [748, 343] on link "Apply" at bounding box center [745, 351] width 28 height 17
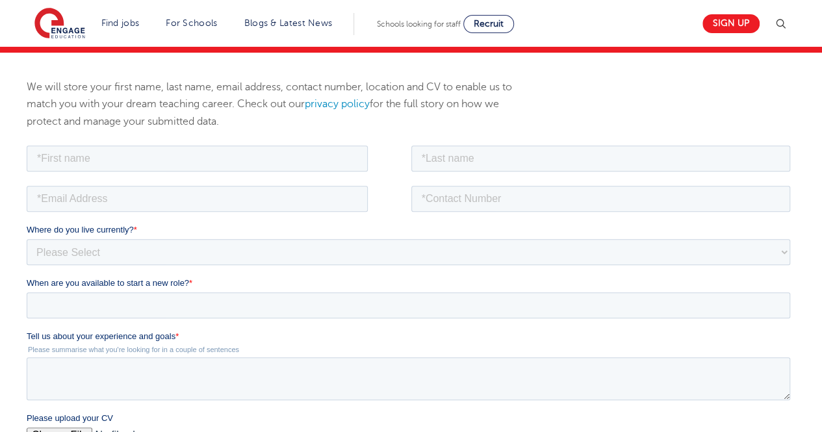
scroll to position [168, 0]
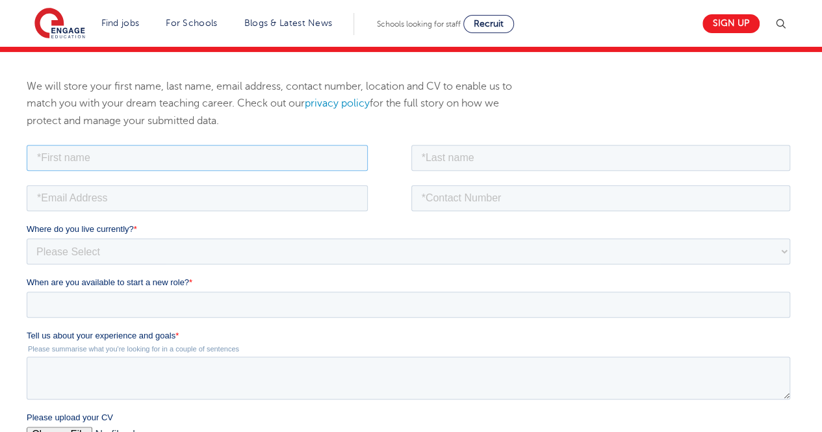
click at [155, 159] on input "text" at bounding box center [197, 157] width 341 height 26
type input "Aditi"
type input "[PERSON_NAME]"
type input "[EMAIL_ADDRESS][DOMAIN_NAME]"
type input "08586057233"
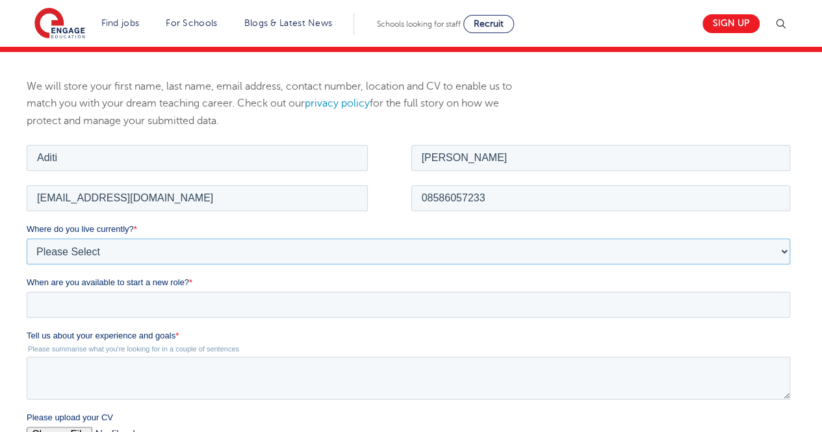
click at [126, 246] on select "Please Select UK Canada Ireland Australia New Zealand Europe USA South Africa J…" at bounding box center [409, 251] width 764 height 26
select select "Asia"
click at [27, 238] on select "Please Select UK Canada Ireland Australia New Zealand Europe USA South Africa J…" at bounding box center [409, 251] width 764 height 26
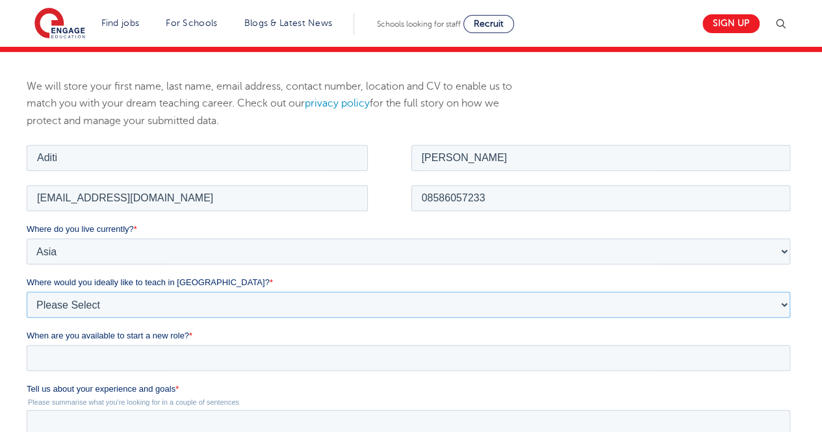
click at [112, 302] on select "Please Select I'm flexible! London Any city in England Greater London/Home Coun…" at bounding box center [409, 304] width 764 height 26
select select "Urban- London"
click at [27, 291] on select "Please Select I'm flexible! London Any city in England Greater London/Home Coun…" at bounding box center [409, 304] width 764 height 26
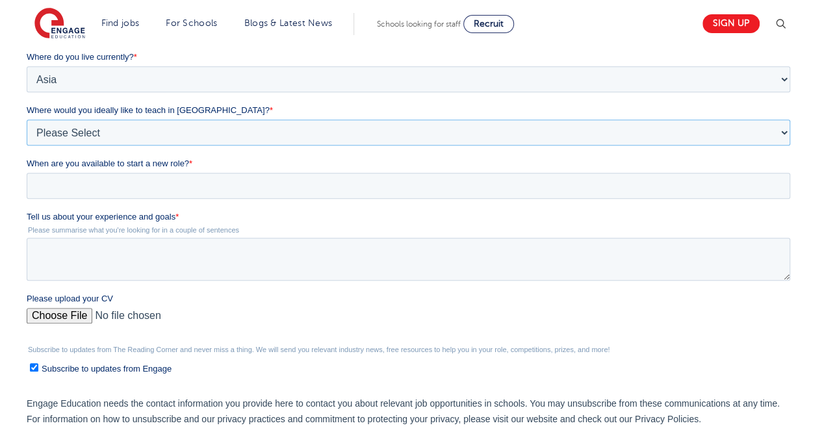
scroll to position [341, 0]
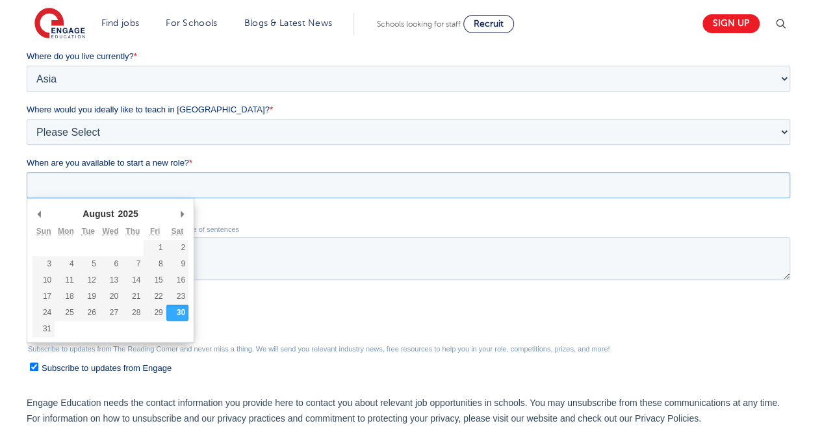
click at [184, 179] on input "When are you available to start a new role? *" at bounding box center [409, 185] width 764 height 26
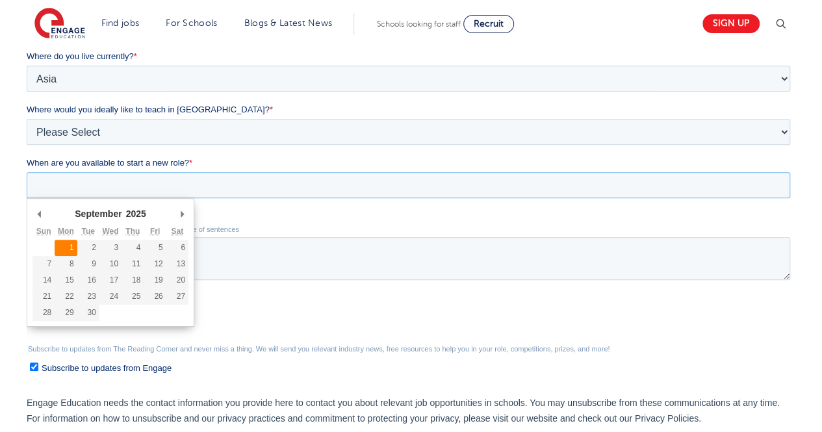
type div "2025-09-01"
type input "2025/09/01"
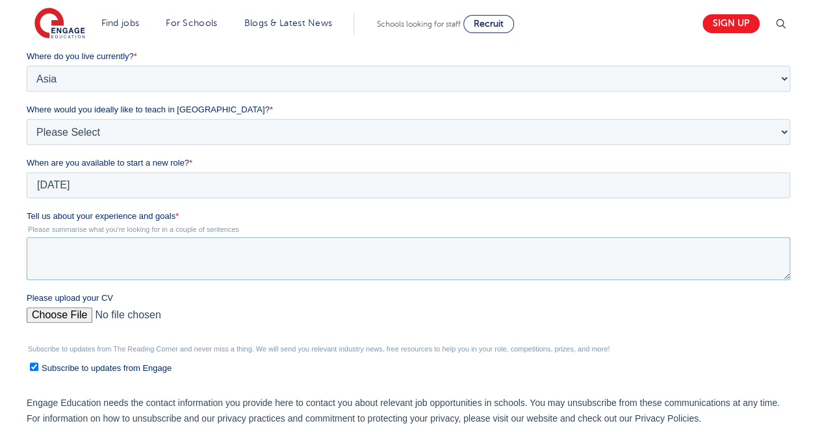
click at [74, 245] on textarea "Tell us about your experience and goals *" at bounding box center [409, 258] width 764 height 43
paste textarea "I have an experience of 2+ years in the field of education. With a passion towa…"
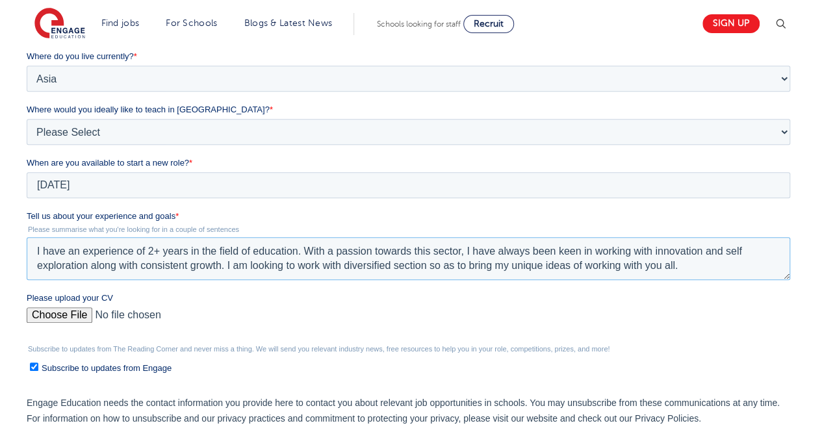
type textarea "I have an experience of 2+ years in the field of education. With a passion towa…"
click at [60, 324] on input "Please upload your CV" at bounding box center [409, 320] width 764 height 26
type input "C:\fakepath\RPS SEN RESUME UPDATED (2).pdf"
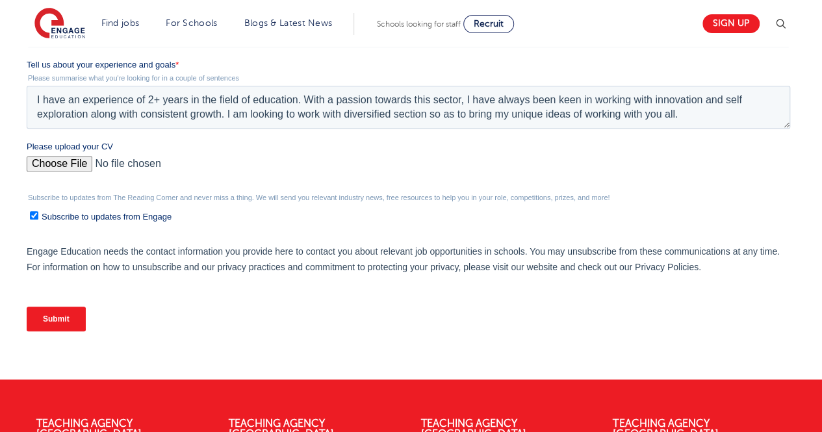
scroll to position [493, 0]
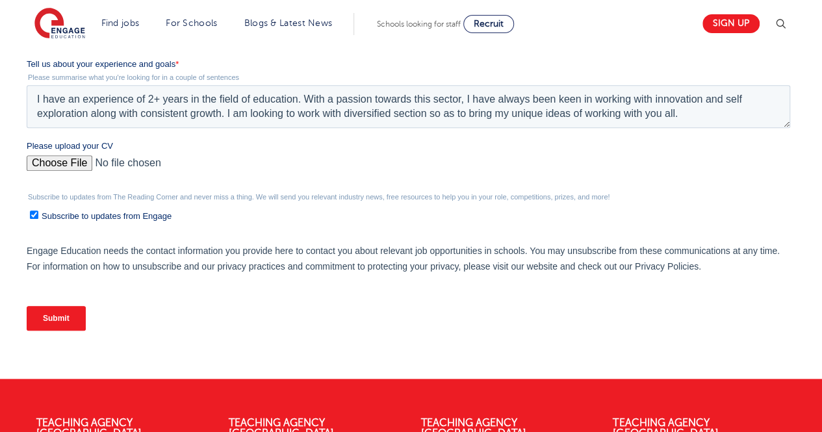
click at [57, 319] on input "Submit" at bounding box center [56, 318] width 59 height 25
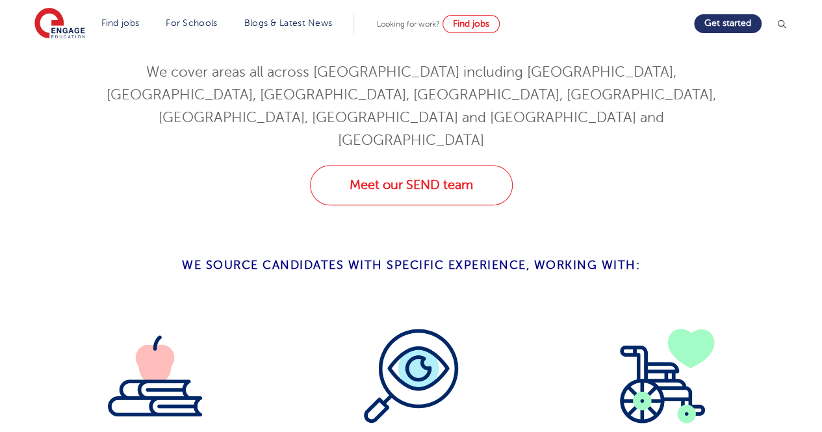
scroll to position [474, 0]
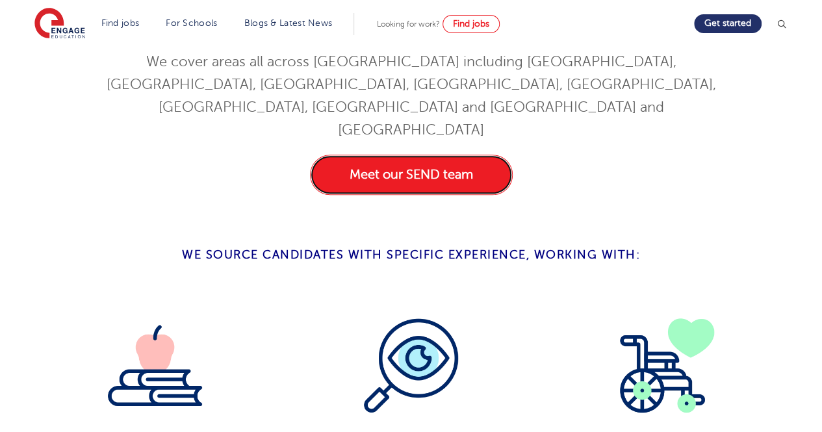
click at [383, 155] on link "Meet our SEND team" at bounding box center [411, 175] width 203 height 40
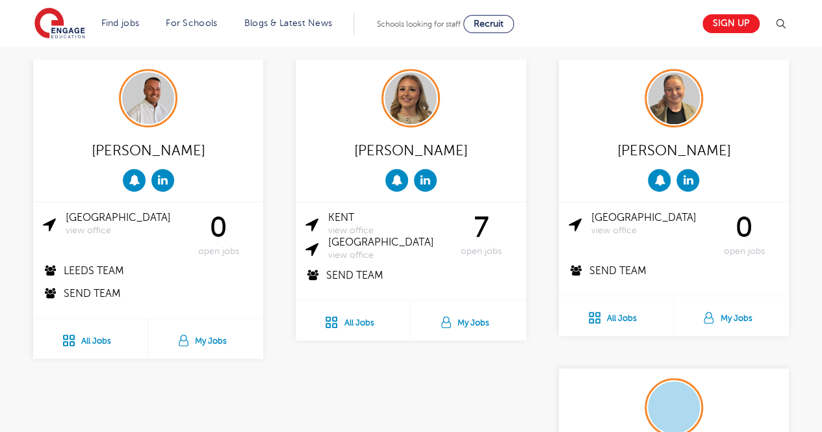
scroll to position [420, 0]
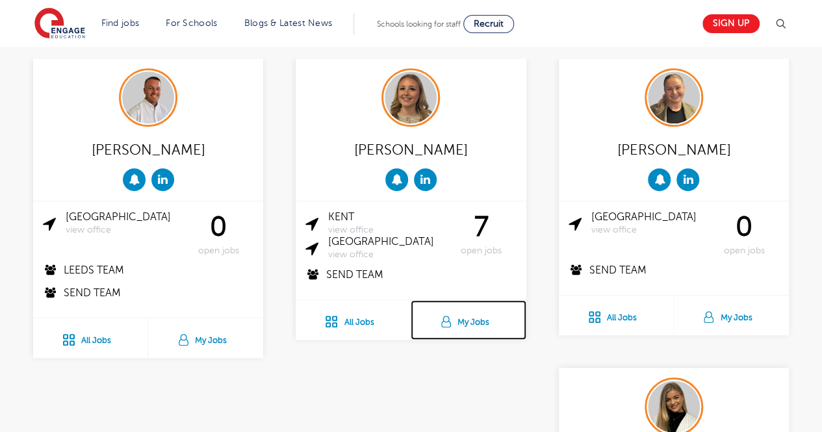
click at [479, 300] on link "My Jobs" at bounding box center [468, 320] width 115 height 40
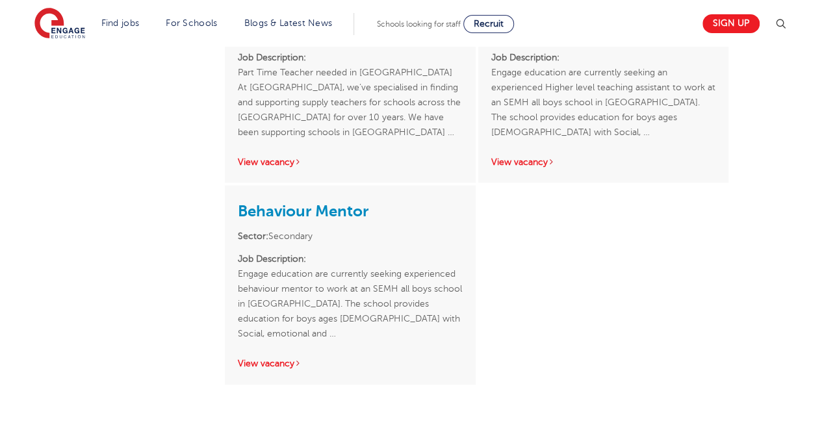
scroll to position [844, 0]
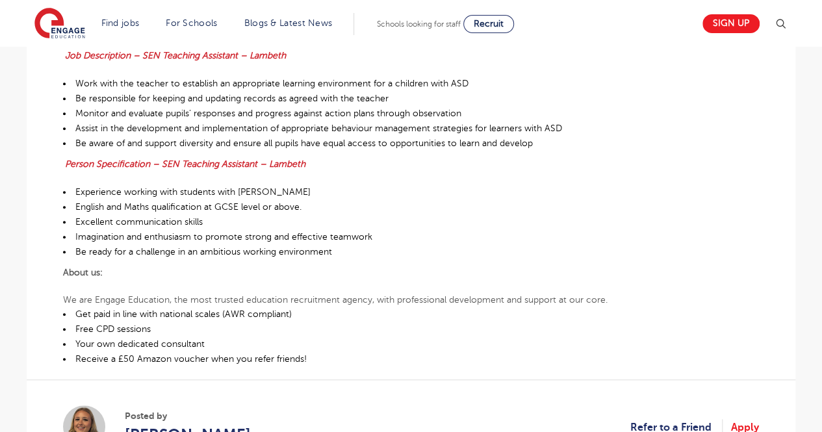
scroll to position [526, 0]
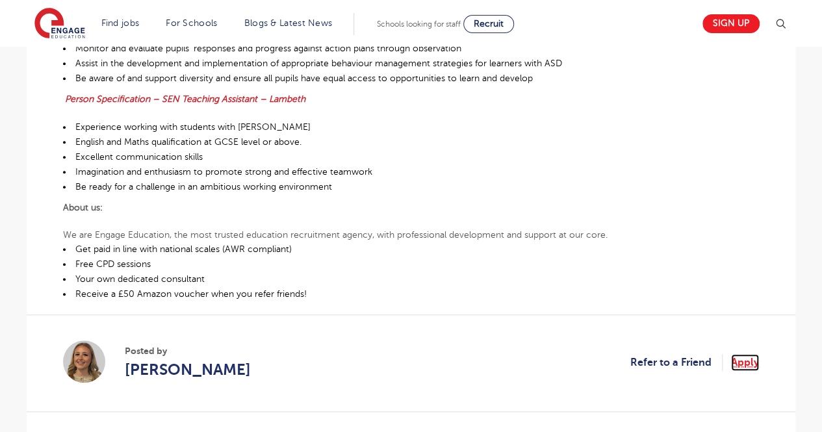
click at [751, 363] on link "Apply" at bounding box center [745, 362] width 28 height 17
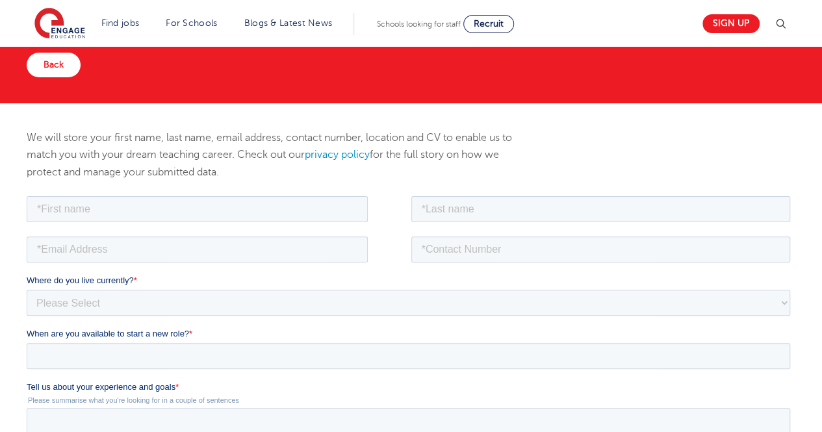
scroll to position [92, 0]
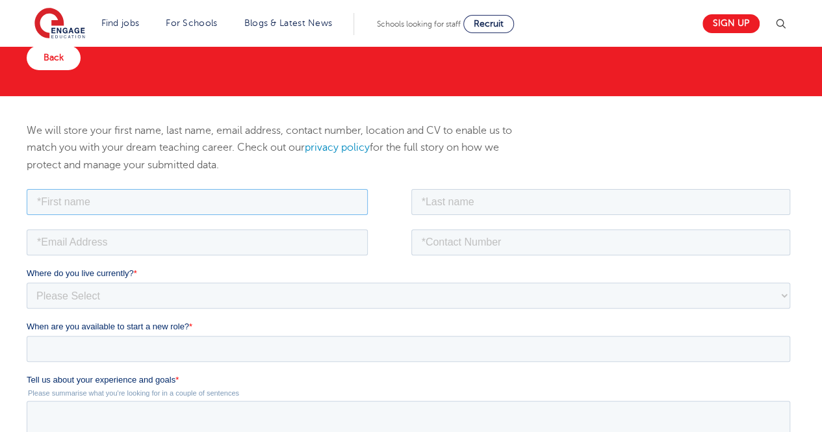
click at [246, 199] on input "text" at bounding box center [197, 201] width 341 height 26
type input "Aditi"
type input "Sharma"
type input "ads.sharma93@gmail.com"
type input "08586057233"
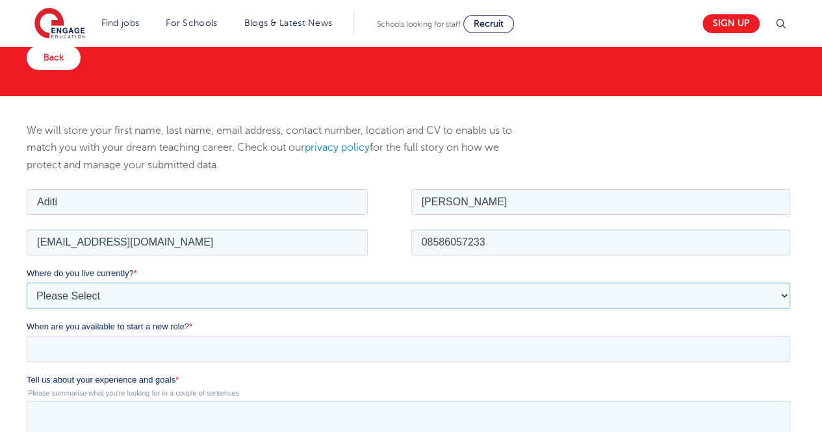
click at [166, 292] on select "Please Select [GEOGRAPHIC_DATA] [GEOGRAPHIC_DATA] [GEOGRAPHIC_DATA] [GEOGRAPHIC…" at bounding box center [409, 295] width 764 height 26
select select "Asia"
click at [27, 282] on select "Please Select UK Canada Ireland Australia New Zealand Europe USA South Africa J…" at bounding box center [409, 295] width 764 height 26
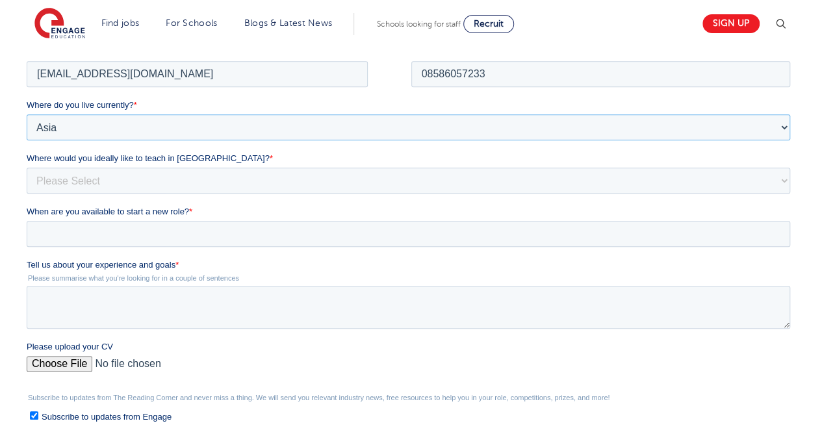
scroll to position [261, 0]
click at [138, 177] on select "Please Select I'm flexible! London Any city in England Greater London/Home Coun…" at bounding box center [409, 179] width 764 height 26
select select "Urban- London"
click at [27, 166] on select "Please Select I'm flexible! London Any city in England Greater London/Home Coun…" at bounding box center [409, 179] width 764 height 26
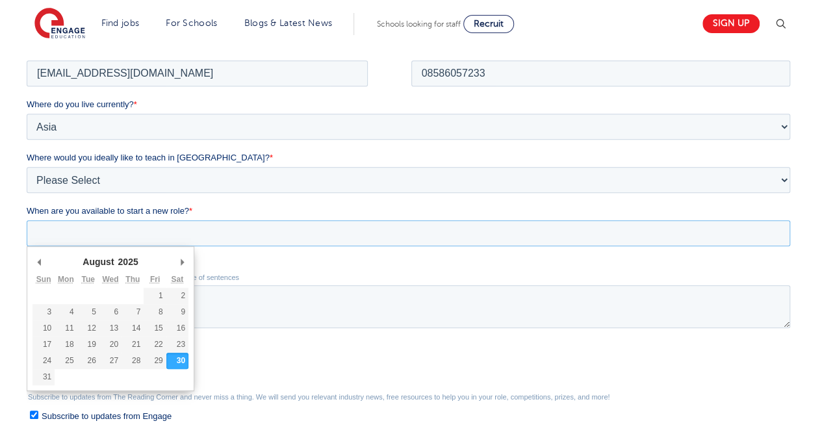
click at [121, 239] on input "When are you available to start a new role? *" at bounding box center [409, 233] width 764 height 26
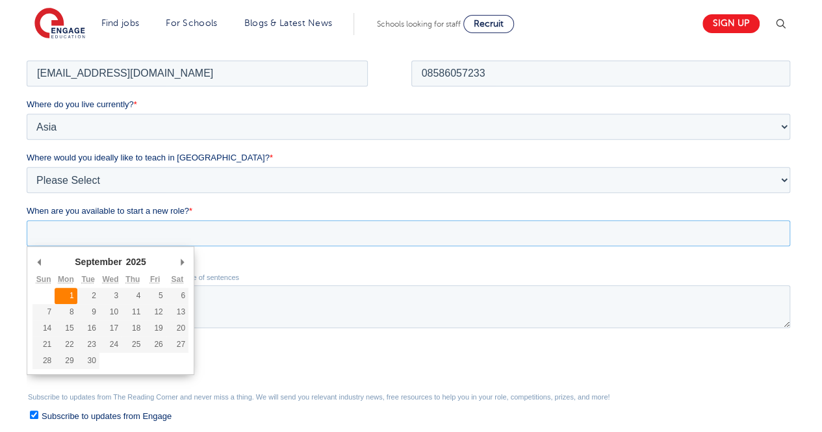
type div "[DATE]"
type input "[DATE]"
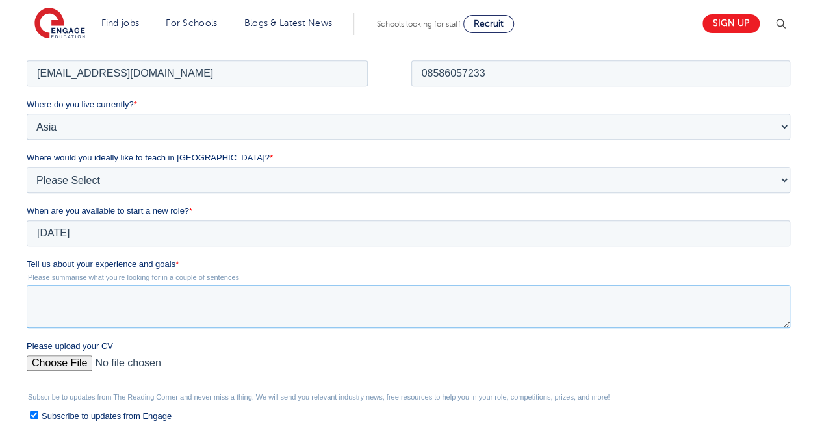
click at [79, 311] on textarea "Tell us about your experience and goals *" at bounding box center [409, 306] width 764 height 43
paste textarea "I have an experience of 2+ years in the field of education. With a passion towa…"
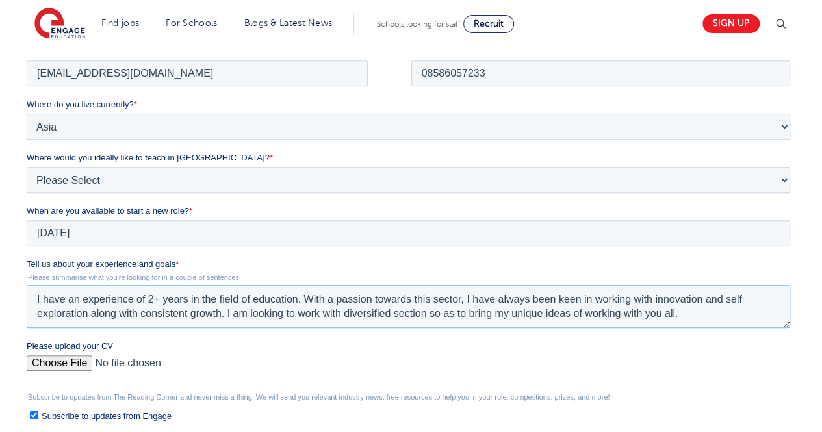
type textarea "I have an experience of 2+ years in the field of education. With a passion towa…"
click at [88, 363] on input "Please upload your CV" at bounding box center [409, 368] width 764 height 26
type input "C:\fakepath\RPS SEN RESUME UPDATED (2).pdf"
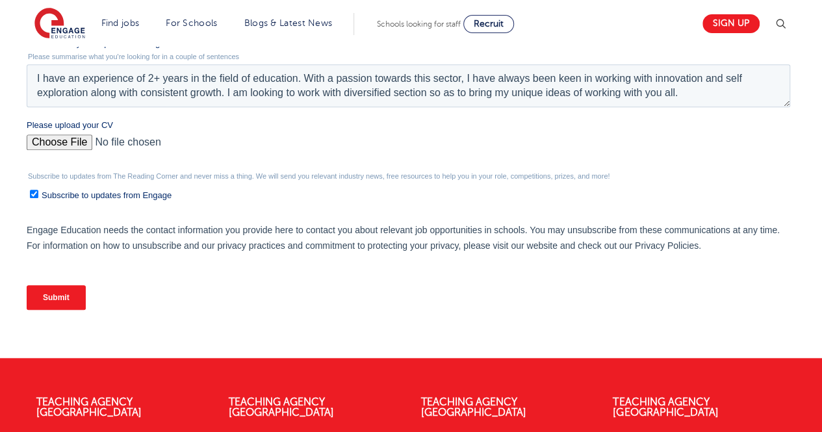
scroll to position [484, 0]
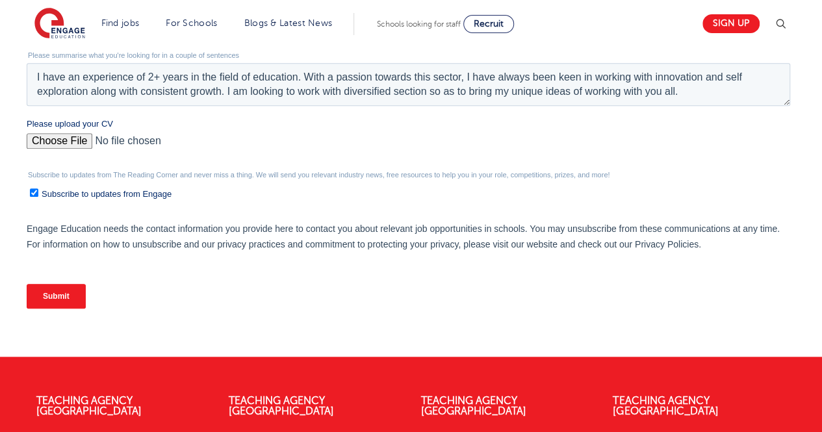
click at [60, 294] on input "Submit" at bounding box center [56, 296] width 59 height 25
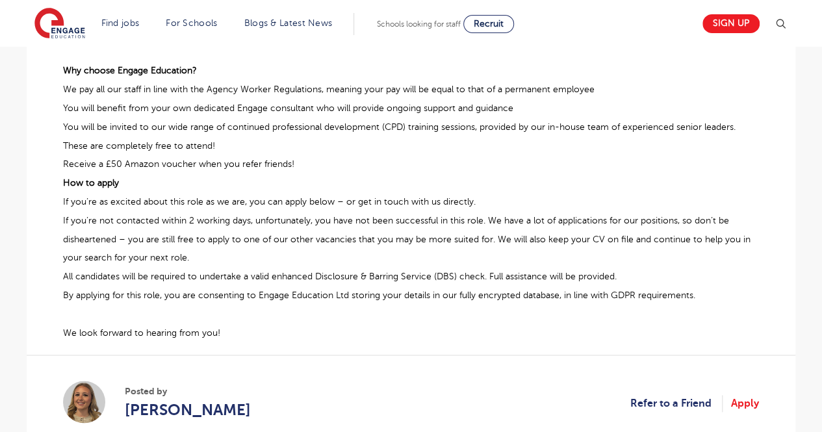
scroll to position [709, 0]
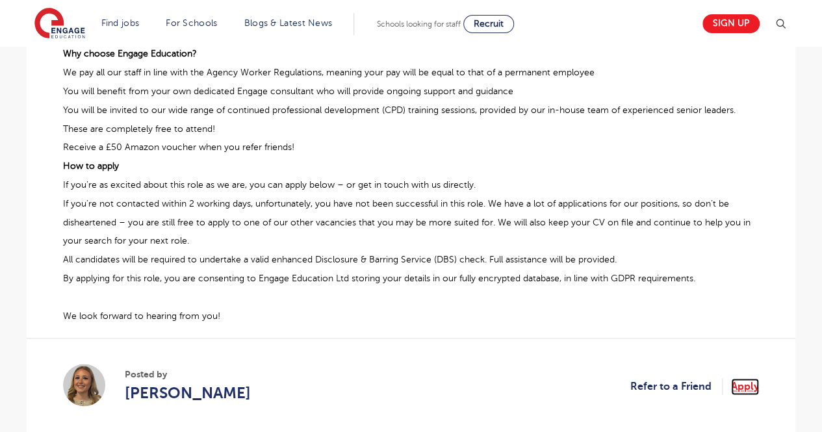
click at [750, 384] on link "Apply" at bounding box center [745, 386] width 28 height 17
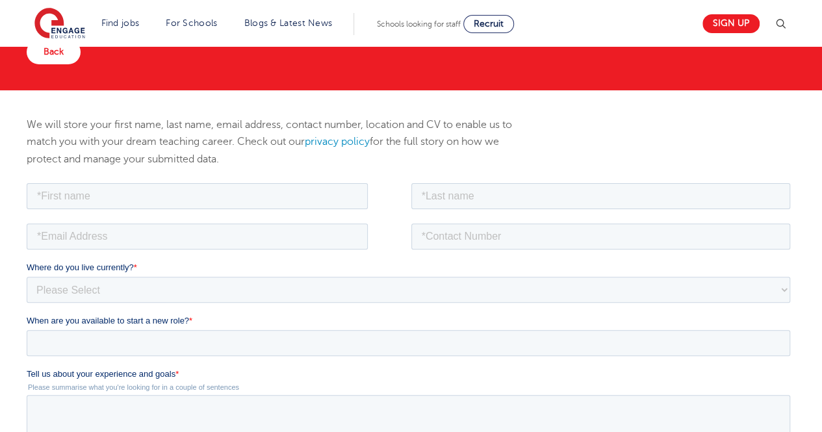
scroll to position [99, 0]
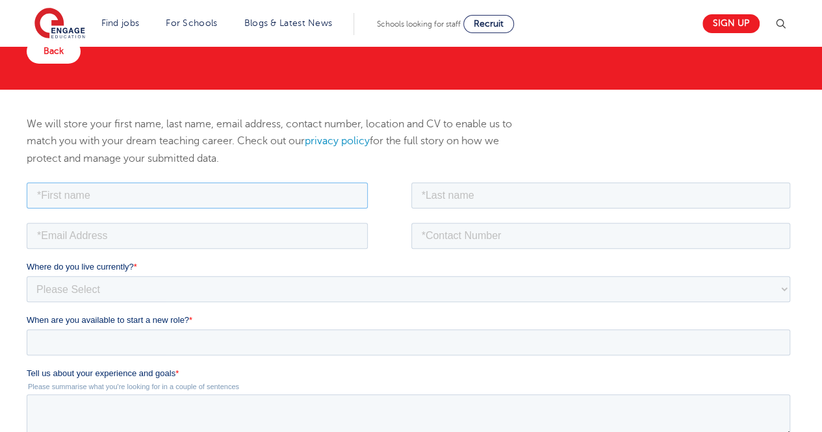
click at [213, 199] on input "text" at bounding box center [197, 195] width 341 height 26
type input "Aditi"
type input "Sharma"
type input "ads.sharma93@gmail.com"
type input "08586057233"
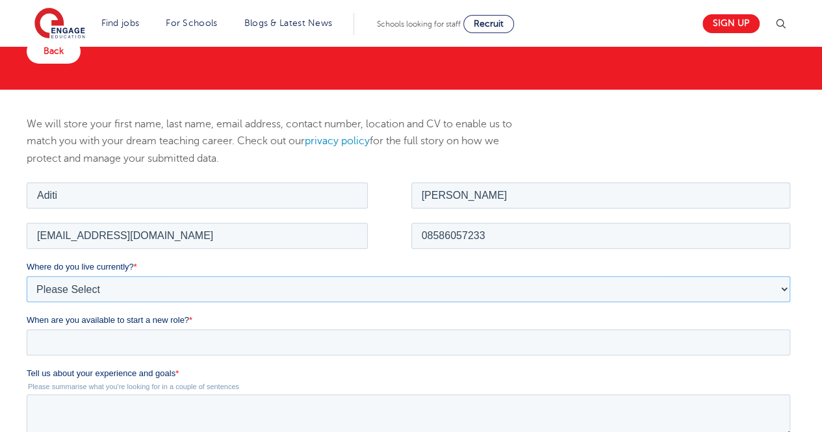
click at [146, 288] on select "Please Select [GEOGRAPHIC_DATA] [GEOGRAPHIC_DATA] [GEOGRAPHIC_DATA] [GEOGRAPHIC…" at bounding box center [409, 289] width 764 height 26
select select "Asia"
click at [27, 276] on select "Please Select [GEOGRAPHIC_DATA] [GEOGRAPHIC_DATA] [GEOGRAPHIC_DATA] [GEOGRAPHIC…" at bounding box center [409, 289] width 764 height 26
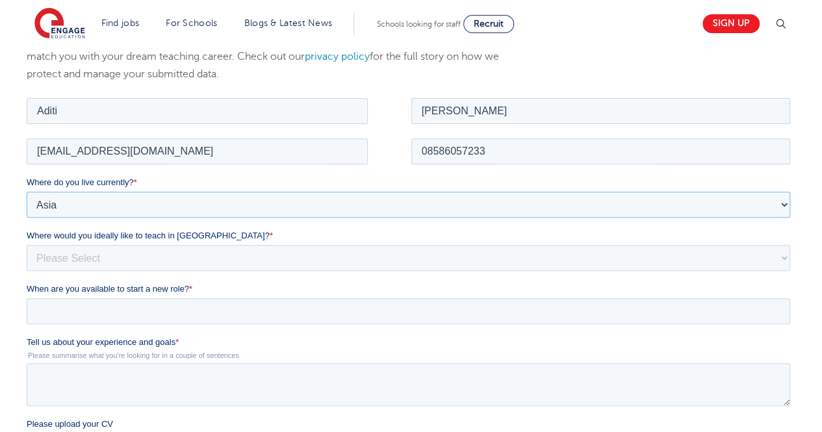
scroll to position [198, 0]
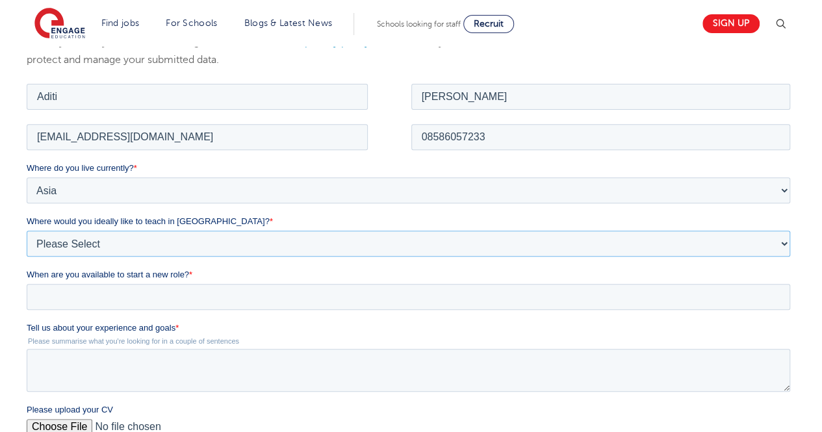
click at [133, 243] on select "Please Select I'm flexible! [GEOGRAPHIC_DATA] Any city in [GEOGRAPHIC_DATA] [GE…" at bounding box center [409, 243] width 764 height 26
select select "Urban- [GEOGRAPHIC_DATA]"
click at [27, 230] on select "Please Select I'm flexible! London Any city in England Greater London/Home Coun…" at bounding box center [409, 243] width 764 height 26
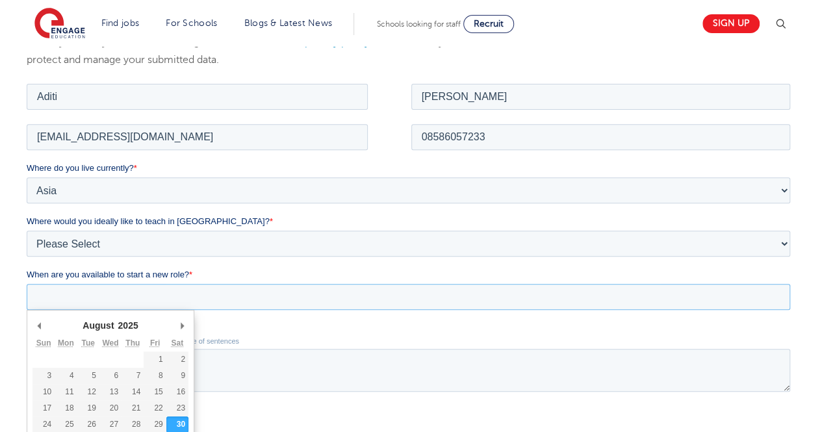
click at [105, 294] on input "When are you available to start a new role? *" at bounding box center [409, 296] width 764 height 26
type div "2025-09-01"
type input "2025/09/01"
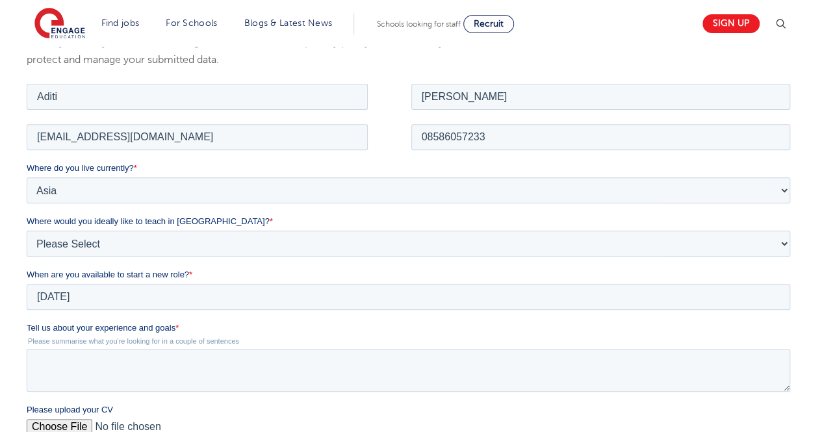
scroll to position [317, 0]
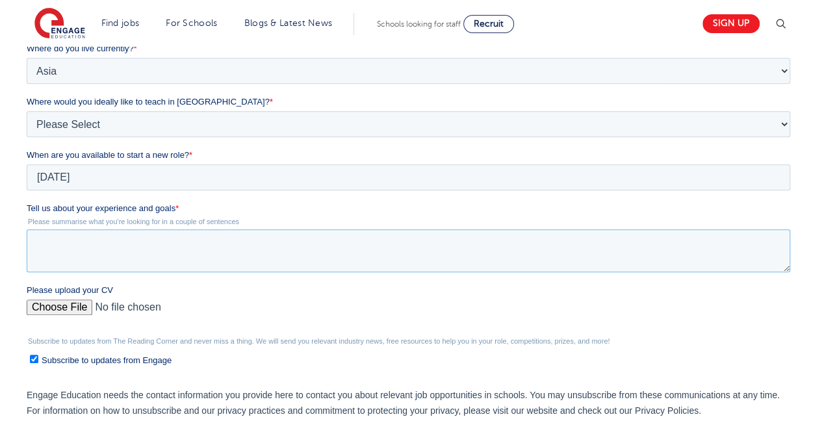
click at [141, 252] on textarea "Tell us about your experience and goals *" at bounding box center [409, 250] width 764 height 43
paste textarea "I have an experience of 2+ years in the field of education. With a passion towa…"
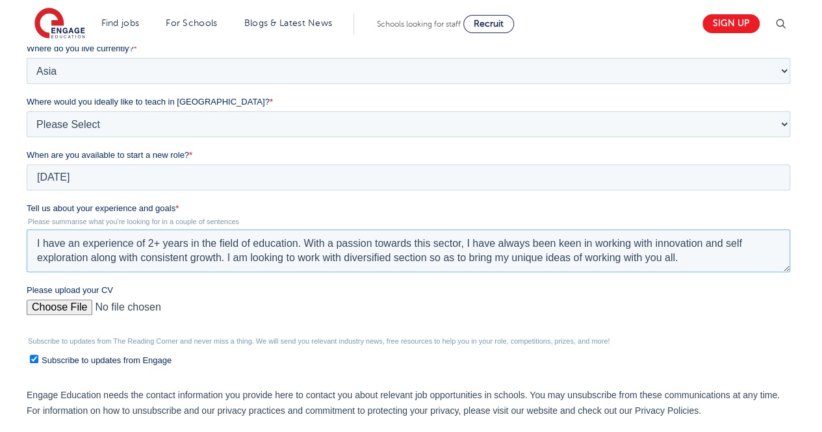
drag, startPoint x: 141, startPoint y: 252, endPoint x: 71, endPoint y: 304, distance: 87.4
click at [71, 304] on form "Job Position Job Sector Job ID Job Number Job Owner Aditi Sharma ads.sharma93@g…" at bounding box center [411, 224] width 769 height 525
type textarea "I have an experience of 2+ years in the field of education. With a passion towa…"
click at [71, 304] on input "Please upload your CV" at bounding box center [409, 313] width 764 height 26
type input "C:\fakepath\RPS SEN RESUME UPDATED (2).pdf"
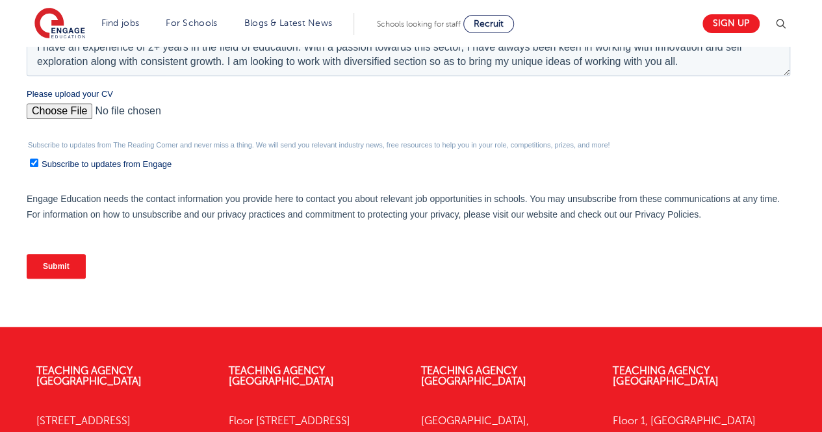
scroll to position [514, 0]
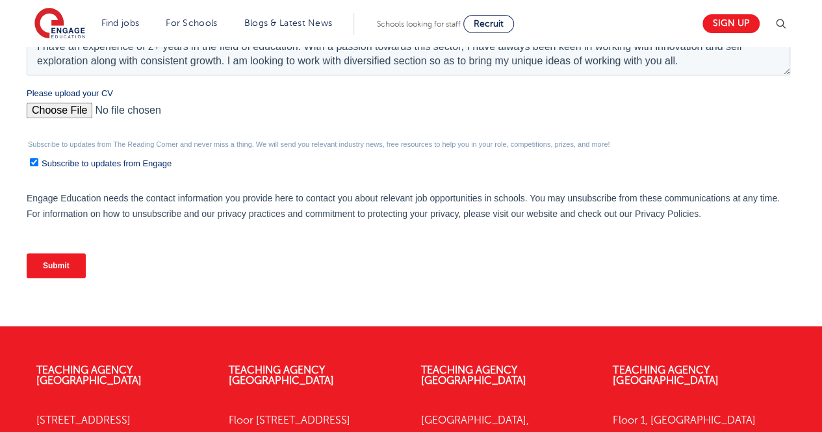
click at [81, 263] on input "Submit" at bounding box center [56, 265] width 59 height 25
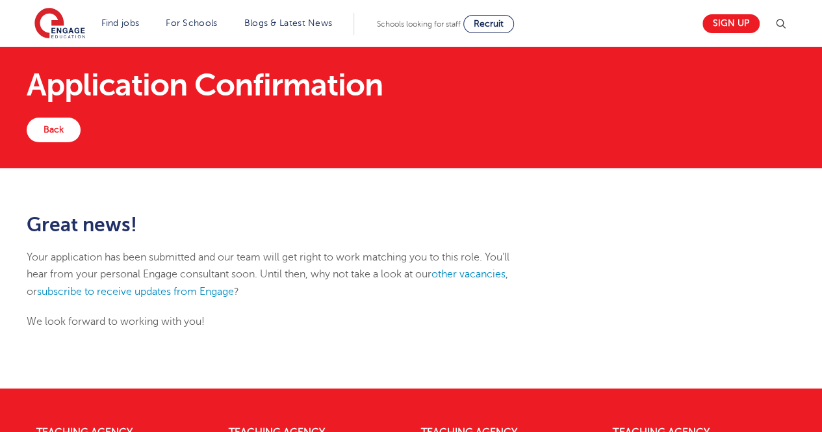
scroll to position [21, 0]
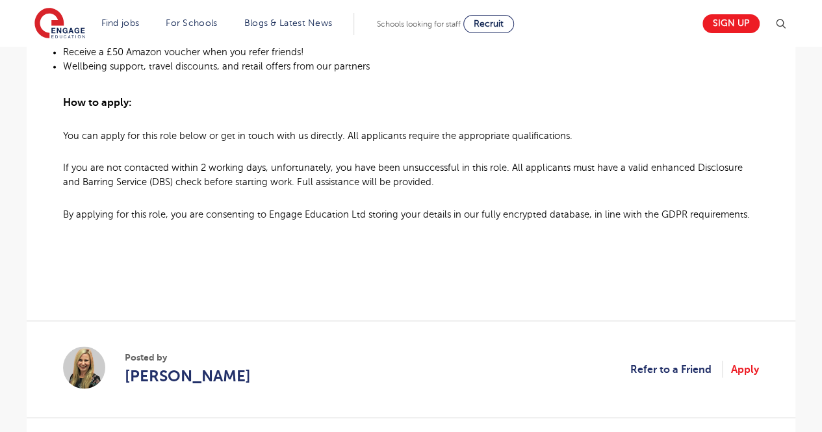
scroll to position [1024, 0]
click at [747, 360] on link "Apply" at bounding box center [745, 368] width 28 height 17
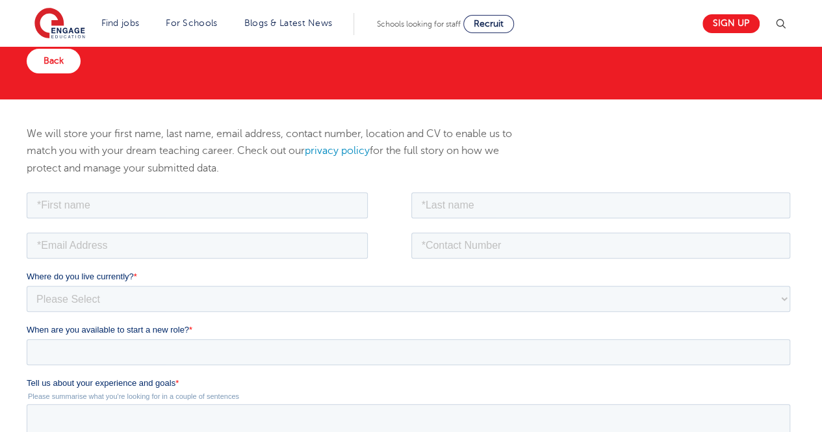
scroll to position [116, 0]
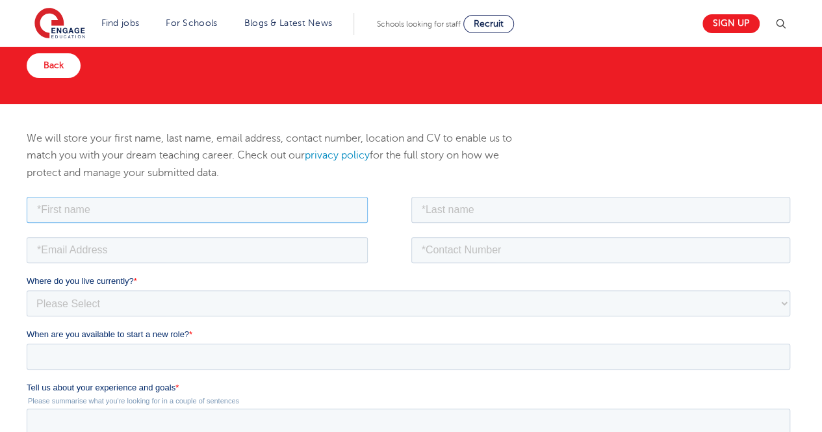
click at [243, 201] on input "text" at bounding box center [197, 209] width 341 height 26
type input "Aditi"
type input "[PERSON_NAME]"
type input "[EMAIL_ADDRESS][DOMAIN_NAME]"
type input "08586057233"
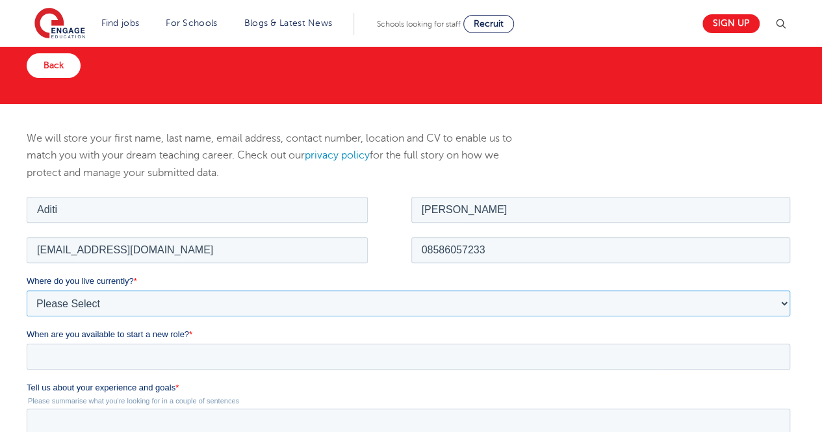
click at [144, 296] on select "Please Select UK Canada Ireland Australia New Zealand Europe USA South Africa J…" at bounding box center [409, 303] width 764 height 26
select select "Asia"
click at [27, 290] on select "Please Select UK Canada Ireland Australia New Zealand Europe USA South Africa J…" at bounding box center [409, 303] width 764 height 26
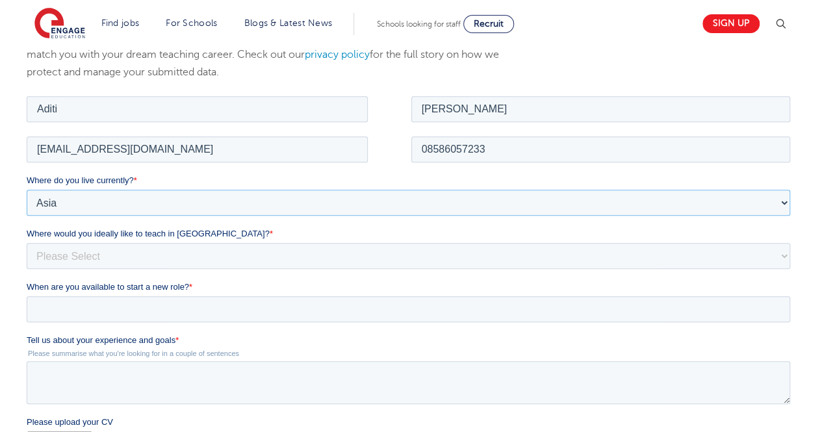
scroll to position [222, 0]
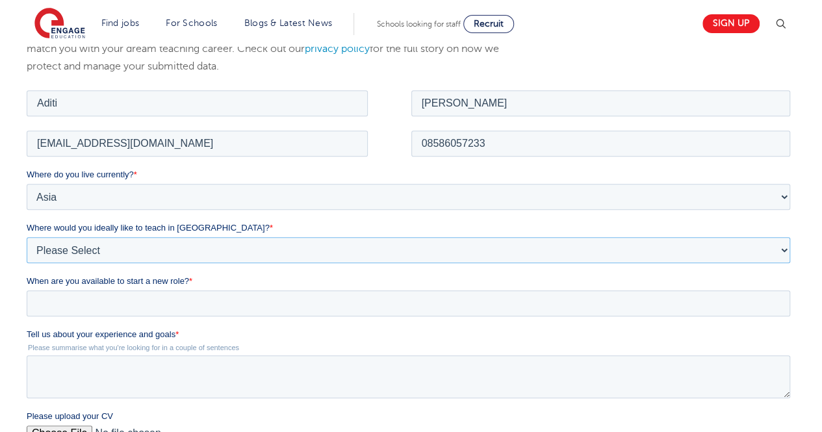
click at [102, 247] on select "Please Select I'm flexible! London Any city in England Greater London/Home Coun…" at bounding box center [409, 250] width 764 height 26
select select "Urban- London"
click at [27, 237] on select "Please Select I'm flexible! London Any city in England Greater London/Home Coun…" at bounding box center [409, 250] width 764 height 26
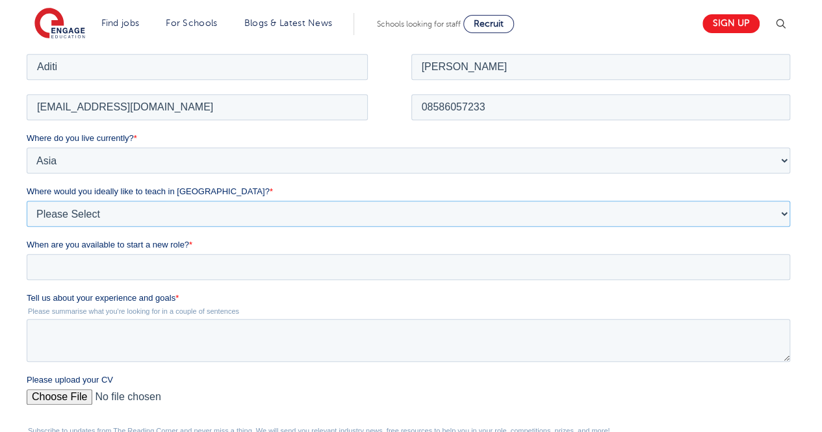
scroll to position [261, 0]
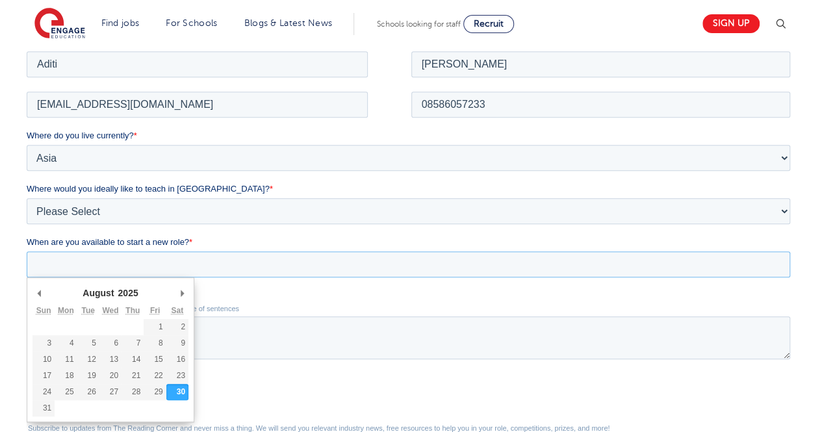
click at [101, 267] on input "When are you available to start a new role? *" at bounding box center [409, 264] width 764 height 26
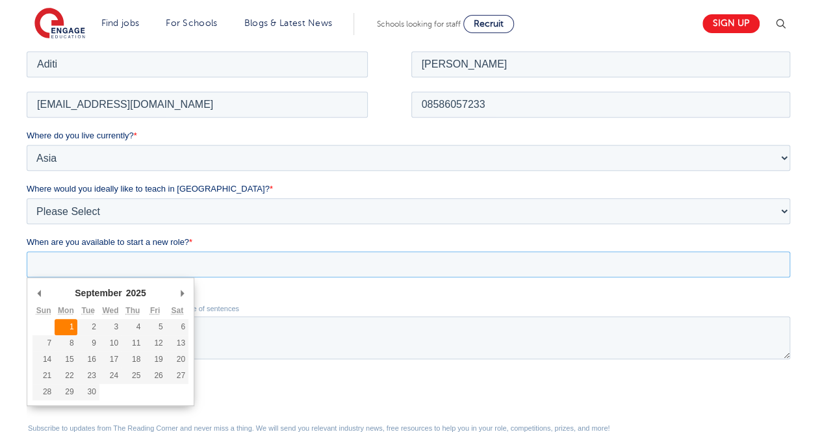
type div "2025-09-01"
type input "2025/09/01"
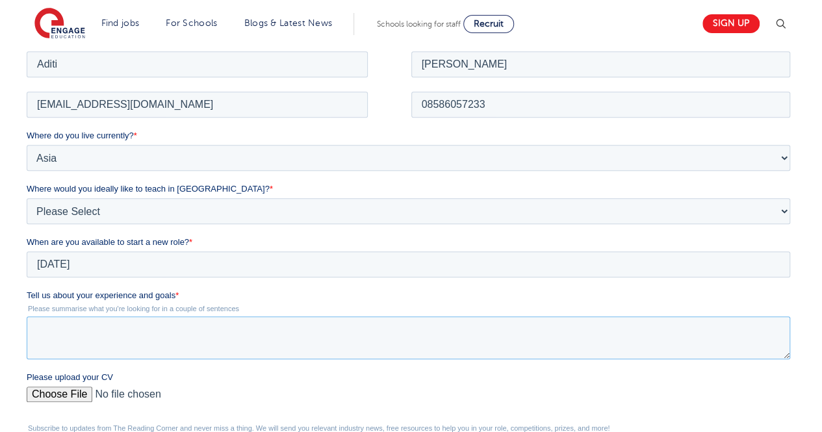
click at [66, 320] on textarea "Tell us about your experience and goals *" at bounding box center [409, 337] width 764 height 43
paste textarea "I have an experience of 2+ years in the field of education. With a passion towa…"
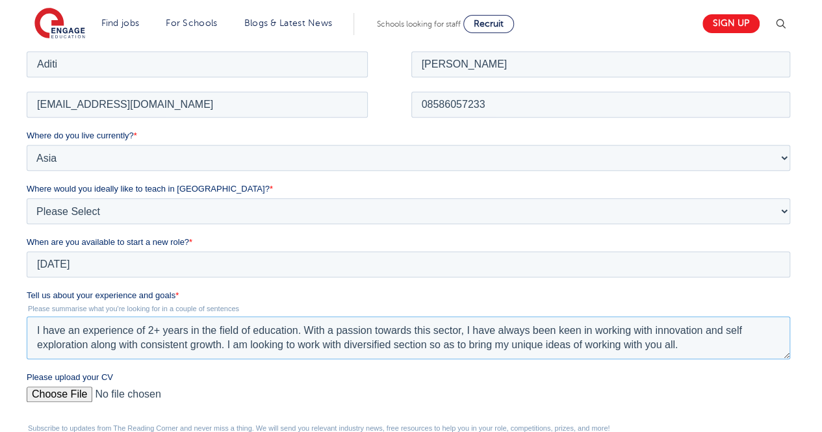
type textarea "I have an experience of 2+ years in the field of education. With a passion towa…"
click at [58, 390] on input "Please upload your CV" at bounding box center [409, 399] width 764 height 26
type input "C:\fakepath\RPS SEN RESUME UPDATED (2).pdf"
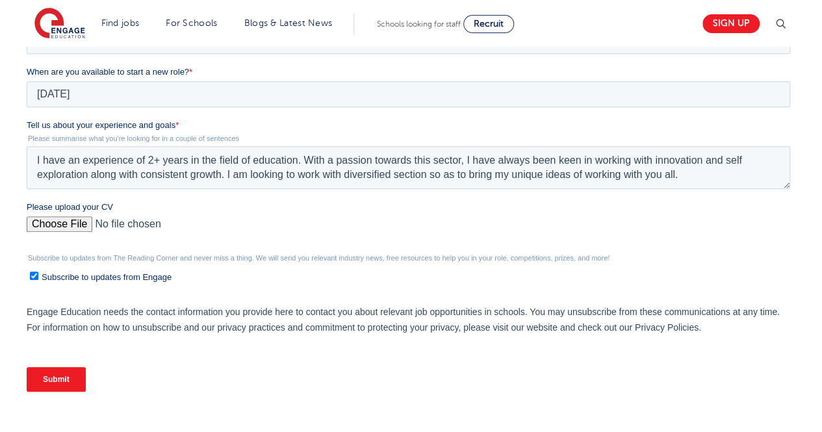
scroll to position [433, 0]
click at [66, 376] on input "Submit" at bounding box center [56, 378] width 59 height 25
